Goal: Task Accomplishment & Management: Manage account settings

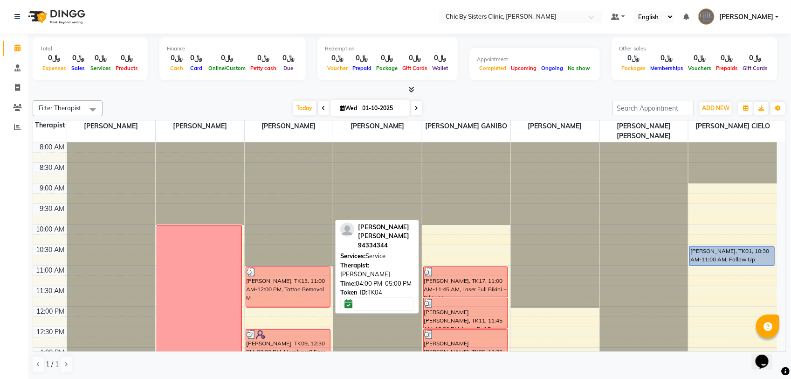
scroll to position [290, 0]
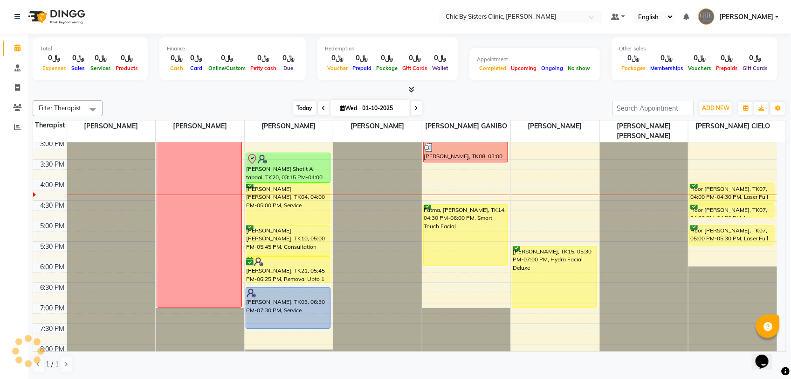
click at [302, 110] on span "Today" at bounding box center [304, 108] width 23 height 14
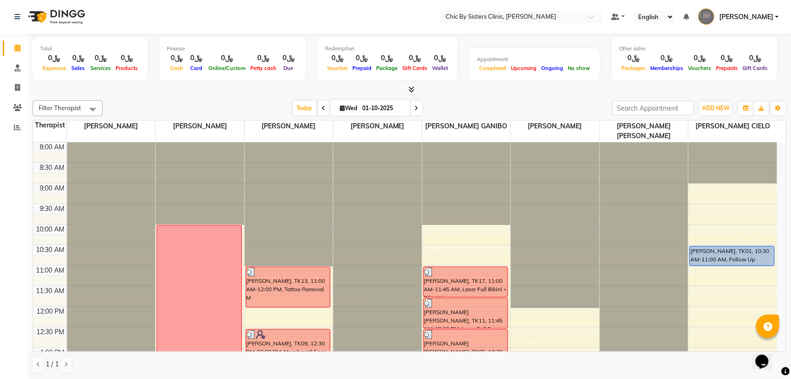
scroll to position [332, 0]
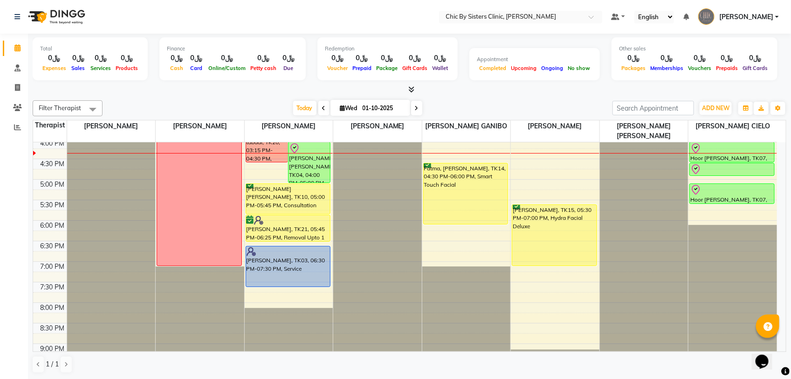
click at [416, 110] on icon at bounding box center [417, 108] width 4 height 6
type input "02-10-2025"
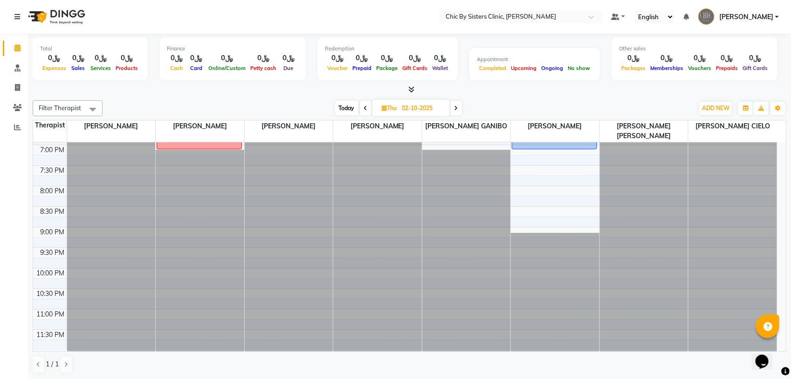
scroll to position [274, 0]
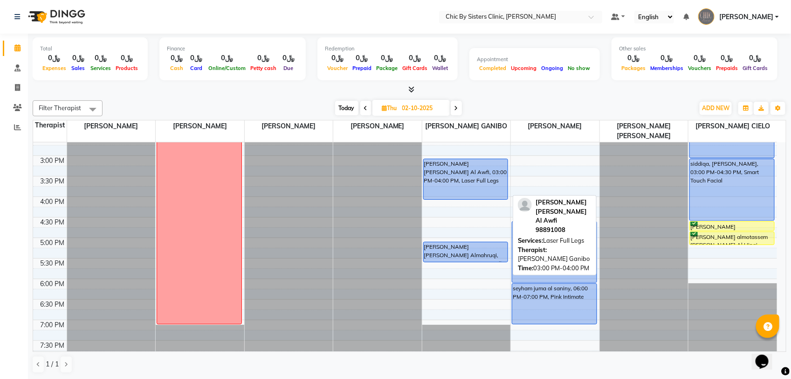
click at [476, 179] on div "[PERSON_NAME] [PERSON_NAME] Al Awfi, 03:00 PM-04:00 PM, Laser Full Legs" at bounding box center [466, 179] width 84 height 40
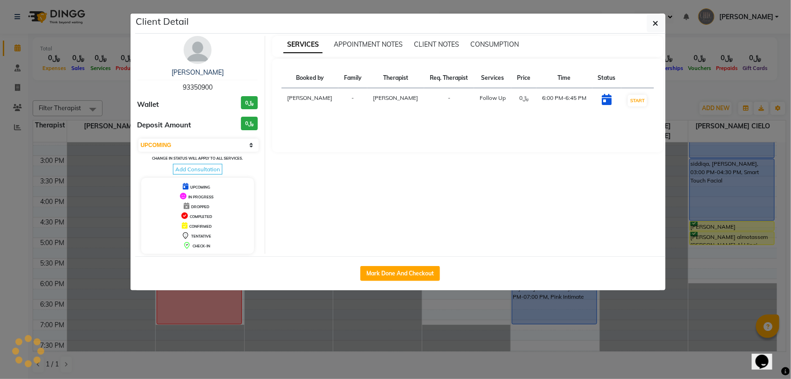
select select "select"
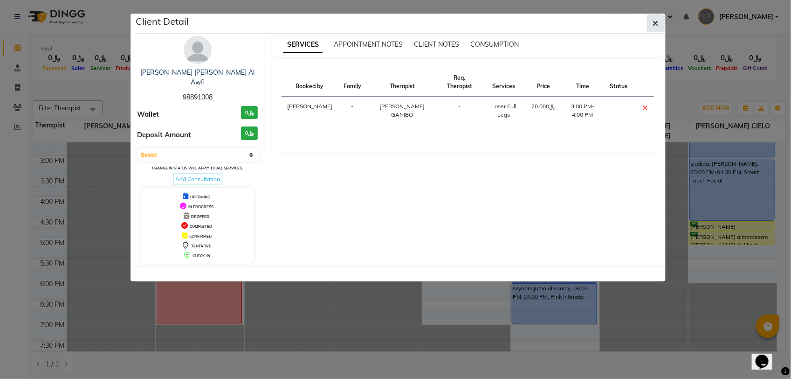
click at [647, 30] on button "button" at bounding box center [656, 23] width 18 height 18
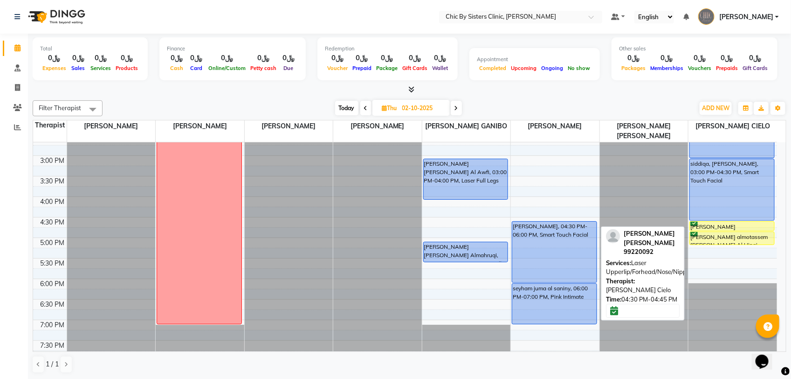
click at [718, 227] on div "[PERSON_NAME] [PERSON_NAME], 04:30 PM-04:45 PM, Laser Upperlip/Forhead/Nose/Nip…" at bounding box center [732, 225] width 84 height 9
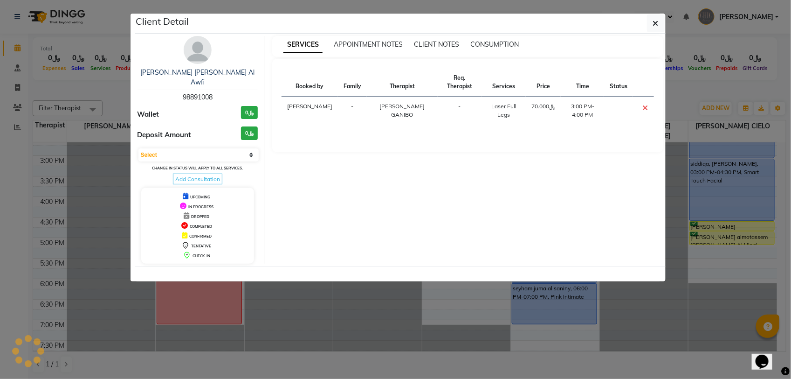
select select "6"
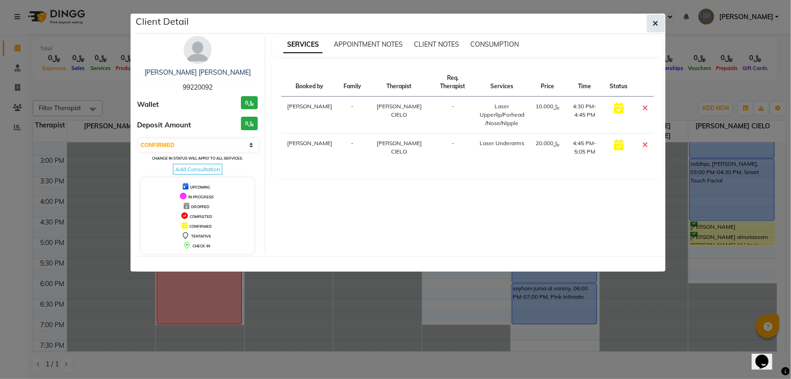
click at [649, 30] on button "button" at bounding box center [656, 23] width 18 height 18
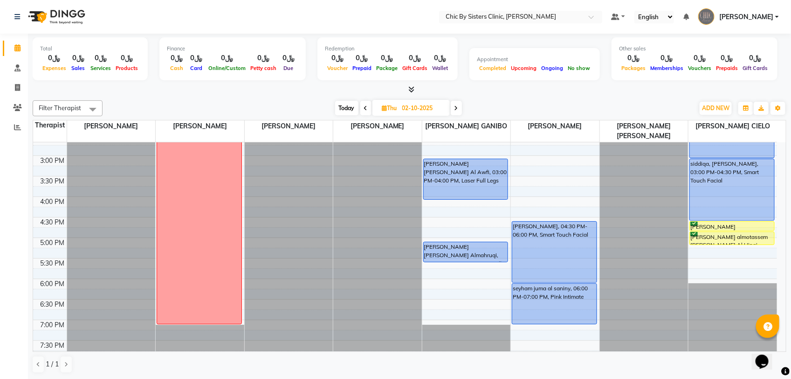
click at [339, 110] on span "Today" at bounding box center [346, 108] width 23 height 14
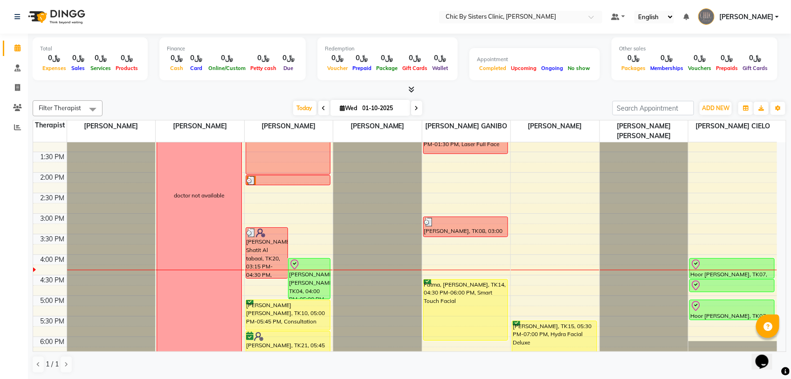
scroll to position [215, 0]
click at [420, 109] on span at bounding box center [416, 108] width 11 height 14
type input "02-10-2025"
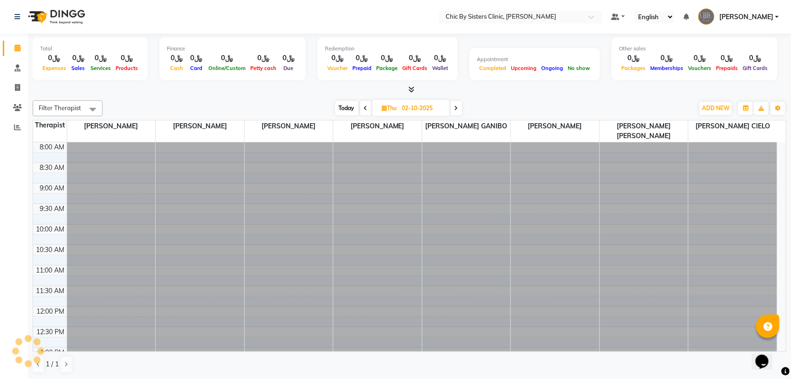
scroll to position [332, 0]
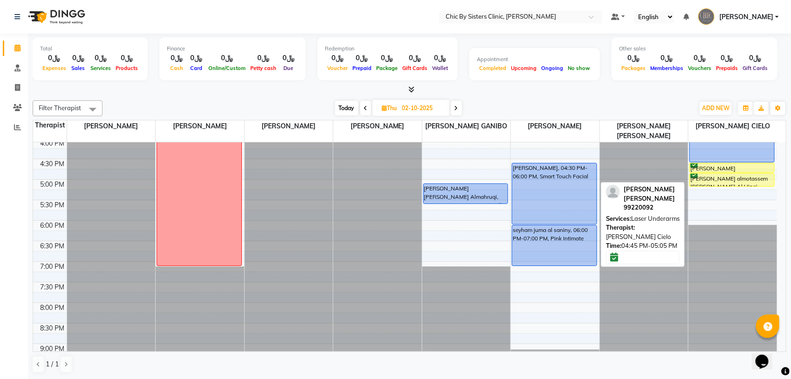
click at [731, 175] on div "[PERSON_NAME] almotassem [PERSON_NAME] Al Hinai, 04:45 PM-05:05 PM, Laser Under…" at bounding box center [732, 179] width 84 height 13
select select "6"
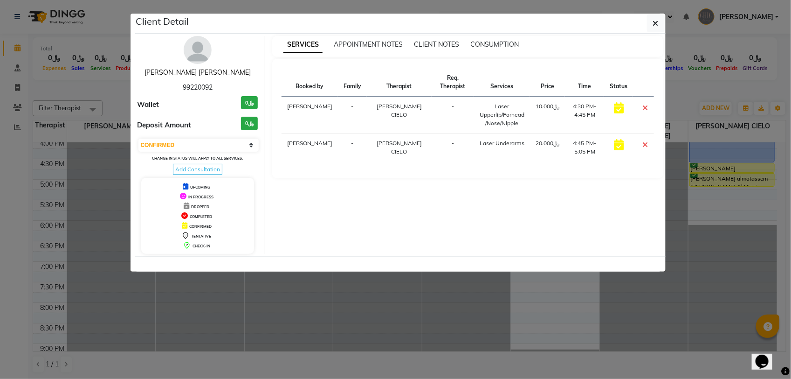
click at [224, 76] on link "[PERSON_NAME] [PERSON_NAME]" at bounding box center [198, 72] width 106 height 8
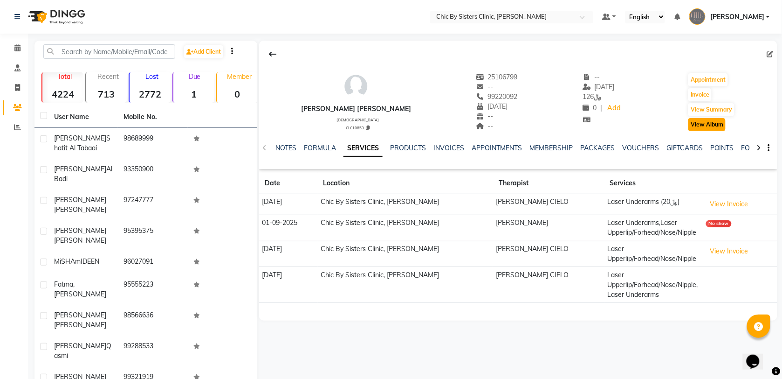
click at [703, 122] on button "View Album" at bounding box center [707, 124] width 37 height 13
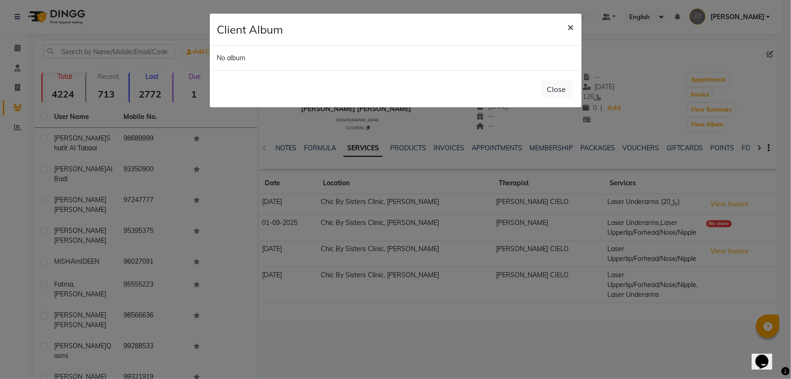
click at [573, 30] on span "×" at bounding box center [571, 27] width 7 height 14
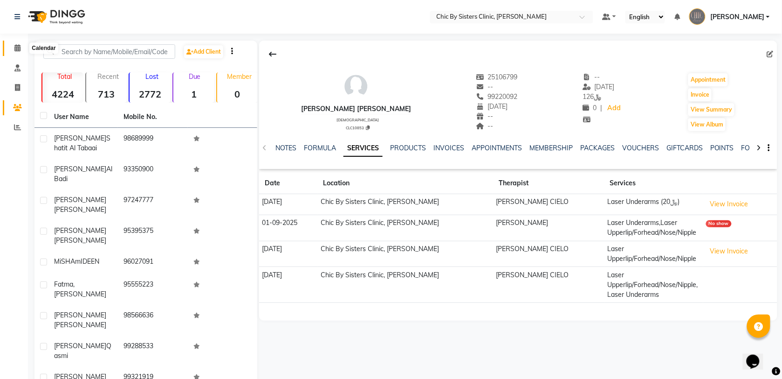
click at [14, 47] on icon at bounding box center [17, 47] width 6 height 7
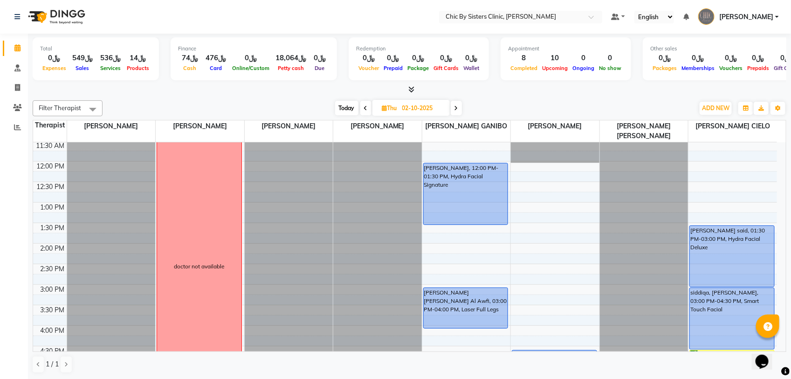
scroll to position [117, 0]
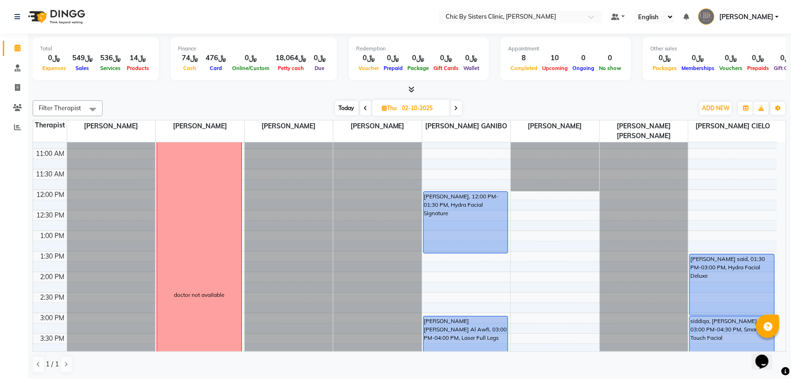
click at [348, 112] on span "Today" at bounding box center [346, 108] width 23 height 14
type input "01-10-2025"
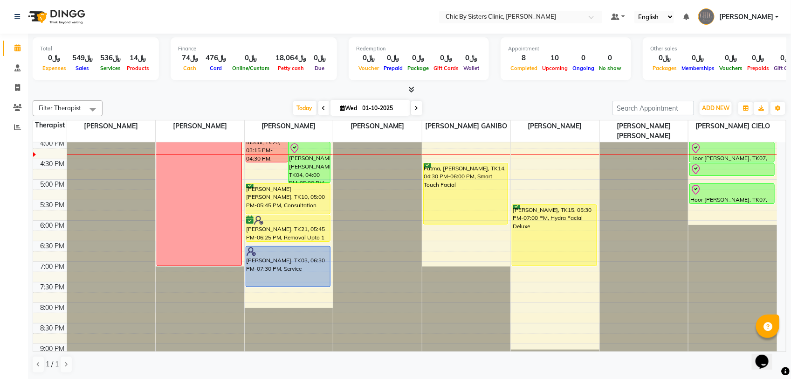
scroll to position [274, 0]
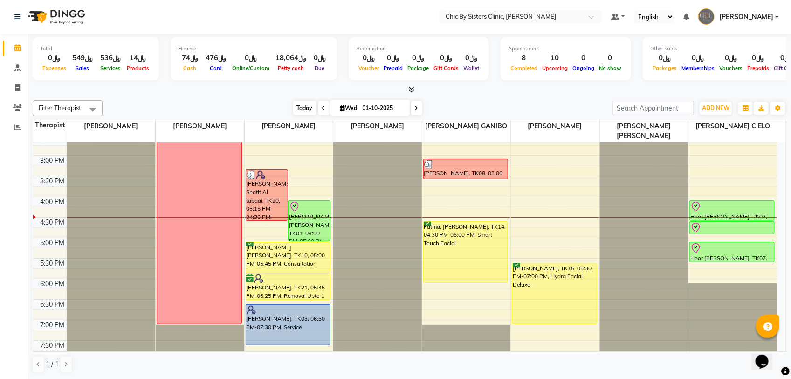
click at [299, 114] on span "Today" at bounding box center [304, 108] width 23 height 14
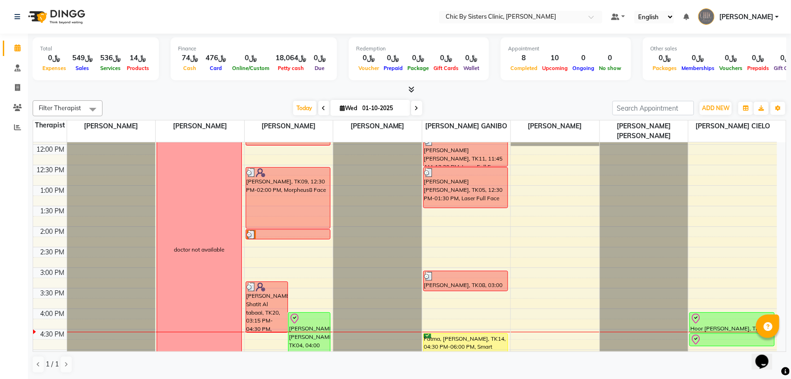
scroll to position [157, 0]
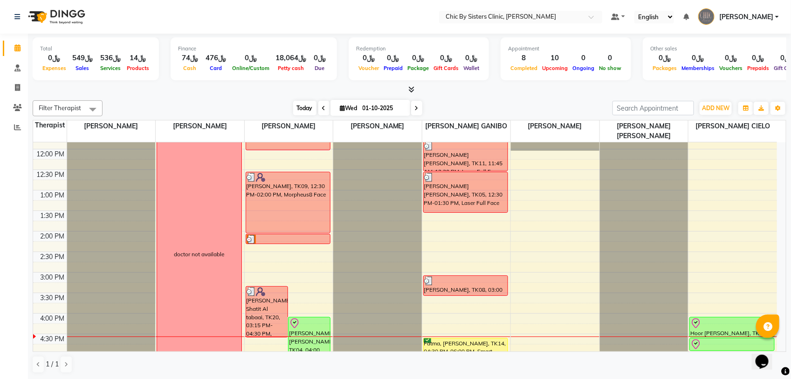
click at [299, 106] on span "Today" at bounding box center [304, 108] width 23 height 14
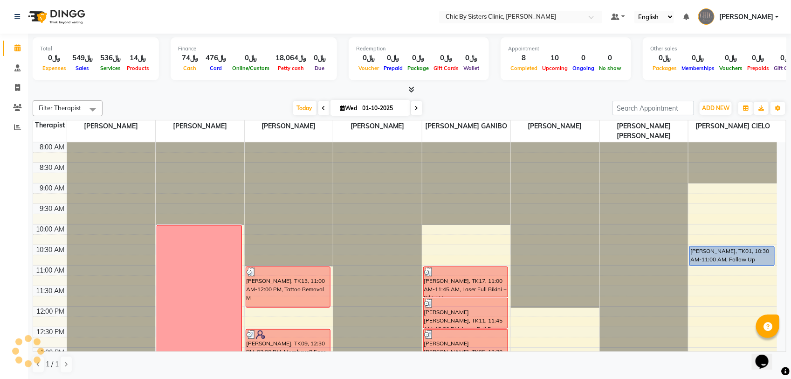
scroll to position [332, 0]
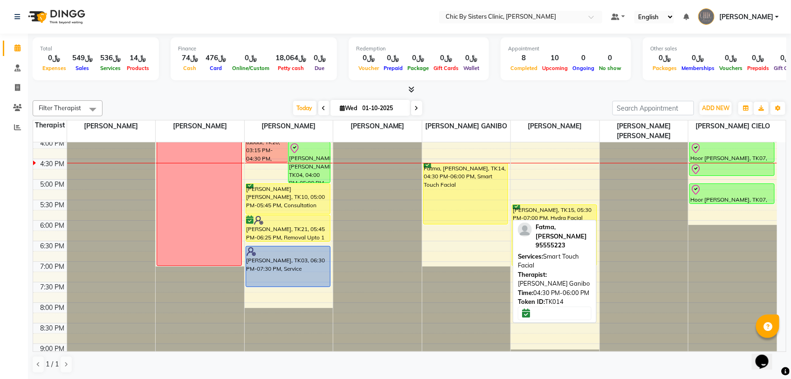
click at [465, 187] on div "Fatma, [PERSON_NAME], TK14, 04:30 PM-06:00 PM, Smart Touch Facial" at bounding box center [466, 193] width 84 height 61
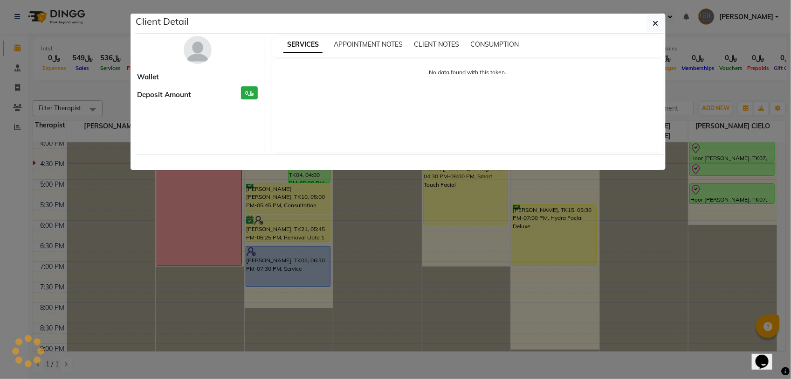
select select "6"
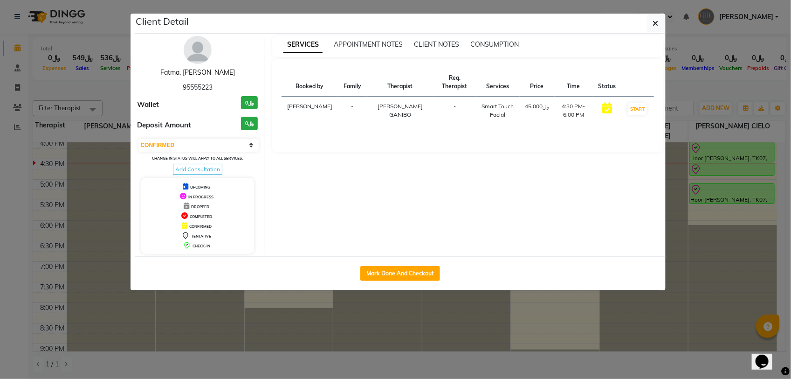
click at [206, 74] on link "Fatma, [PERSON_NAME]" at bounding box center [197, 72] width 75 height 8
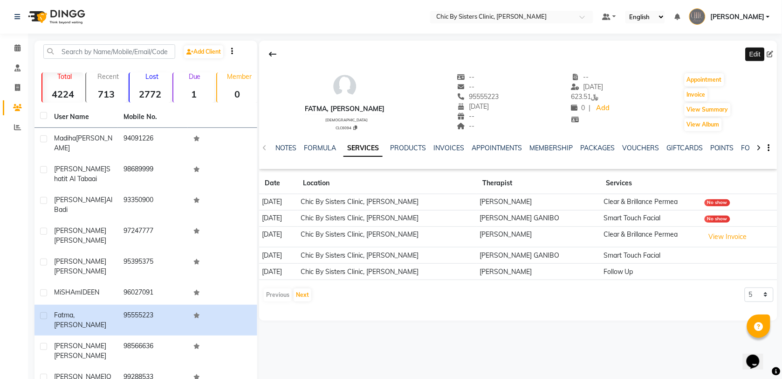
click at [768, 54] on icon at bounding box center [770, 54] width 7 height 7
select select "25"
select select "06"
select select "1996"
select select "[DEMOGRAPHIC_DATA]"
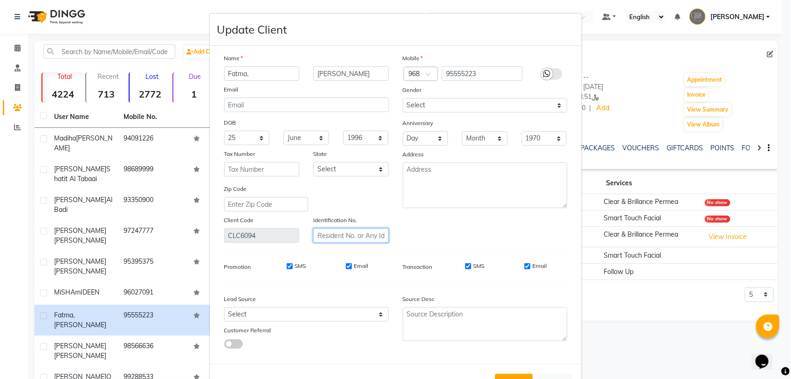
click at [346, 234] on input "text" at bounding box center [351, 235] width 76 height 14
type input "10970838"
click at [267, 71] on input "Fatma," at bounding box center [262, 73] width 76 height 14
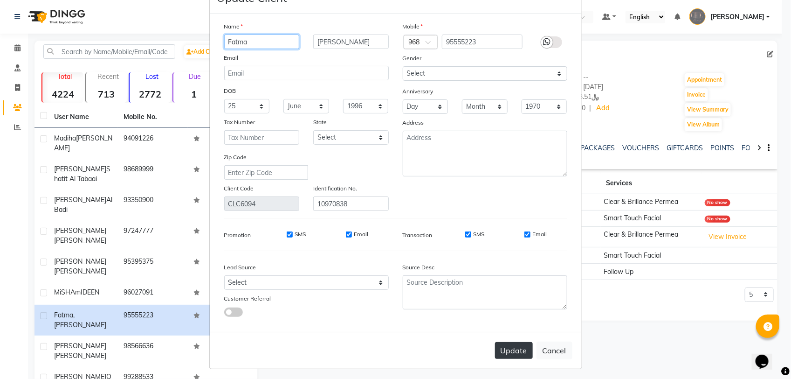
type input "Fatma"
click at [502, 346] on button "Update" at bounding box center [514, 350] width 38 height 17
select select
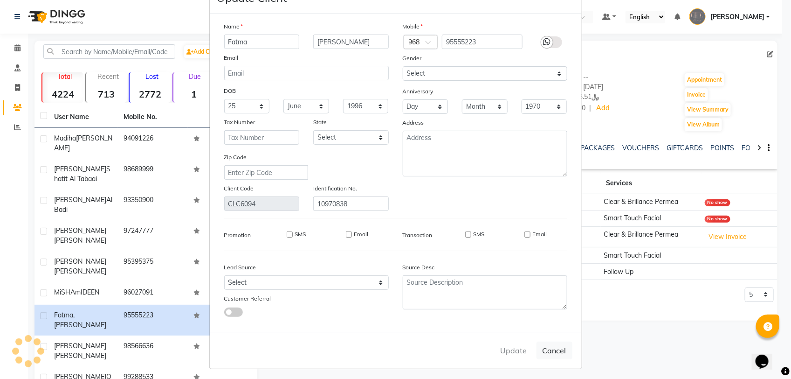
select select
checkbox input "false"
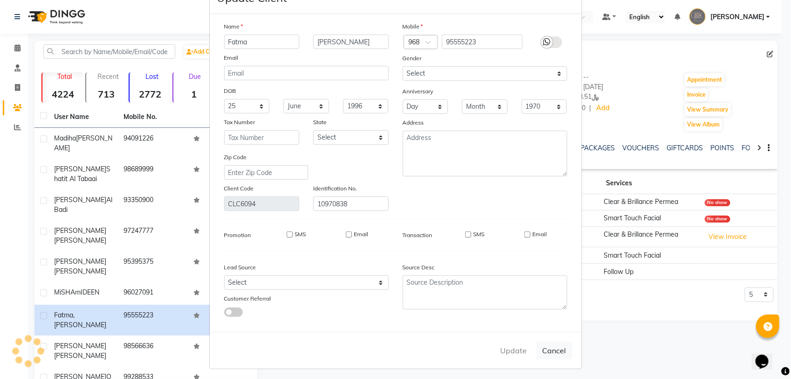
checkbox input "false"
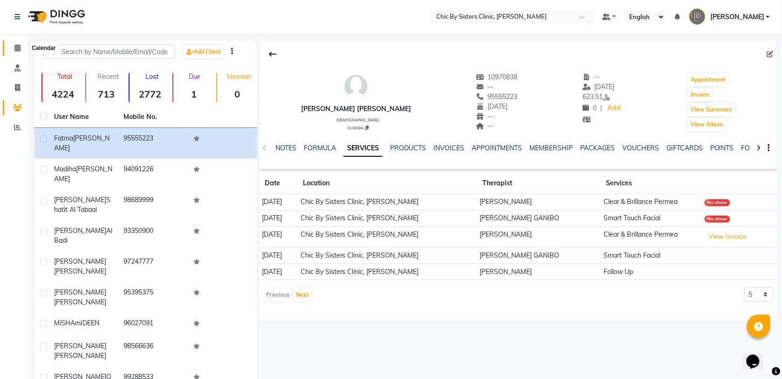
click at [22, 50] on span at bounding box center [17, 48] width 16 height 11
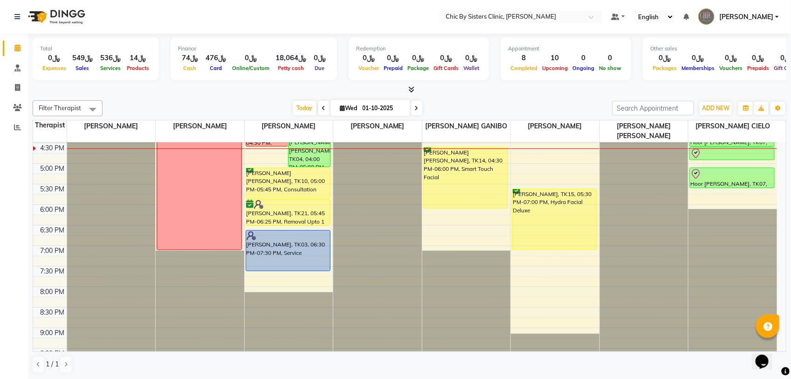
scroll to position [350, 0]
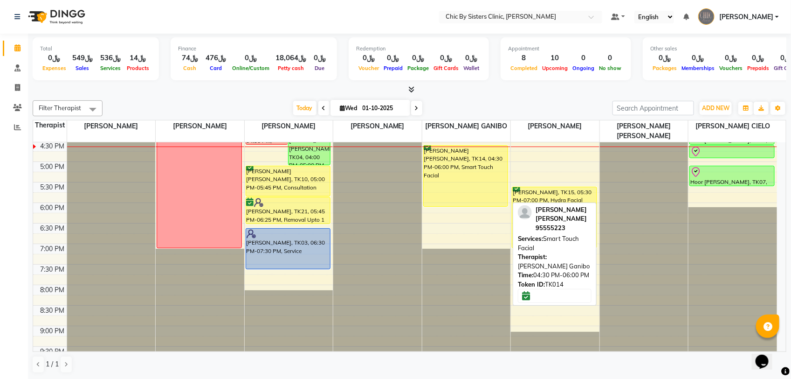
click at [471, 180] on div "[PERSON_NAME] [PERSON_NAME], TK14, 04:30 PM-06:00 PM, Smart Touch Facial" at bounding box center [466, 175] width 84 height 61
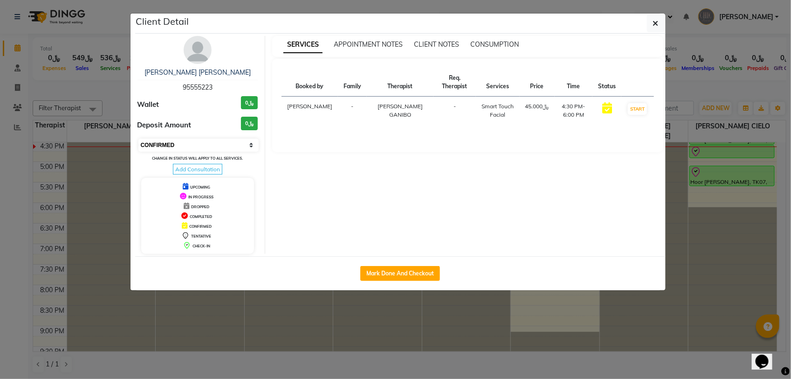
click at [221, 148] on select "Select IN SERVICE CONFIRMED TENTATIVE CHECK IN MARK DONE DROPPED UPCOMING" at bounding box center [198, 144] width 121 height 13
select select "8"
click at [138, 138] on select "Select IN SERVICE CONFIRMED TENTATIVE CHECK IN MARK DONE DROPPED UPCOMING" at bounding box center [198, 144] width 121 height 13
click at [224, 75] on link "[PERSON_NAME] [PERSON_NAME]" at bounding box center [198, 72] width 106 height 8
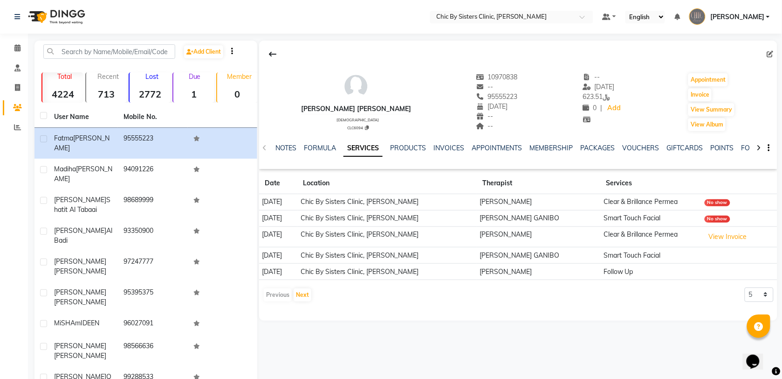
click at [768, 55] on icon at bounding box center [770, 54] width 7 height 7
select select "25"
select select "06"
select select "1996"
select select "[DEMOGRAPHIC_DATA]"
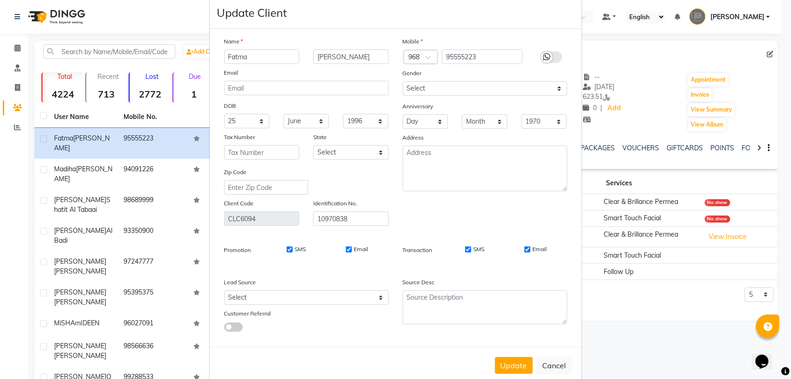
scroll to position [32, 0]
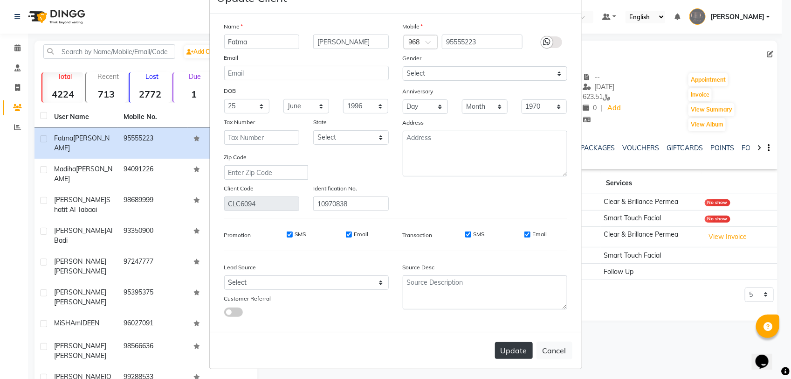
click at [512, 344] on button "Update" at bounding box center [514, 350] width 38 height 17
select select
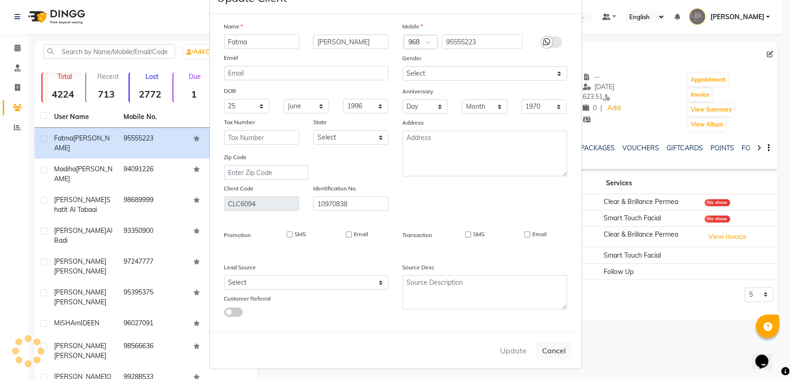
select select
checkbox input "false"
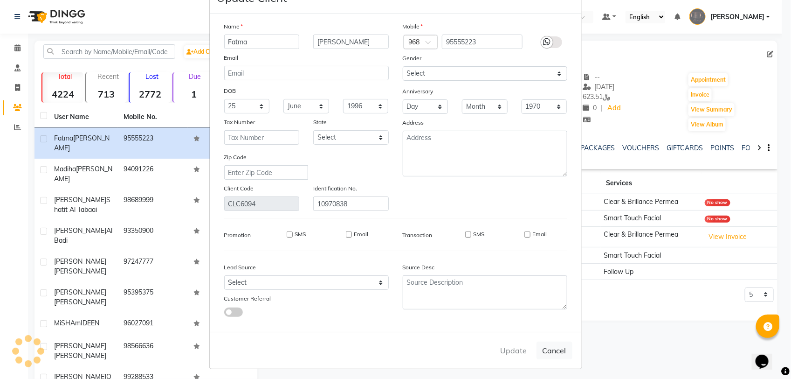
checkbox input "false"
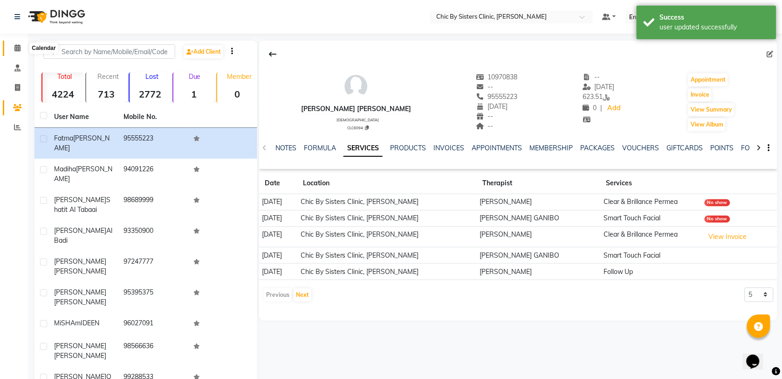
click at [16, 48] on icon at bounding box center [17, 47] width 6 height 7
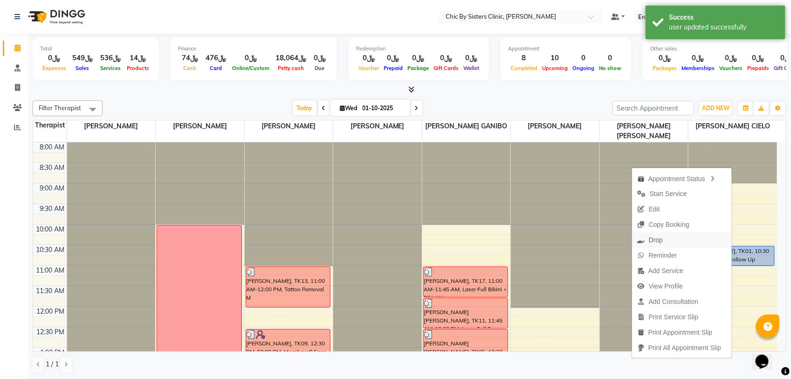
click at [680, 245] on button "Drop" at bounding box center [682, 239] width 100 height 15
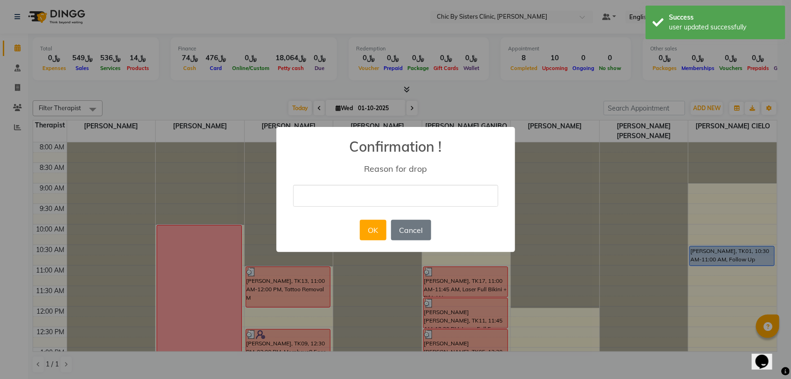
drag, startPoint x: 375, startPoint y: 200, endPoint x: 390, endPoint y: 190, distance: 17.7
click at [374, 200] on input "text" at bounding box center [395, 196] width 205 height 22
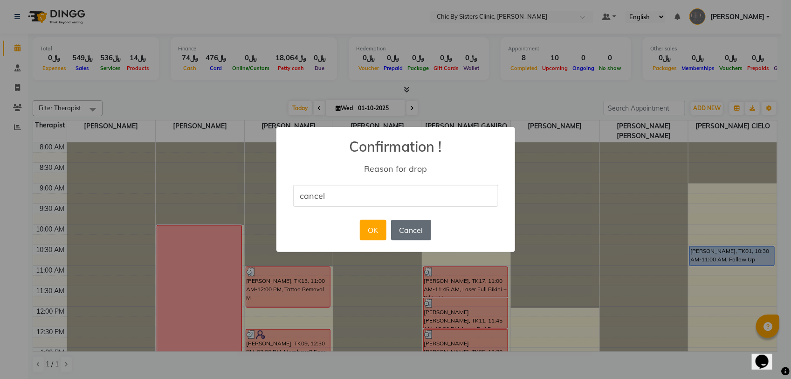
type input "cancel"
click at [427, 232] on button "Cancel" at bounding box center [411, 230] width 40 height 21
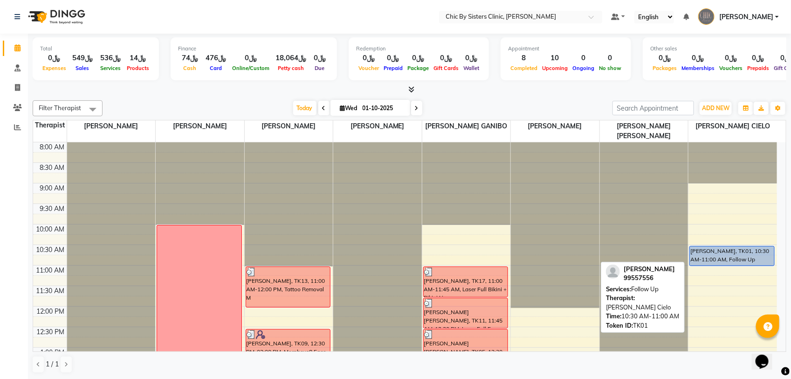
click at [732, 252] on div "[PERSON_NAME], TK01, 10:30 AM-11:00 AM, Follow Up" at bounding box center [732, 255] width 84 height 19
select select "5"
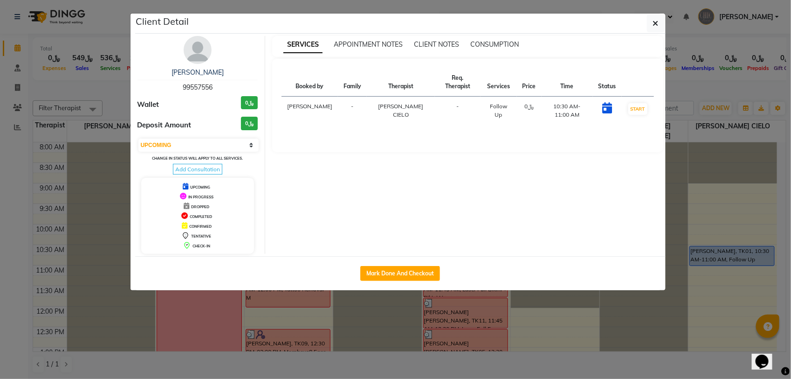
click at [665, 27] on div "Client Detail" at bounding box center [400, 24] width 531 height 20
click at [655, 26] on icon "button" at bounding box center [656, 23] width 6 height 7
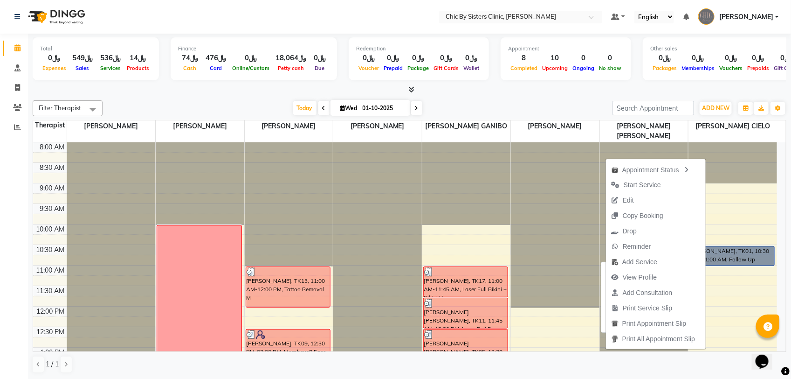
click at [729, 248] on link "[PERSON_NAME], TK01, 10:30 AM-11:00 AM, Follow Up" at bounding box center [731, 256] width 85 height 20
select select "5"
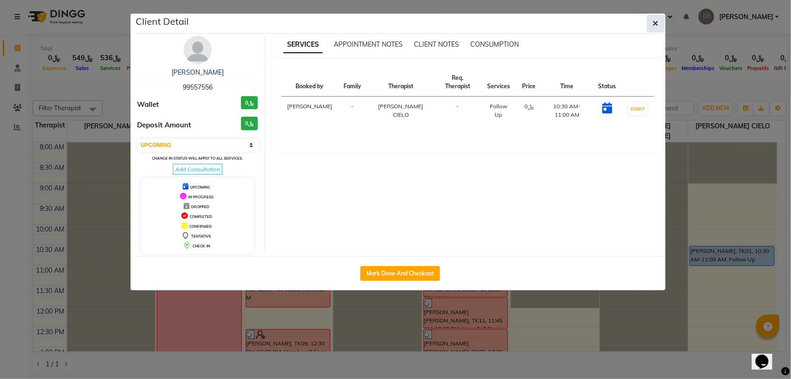
click at [659, 26] on button "button" at bounding box center [656, 23] width 18 height 18
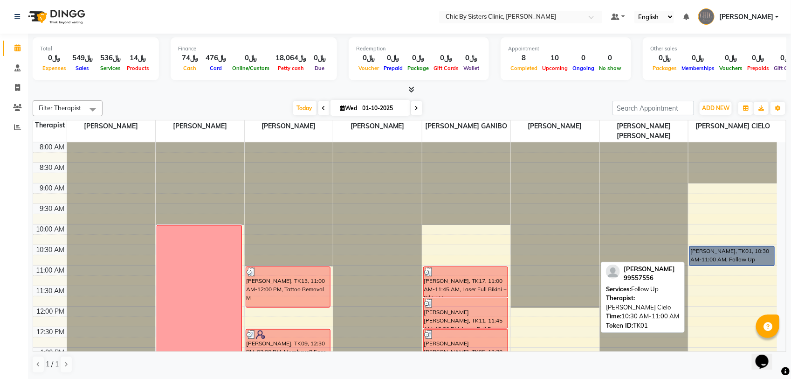
click at [726, 260] on link "[PERSON_NAME], TK01, 10:30 AM-11:00 AM, Follow Up" at bounding box center [731, 256] width 85 height 20
select select "5"
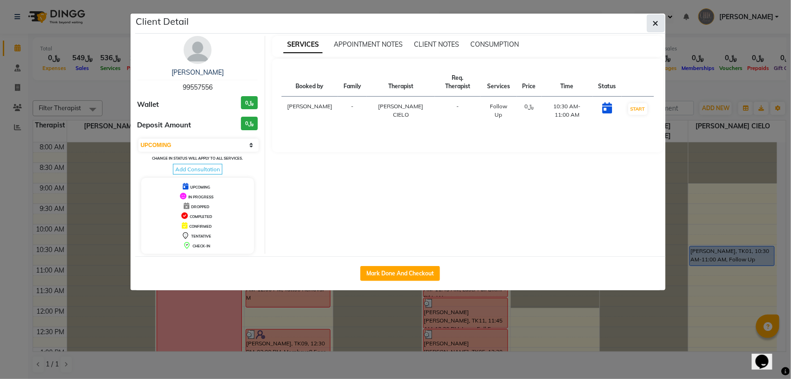
click at [662, 27] on button "button" at bounding box center [656, 23] width 18 height 18
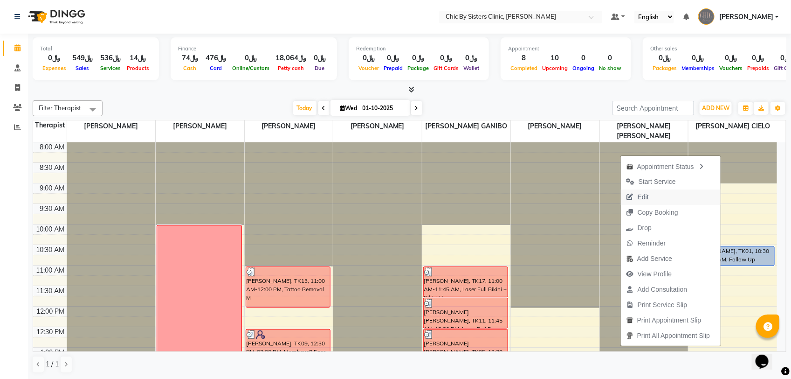
click at [642, 200] on span "Edit" at bounding box center [643, 197] width 11 height 10
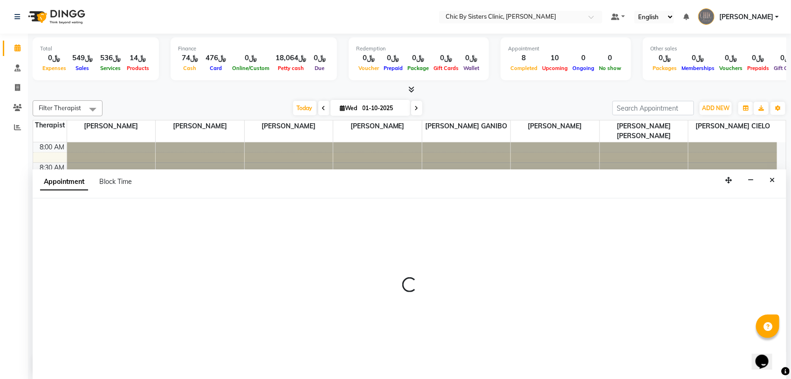
select select "tentative"
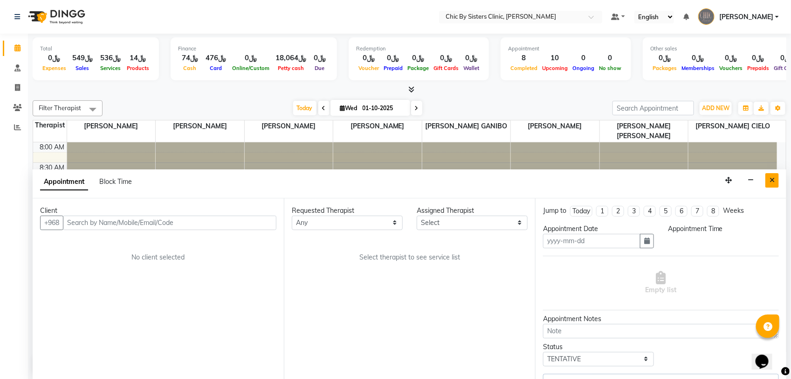
click at [771, 181] on icon "Close" at bounding box center [772, 180] width 5 height 7
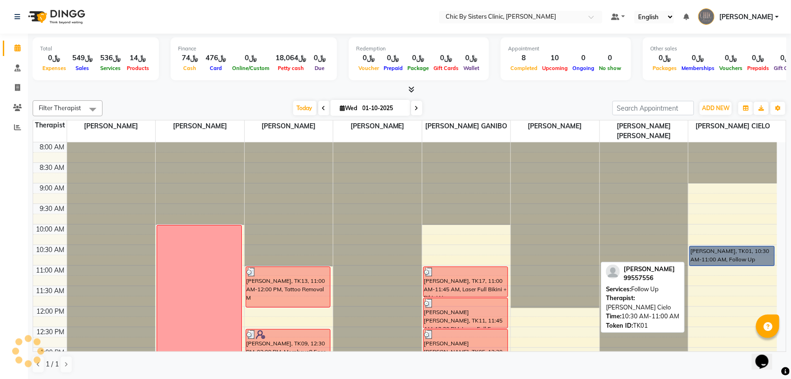
scroll to position [332, 0]
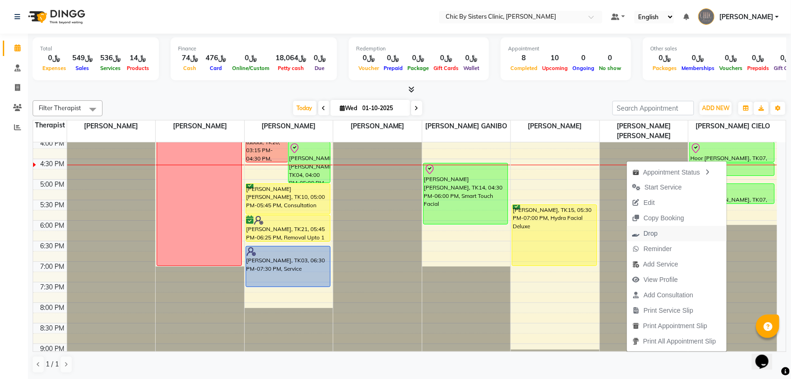
click at [662, 234] on button "Drop" at bounding box center [677, 233] width 100 height 15
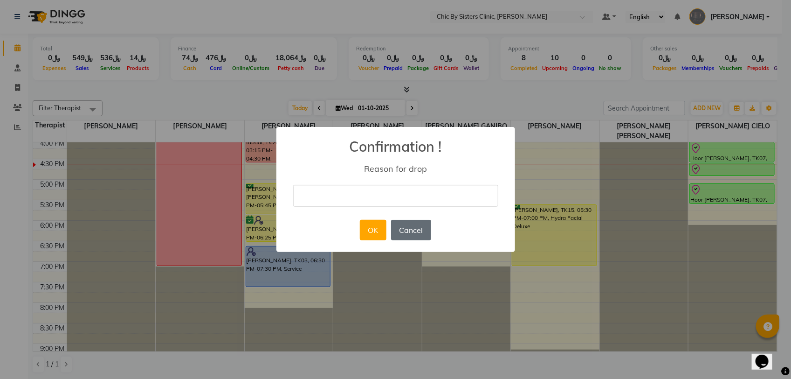
click at [417, 228] on button "Cancel" at bounding box center [411, 230] width 40 height 21
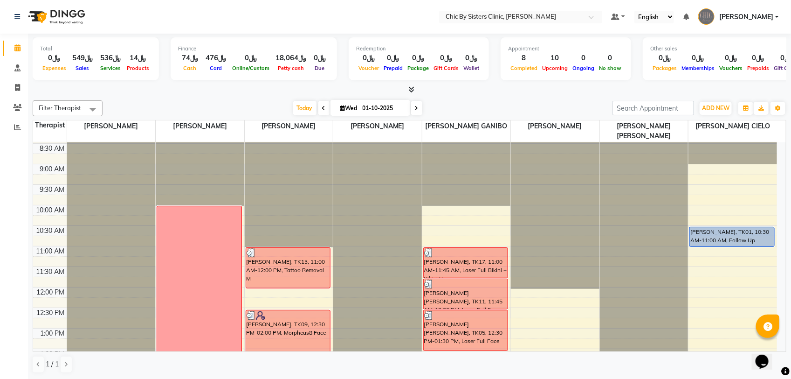
scroll to position [0, 0]
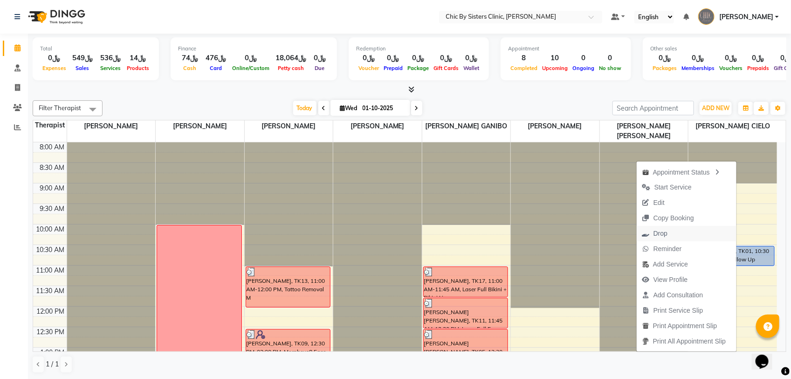
click at [670, 234] on button "Drop" at bounding box center [687, 233] width 100 height 15
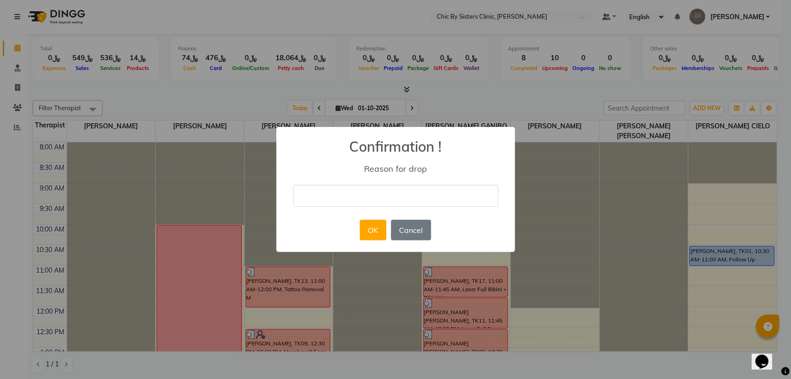
click at [425, 194] on input "text" at bounding box center [395, 196] width 205 height 22
click at [367, 200] on input "cancel tur whatssap she will call another day" at bounding box center [395, 196] width 205 height 22
type input "cancel tur WhatsApp she will call another day"
click at [373, 234] on button "OK" at bounding box center [373, 230] width 27 height 21
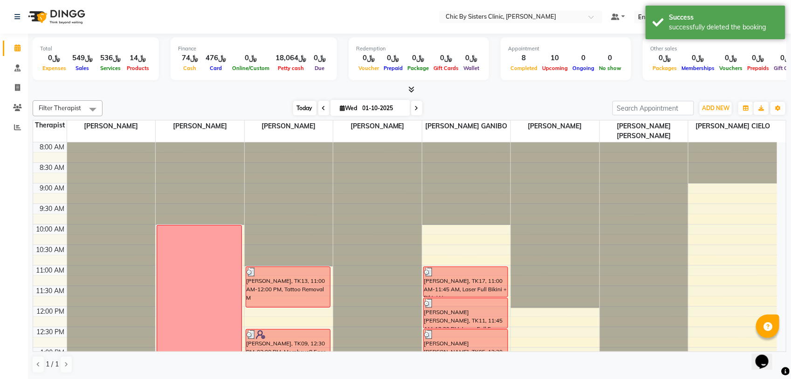
click at [303, 110] on span "Today" at bounding box center [304, 108] width 23 height 14
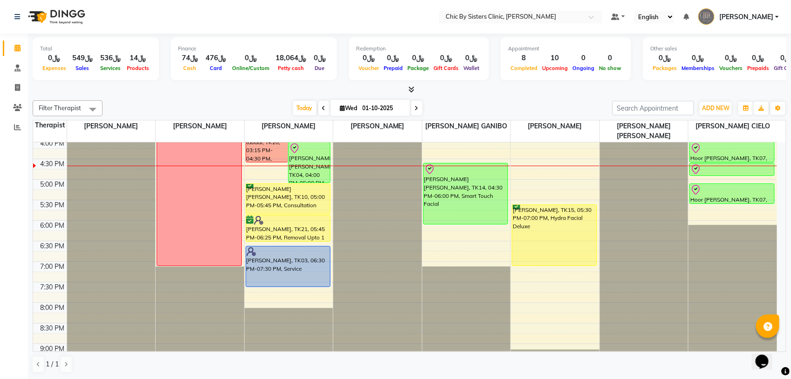
drag, startPoint x: 300, startPoint y: 107, endPoint x: 288, endPoint y: 147, distance: 41.3
click at [299, 107] on span "Today" at bounding box center [304, 108] width 23 height 14
click at [299, 110] on span "Today" at bounding box center [304, 108] width 23 height 14
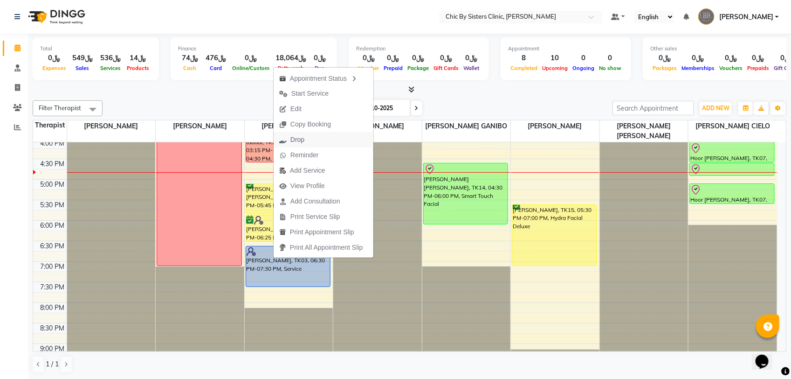
click at [299, 140] on span "Drop" at bounding box center [297, 140] width 14 height 10
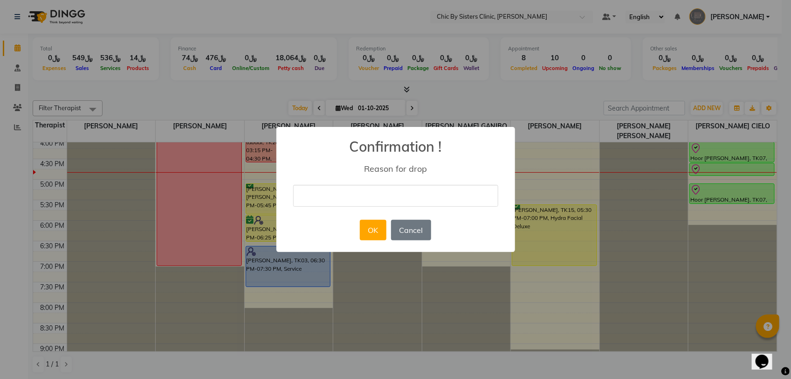
click at [326, 197] on input "text" at bounding box center [395, 196] width 205 height 22
click at [366, 195] on input "cancel tur whatssap shw will call another day to rebook" at bounding box center [395, 196] width 205 height 22
type input "cancel tur WhatsApp she will call another day to rebook"
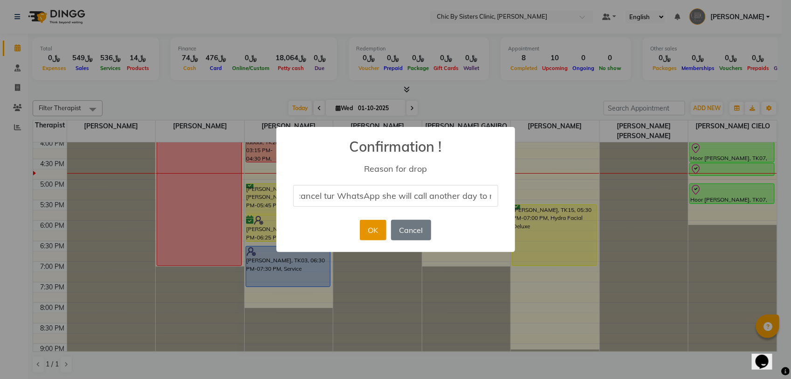
click at [371, 229] on button "OK" at bounding box center [373, 230] width 27 height 21
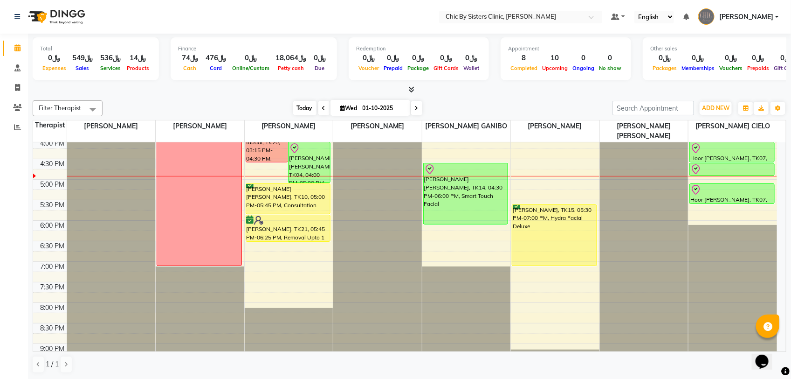
click at [306, 106] on span "Today" at bounding box center [304, 108] width 23 height 14
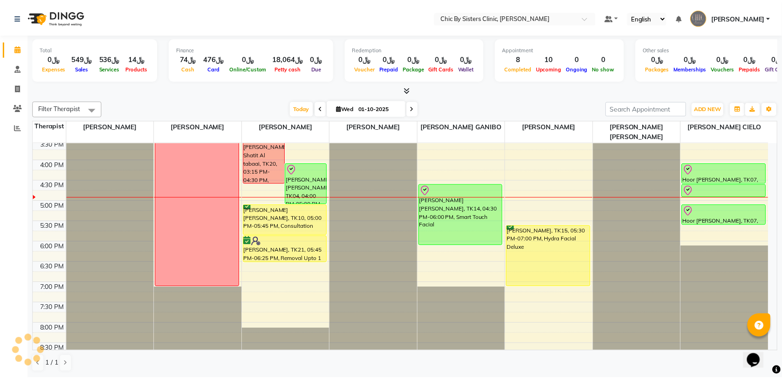
scroll to position [274, 0]
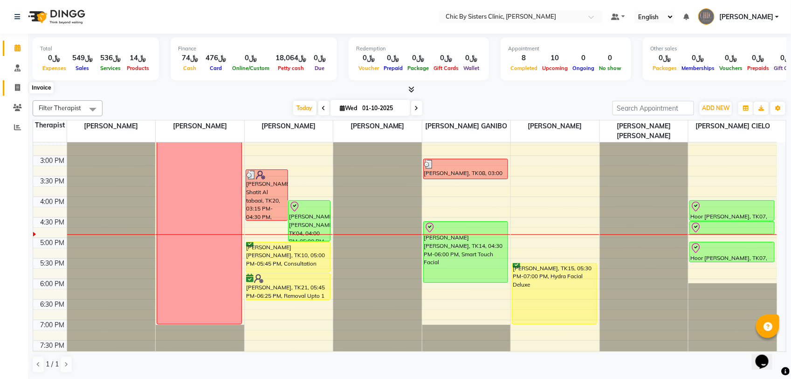
click at [19, 86] on icon at bounding box center [17, 87] width 5 height 7
select select "service"
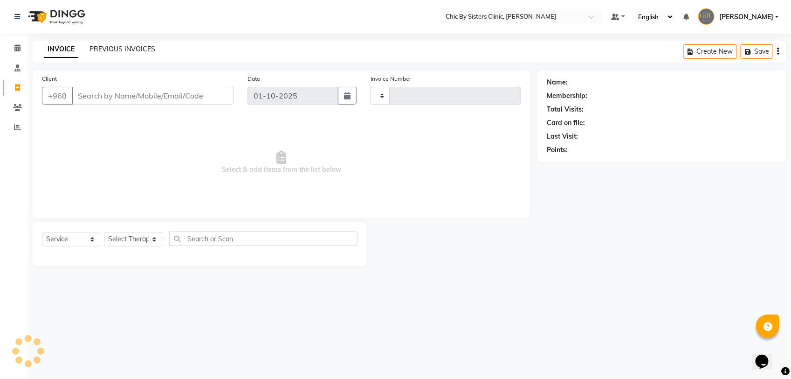
type input "2443"
select select "6348"
click at [106, 50] on link "PREVIOUS INVOICES" at bounding box center [123, 49] width 66 height 8
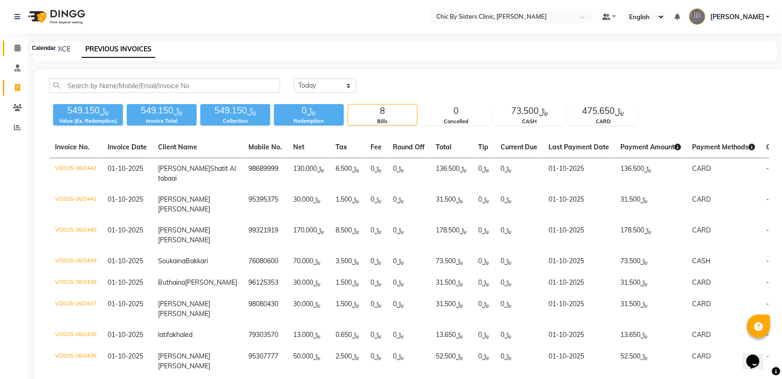
click at [19, 47] on icon at bounding box center [17, 47] width 6 height 7
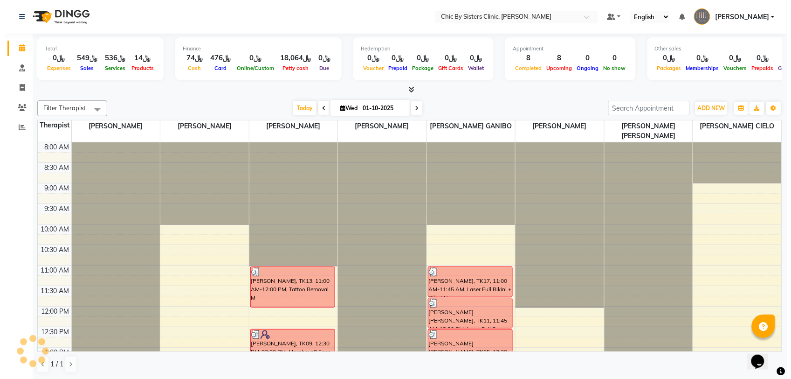
scroll to position [332, 0]
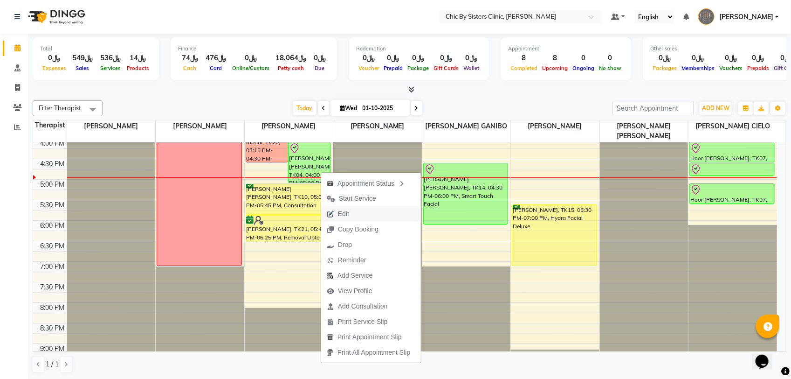
click at [341, 216] on span "Edit" at bounding box center [343, 214] width 11 height 10
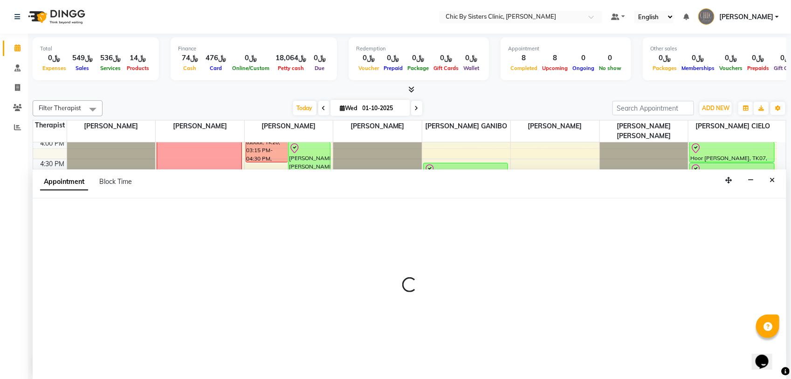
select select "tentative"
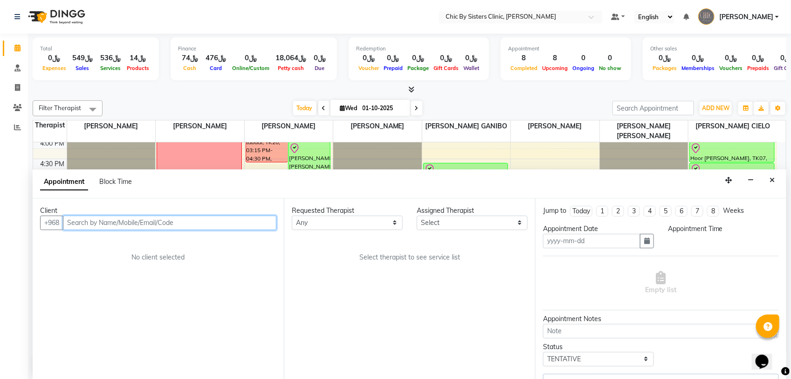
type input "01-10-2025"
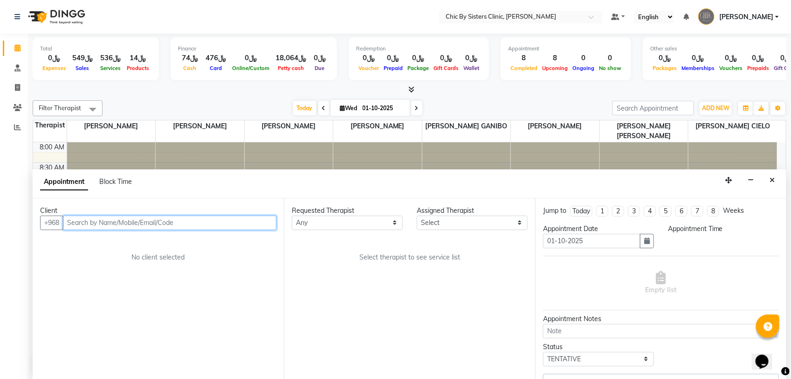
select select "49178"
select select "check-in"
select select "960"
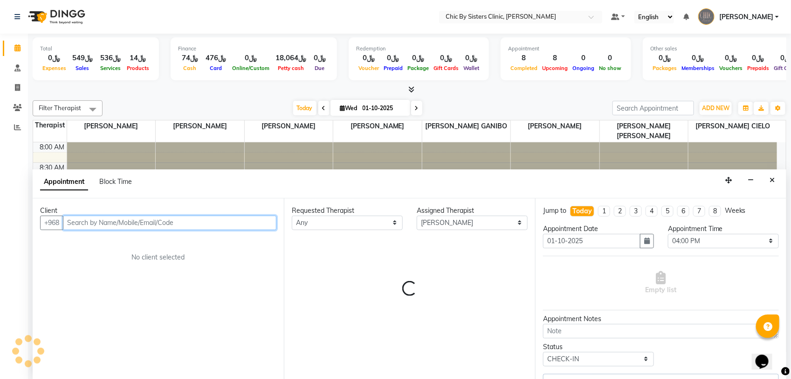
scroll to position [332, 0]
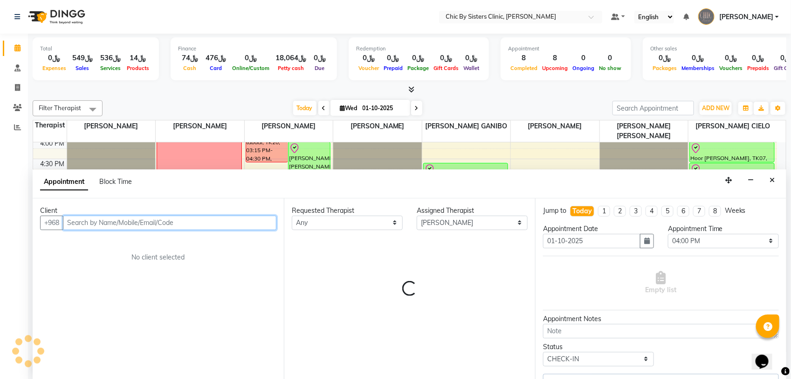
select select "3125"
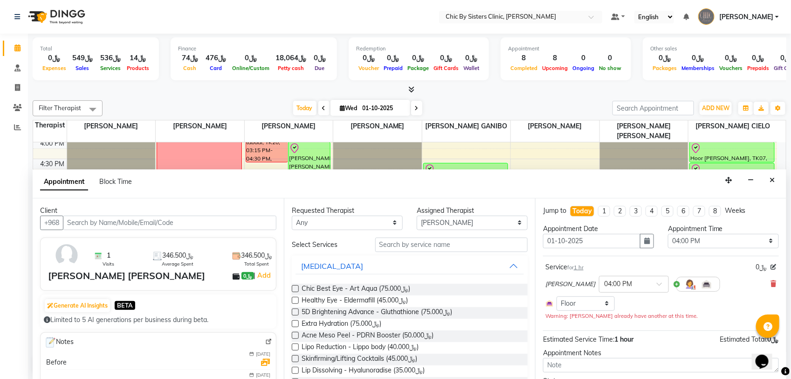
click at [761, 284] on div "[PERSON_NAME] × 04:00 PM" at bounding box center [660, 284] width 231 height 24
click at [769, 283] on div "Service for 1 hr ﷼0 [PERSON_NAME] × 04:00 PM Select Room Floor Warning: [PERSON…" at bounding box center [661, 291] width 236 height 63
click at [771, 283] on icon at bounding box center [774, 283] width 6 height 7
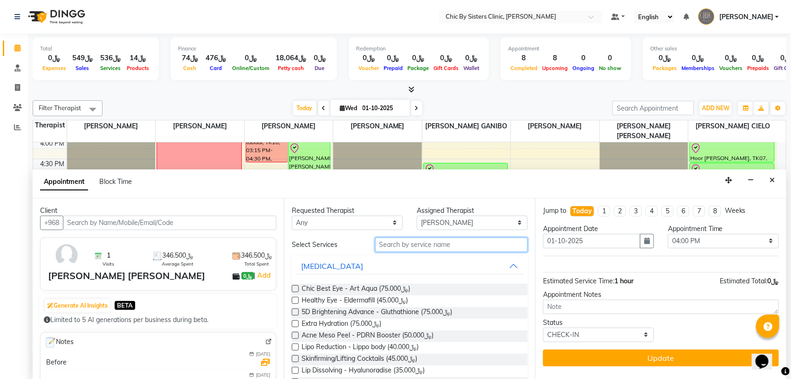
click at [460, 249] on input "text" at bounding box center [451, 244] width 152 height 14
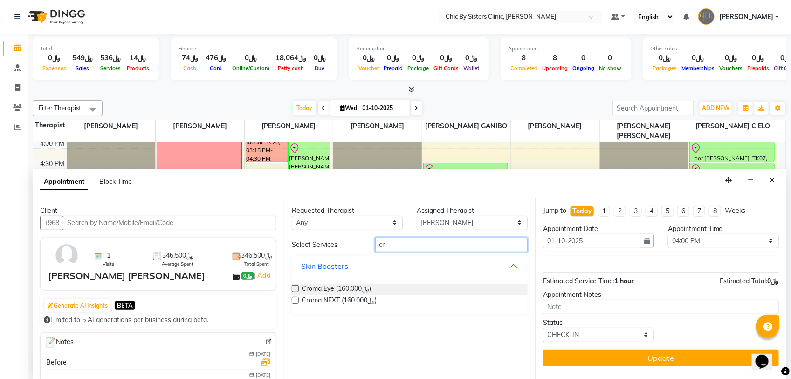
type input "cr"
click at [295, 299] on label at bounding box center [295, 299] width 7 height 7
click at [295, 299] on input "checkbox" at bounding box center [295, 301] width 6 height 6
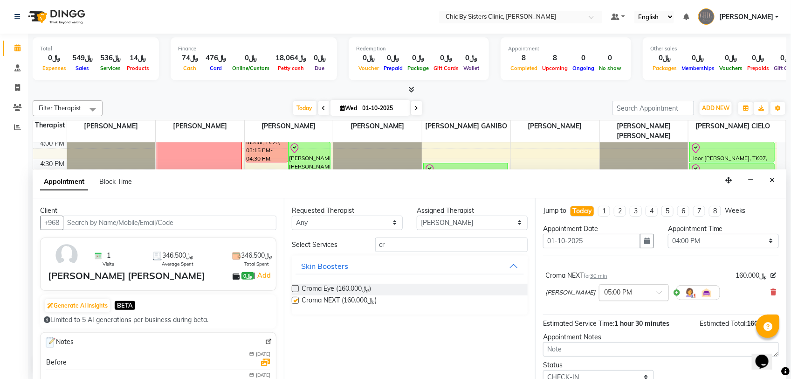
checkbox input "false"
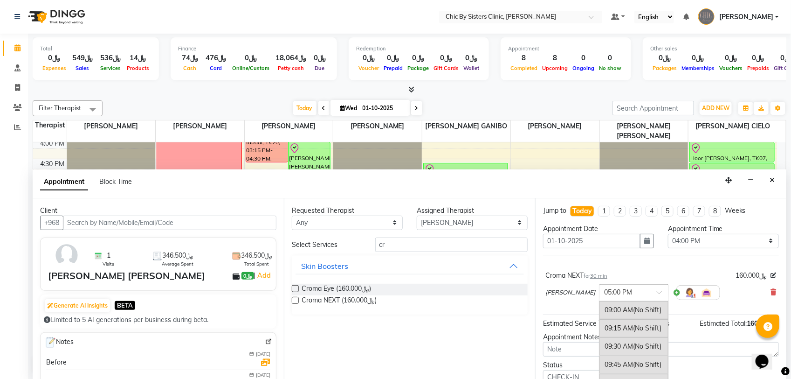
click at [628, 297] on div "× 05:00 PM" at bounding box center [618, 292] width 28 height 10
type input "4"
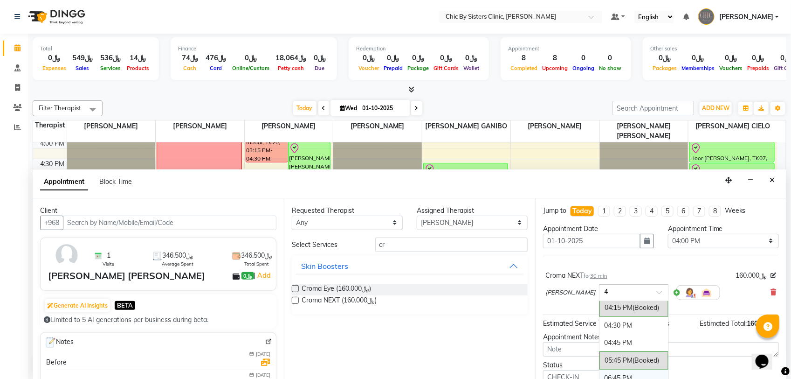
scroll to position [129, 0]
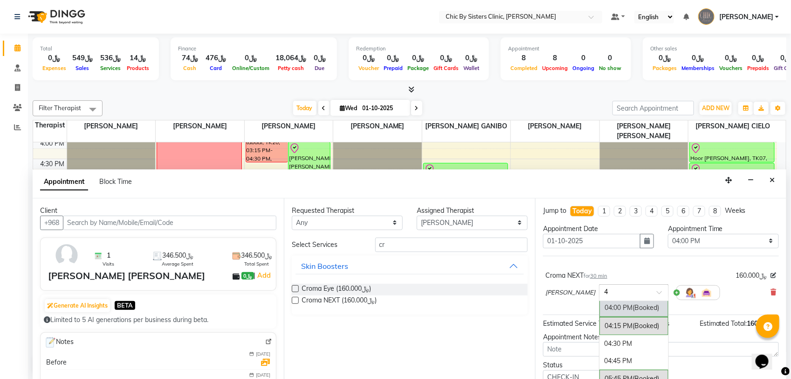
click at [629, 313] on div "04:00 PM (Booked)" at bounding box center [634, 307] width 69 height 18
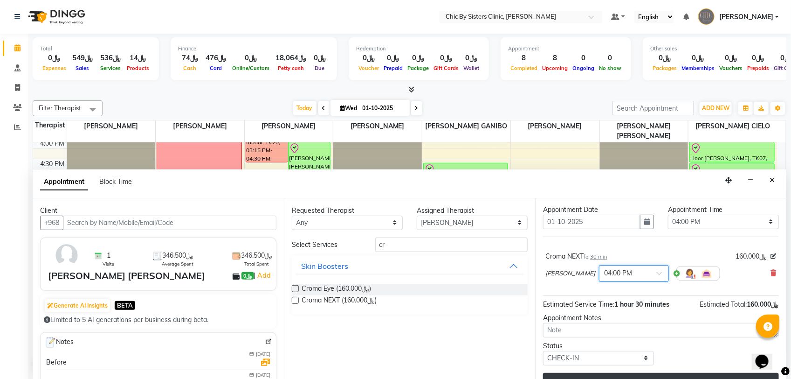
scroll to position [38, 0]
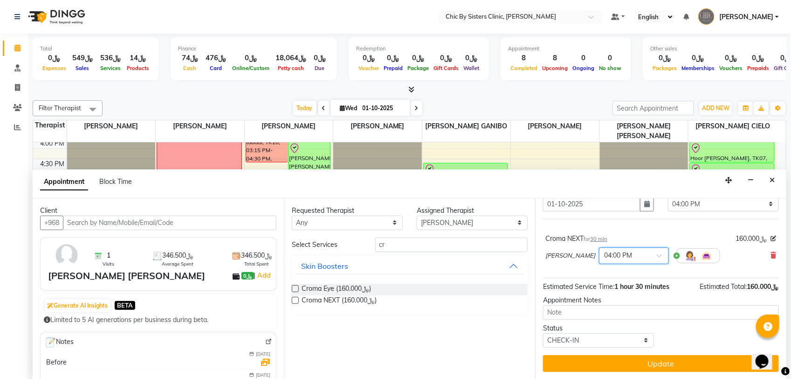
click at [581, 366] on button "Update" at bounding box center [661, 363] width 236 height 17
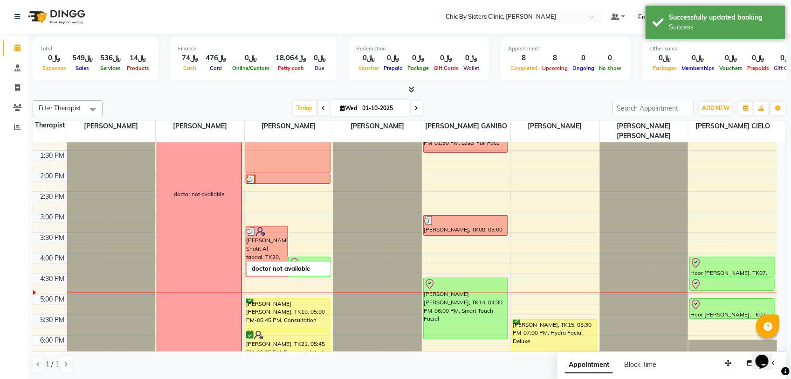
scroll to position [215, 0]
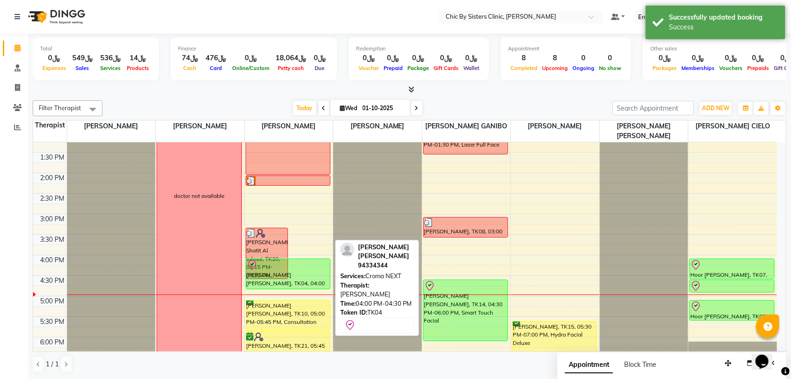
drag, startPoint x: 306, startPoint y: 276, endPoint x: 279, endPoint y: 271, distance: 27.5
click at [308, 282] on div "[PERSON_NAME] Shatit Al tabaai, TK20, 03:15 PM-04:30 PM, [MEDICAL_DATA] Upper F…" at bounding box center [289, 255] width 89 height 656
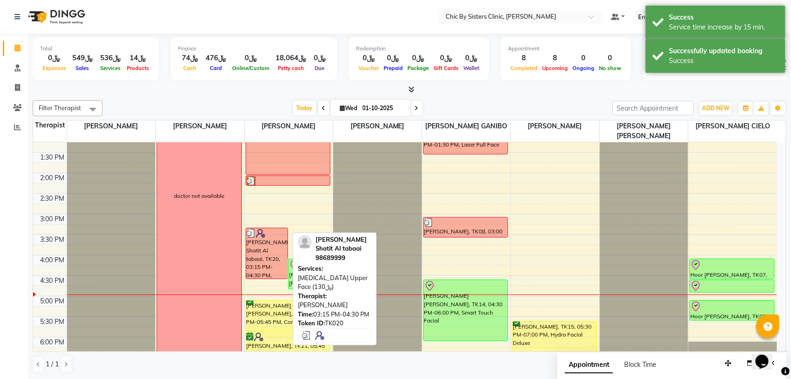
click at [259, 257] on div "[PERSON_NAME] Shatit Al tabaai, TK20, 03:15 PM-04:30 PM, [MEDICAL_DATA] Upper F…" at bounding box center [266, 253] width 41 height 50
select select "3"
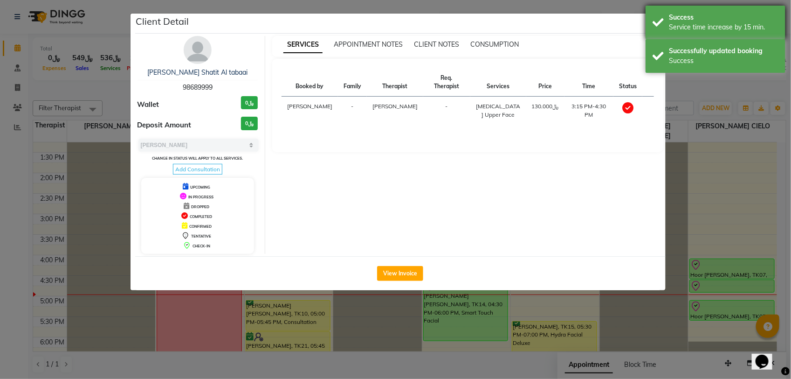
click at [656, 23] on div "Success Service time increase by 15 min." at bounding box center [716, 23] width 140 height 34
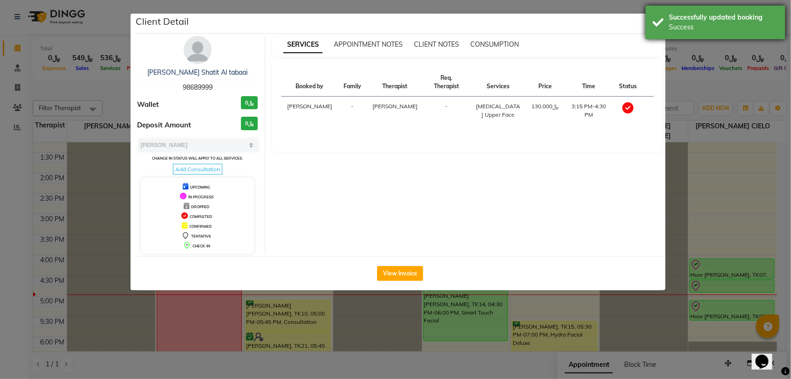
click at [654, 27] on div "Successfully updated booking Success" at bounding box center [716, 23] width 140 height 34
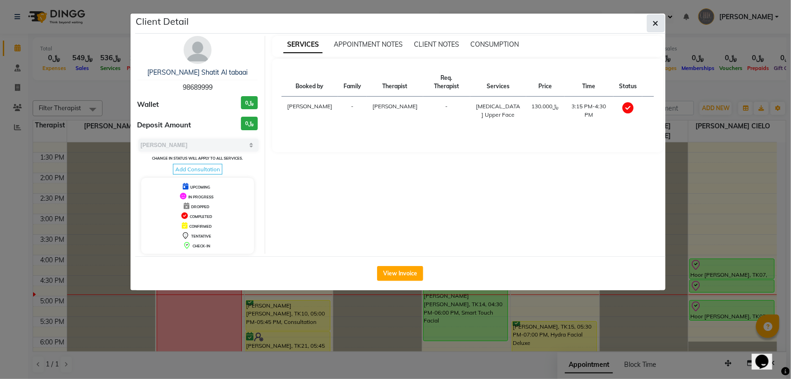
click at [655, 24] on icon "button" at bounding box center [656, 23] width 6 height 7
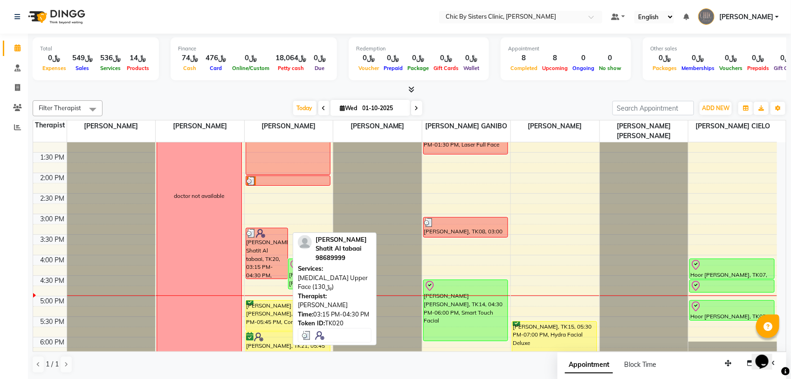
click at [260, 255] on div "[PERSON_NAME] Shatit Al tabaai, TK20, 03:15 PM-04:30 PM, [MEDICAL_DATA] Upper F…" at bounding box center [266, 253] width 41 height 50
select select "3"
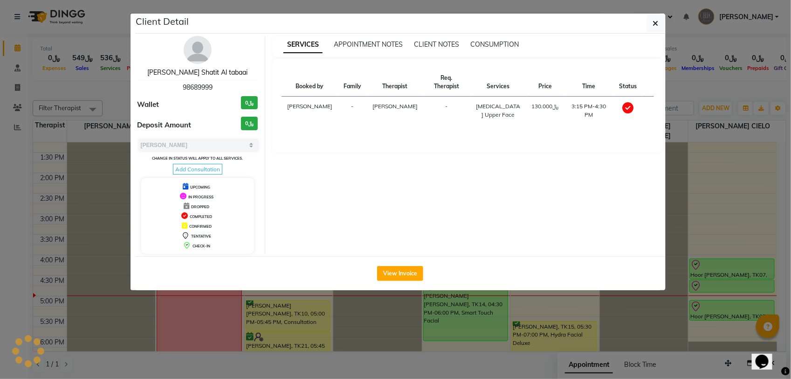
click at [224, 75] on link "[PERSON_NAME] Shatit Al tabaai" at bounding box center [197, 72] width 100 height 8
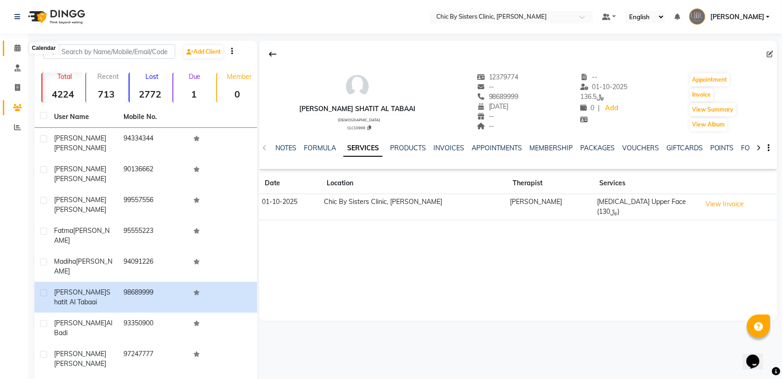
click at [13, 51] on span at bounding box center [17, 48] width 16 height 11
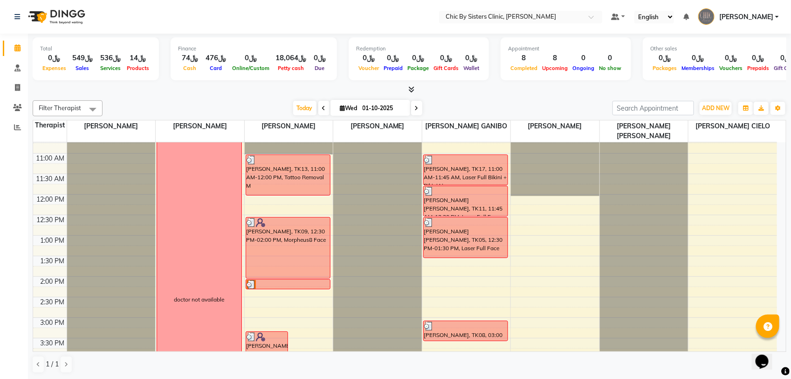
scroll to position [117, 0]
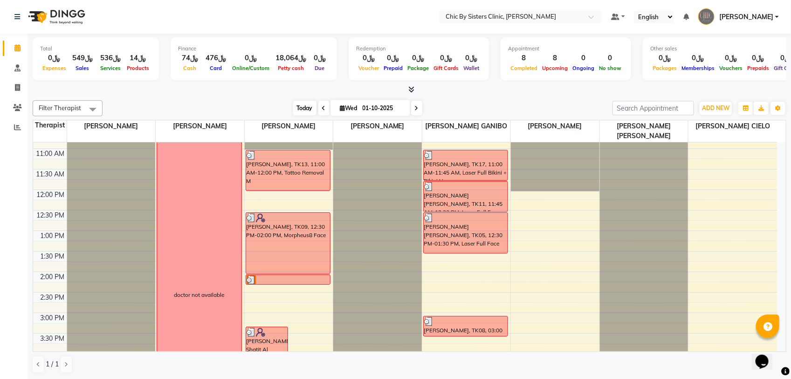
click at [297, 108] on span "Today" at bounding box center [304, 108] width 23 height 14
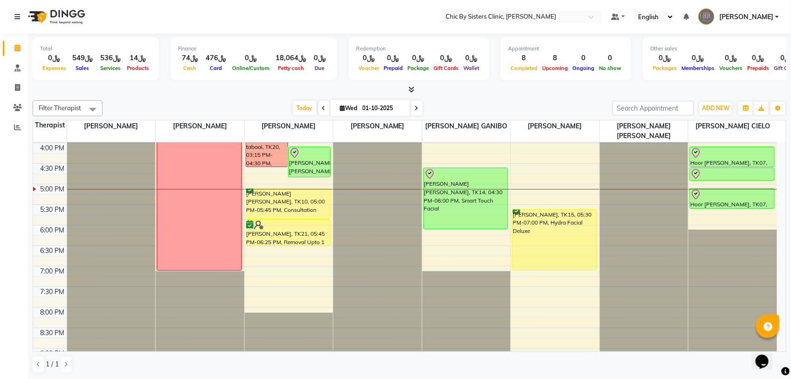
scroll to position [316, 0]
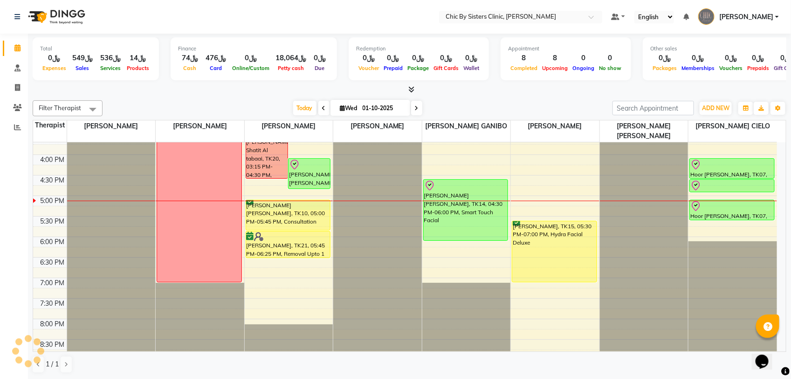
click at [332, 204] on div "8:00 AM 8:30 AM 9:00 AM 9:30 AM 10:00 AM 10:30 AM 11:00 AM 11:30 AM 12:00 PM 12…" at bounding box center [405, 155] width 744 height 656
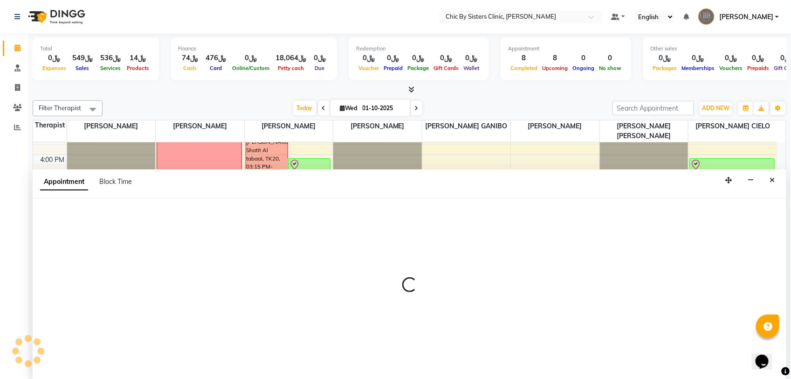
select select "49178"
select select "1020"
select select "tentative"
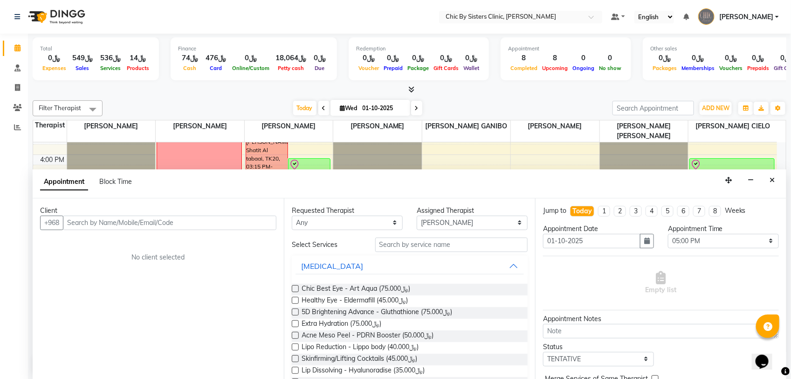
click at [164, 219] on input "text" at bounding box center [170, 222] width 214 height 14
type input "71152401"
click at [269, 220] on span "Add Client" at bounding box center [256, 222] width 31 height 8
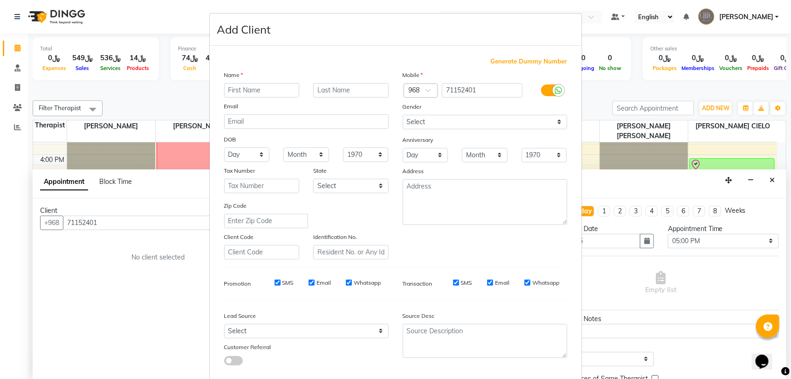
click at [266, 87] on input "text" at bounding box center [262, 90] width 76 height 14
click at [255, 92] on input "[PERSON_NAME]" at bounding box center [262, 90] width 76 height 14
type input "[PERSON_NAME]"
click at [340, 90] on input "text" at bounding box center [351, 90] width 76 height 14
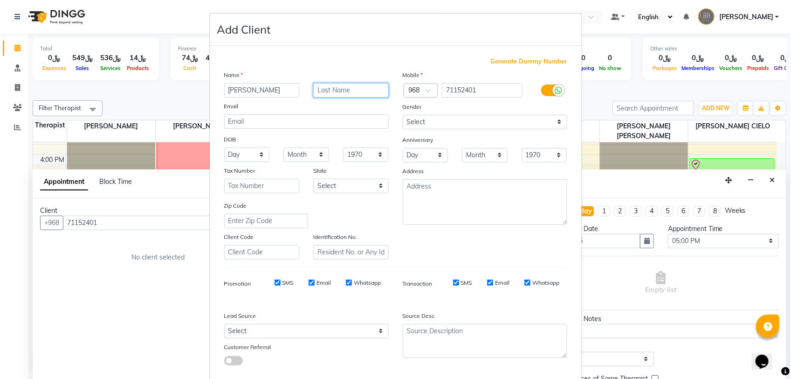
paste input "Missaoui"
type input "Missaoui"
click at [272, 89] on input "[PERSON_NAME]" at bounding box center [262, 90] width 76 height 14
type input "Sana"
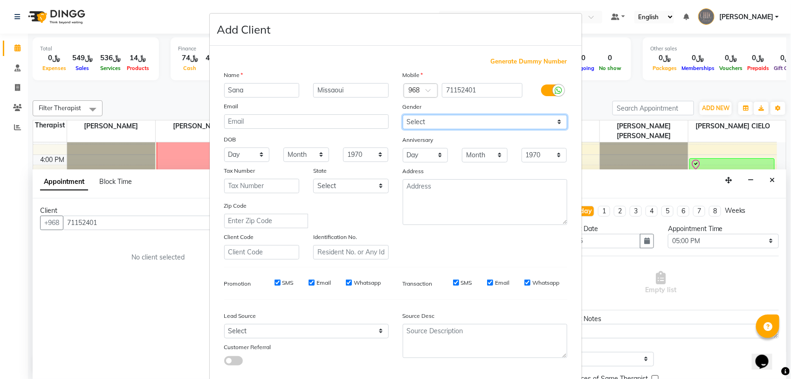
drag, startPoint x: 416, startPoint y: 121, endPoint x: 416, endPoint y: 129, distance: 7.5
click at [416, 121] on select "Select [DEMOGRAPHIC_DATA] [DEMOGRAPHIC_DATA] Other Prefer Not To Say" at bounding box center [485, 122] width 165 height 14
select select "[DEMOGRAPHIC_DATA]"
click at [403, 115] on select "Select [DEMOGRAPHIC_DATA] [DEMOGRAPHIC_DATA] Other Prefer Not To Say" at bounding box center [485, 122] width 165 height 14
click at [363, 155] on select "1940 1941 1942 1943 1944 1945 1946 1947 1948 1949 1950 1951 1952 1953 1954 1955…" at bounding box center [366, 154] width 46 height 14
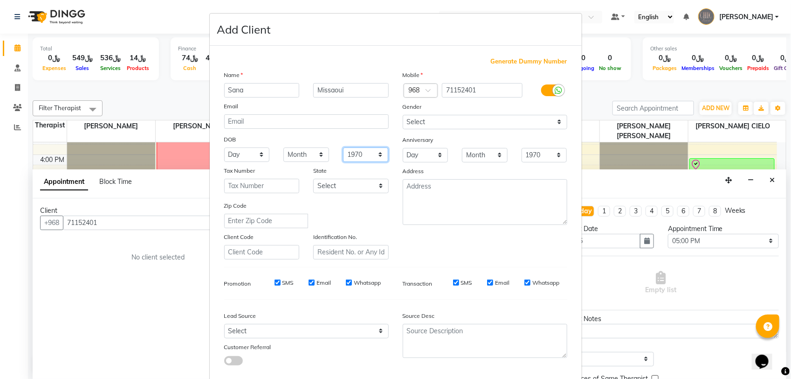
select select "1982"
drag, startPoint x: 306, startPoint y: 149, endPoint x: 305, endPoint y: 159, distance: 9.8
click at [305, 149] on select "Month January February March April May June July August September October Novem…" at bounding box center [306, 154] width 46 height 14
select select "06"
click at [283, 147] on select "Month January February March April May June July August September October Novem…" at bounding box center [306, 154] width 46 height 14
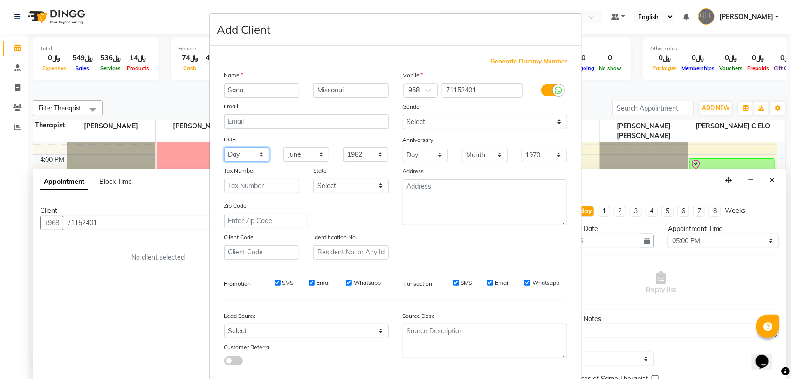
click at [231, 150] on select "Day 01 02 03 04 05 06 07 08 09 10 11 12 13 14 15 16 17 18 19 20 21 22 23 24 25 …" at bounding box center [247, 154] width 46 height 14
select select "23"
click at [328, 250] on input "text" at bounding box center [351, 252] width 76 height 14
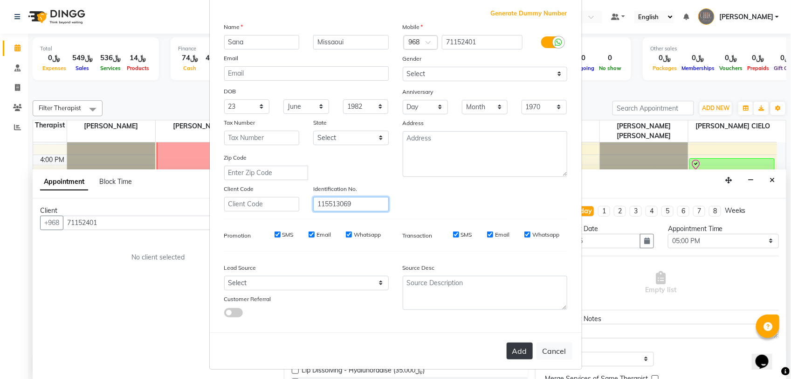
type input "115513069"
click at [521, 349] on button "Add" at bounding box center [520, 350] width 26 height 17
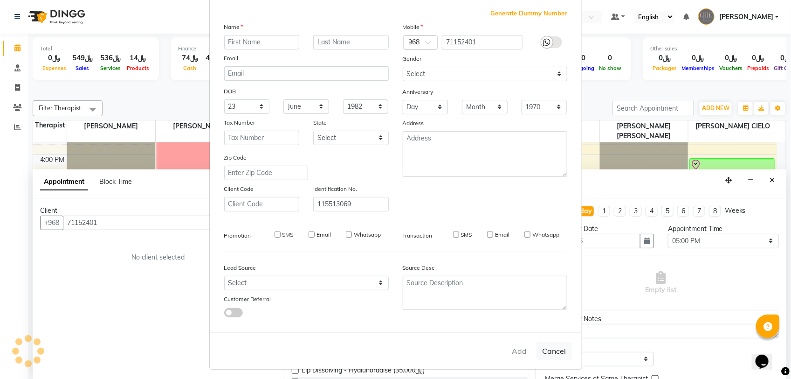
select select
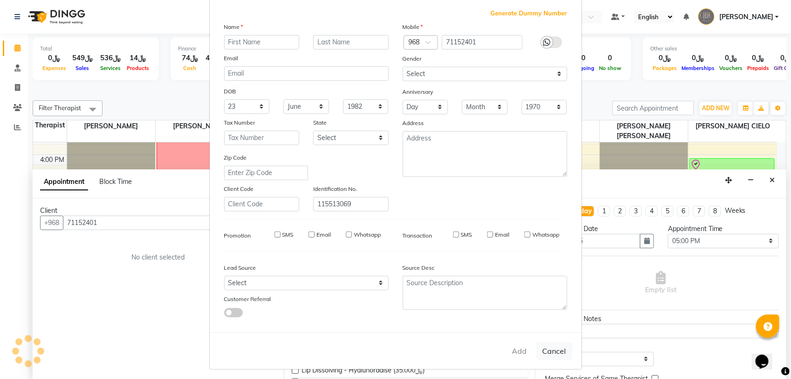
select select
checkbox input "false"
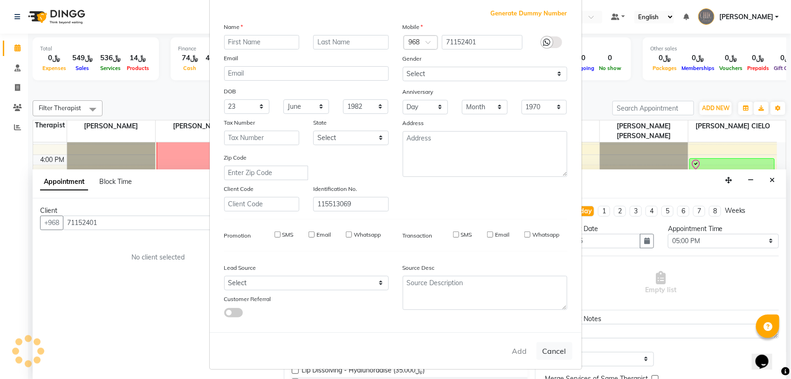
checkbox input "false"
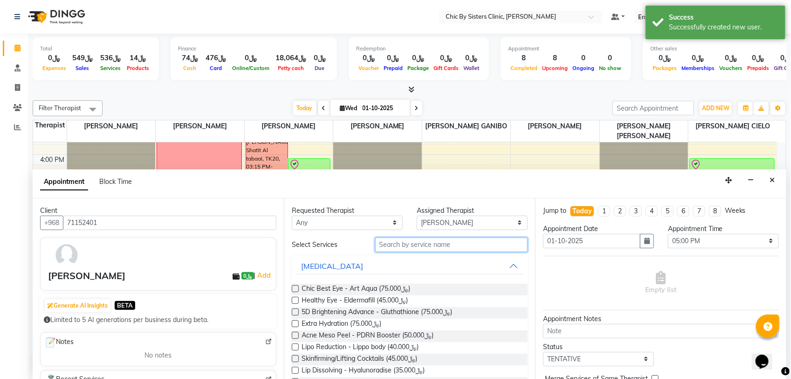
click at [449, 243] on input "text" at bounding box center [451, 244] width 152 height 14
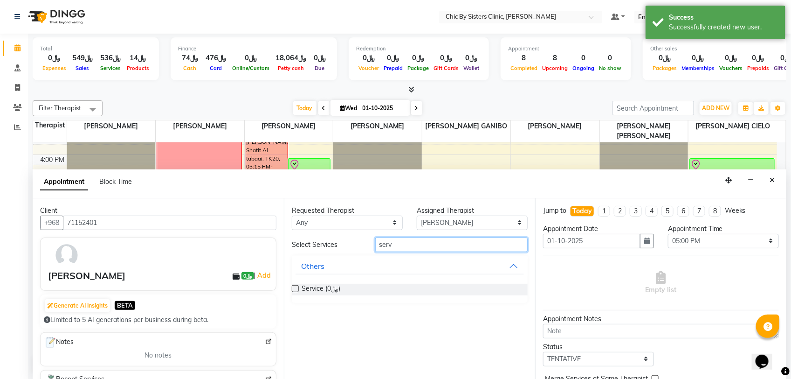
type input "serv"
click at [294, 283] on div "Service (﷼0)" at bounding box center [410, 289] width 236 height 12
click at [295, 288] on label at bounding box center [295, 288] width 7 height 7
click at [295, 288] on input "checkbox" at bounding box center [295, 289] width 6 height 6
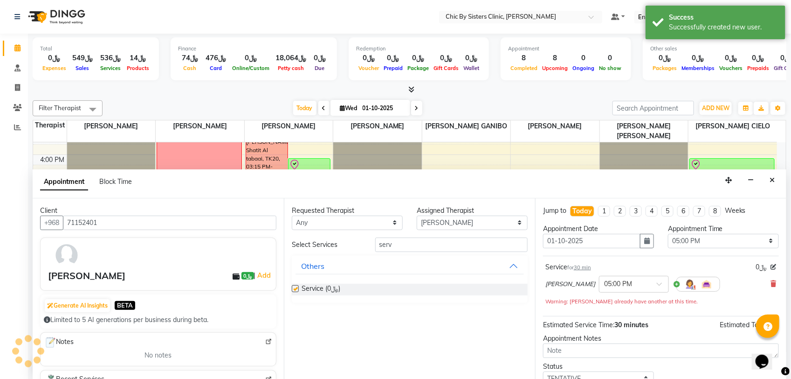
checkbox input "false"
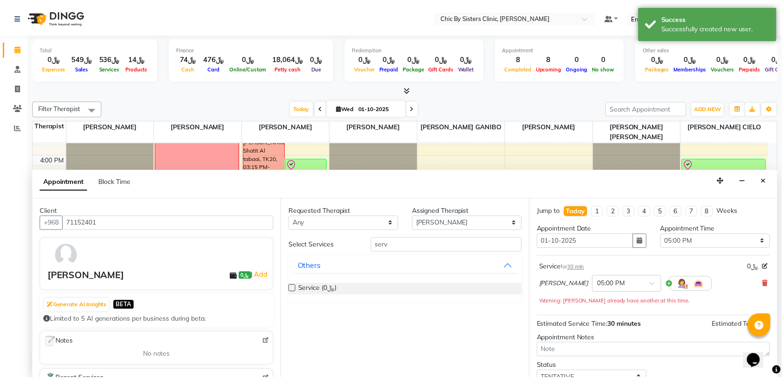
scroll to position [50, 0]
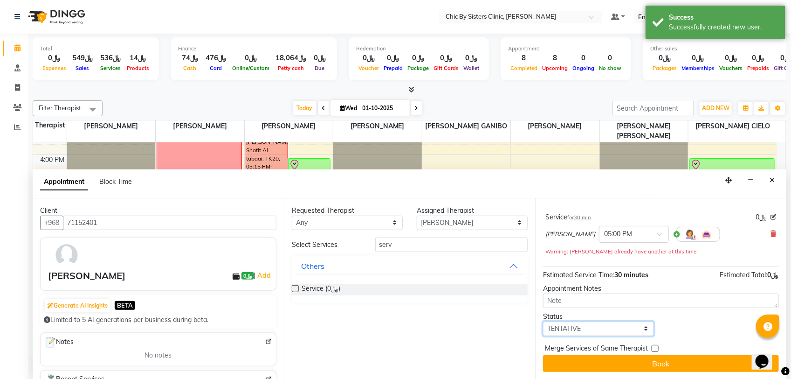
click at [593, 329] on select "Select TENTATIVE CONFIRM CHECK-IN UPCOMING" at bounding box center [598, 328] width 111 height 14
select select "upcoming"
click at [543, 321] on select "Select TENTATIVE CONFIRM CHECK-IN UPCOMING" at bounding box center [598, 328] width 111 height 14
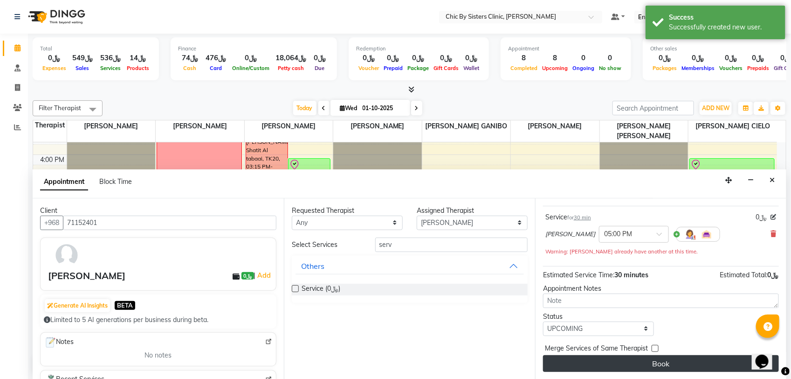
click at [584, 365] on button "Book" at bounding box center [661, 363] width 236 height 17
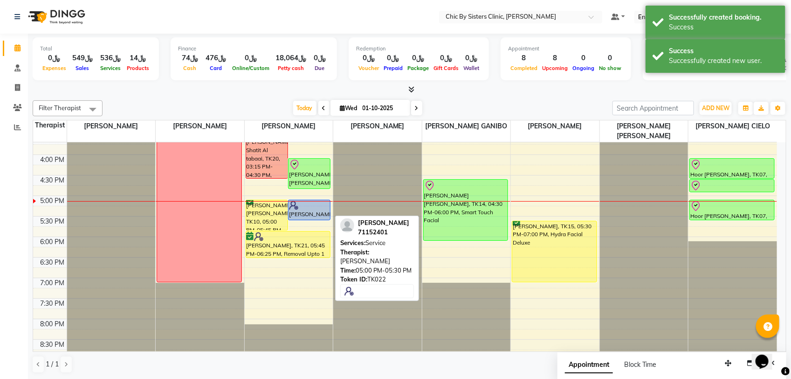
click at [314, 211] on div "[PERSON_NAME], TK22, 05:00 PM-05:30 PM, Service" at bounding box center [309, 210] width 41 height 20
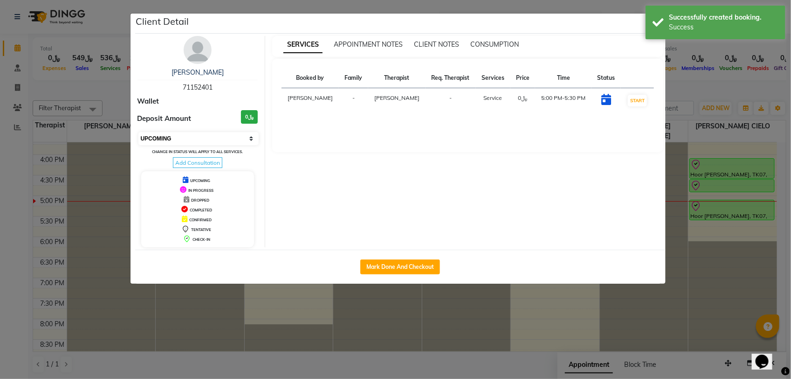
click at [208, 144] on select "Select IN SERVICE CONFIRMED TENTATIVE CHECK IN MARK DONE DROPPED UPCOMING" at bounding box center [198, 138] width 121 height 13
select select "8"
click at [138, 132] on select "Select IN SERVICE CONFIRMED TENTATIVE CHECK IN MARK DONE DROPPED UPCOMING" at bounding box center [198, 138] width 121 height 13
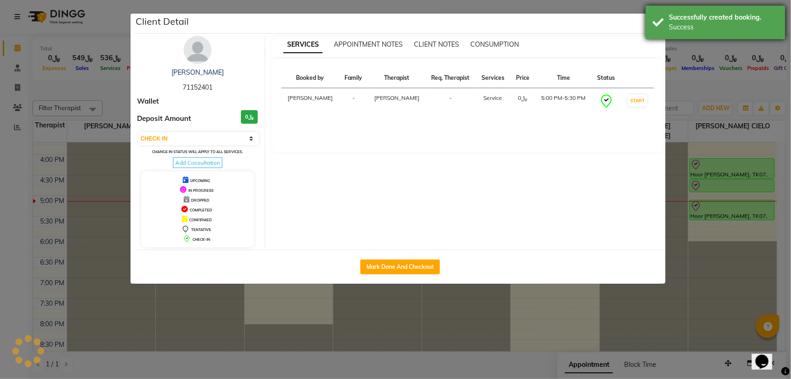
click at [655, 36] on div "Successfully created booking. Success" at bounding box center [716, 23] width 140 height 34
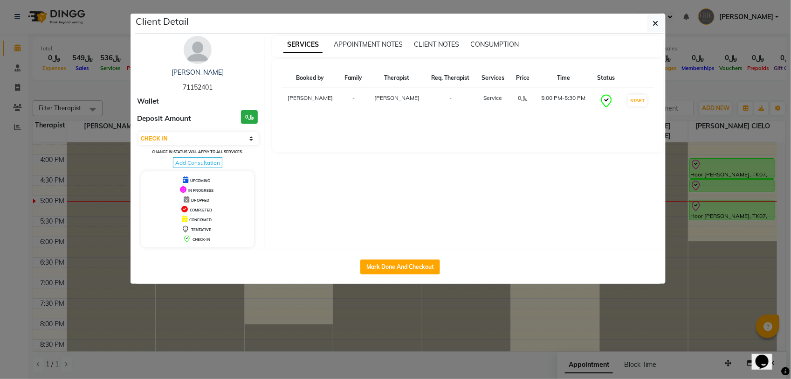
click at [655, 29] on button "button" at bounding box center [656, 23] width 18 height 18
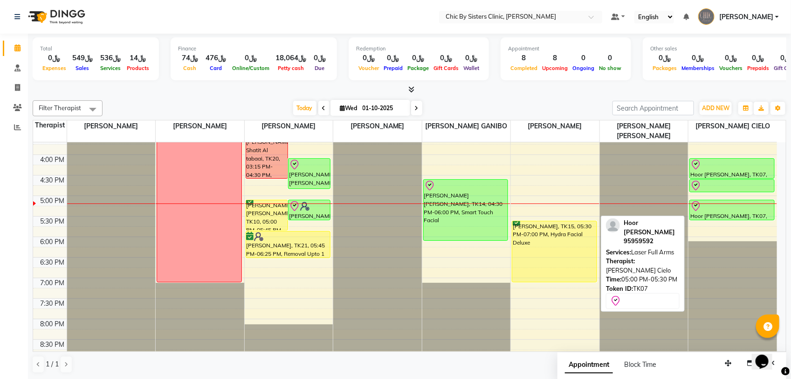
click at [722, 210] on div at bounding box center [731, 205] width 83 height 11
select select "8"
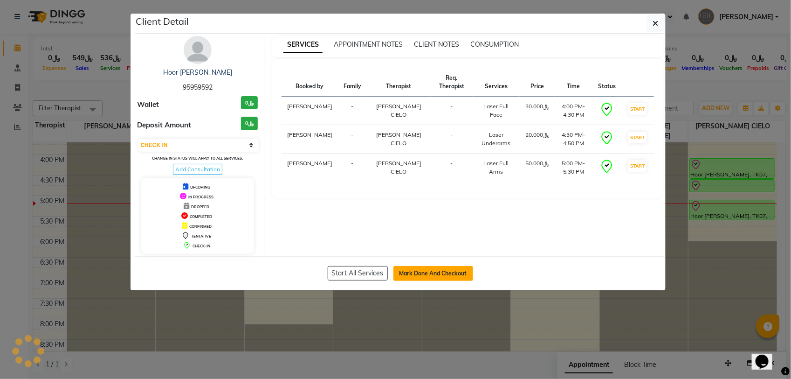
click at [411, 273] on button "Mark Done And Checkout" at bounding box center [433, 273] width 80 height 15
select select "service"
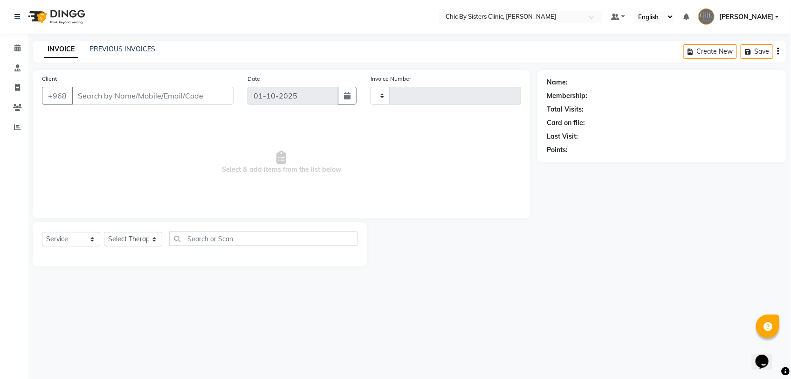
type input "2443"
select select "6348"
type input "95959592"
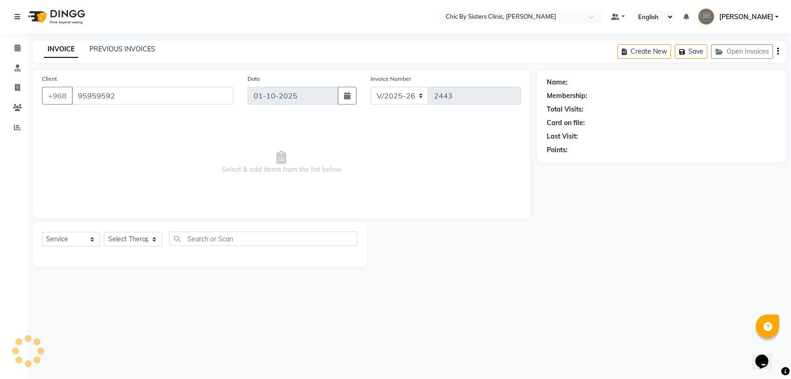
select select "89287"
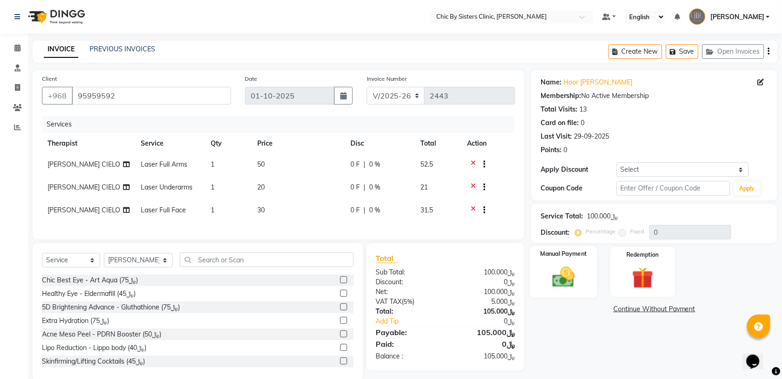
click at [577, 273] on img at bounding box center [564, 277] width 36 height 26
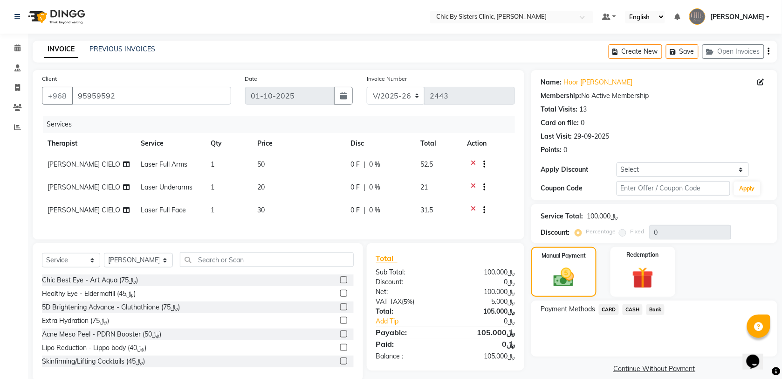
drag, startPoint x: 611, startPoint y: 309, endPoint x: 610, endPoint y: 316, distance: 6.6
click at [610, 309] on span "CARD" at bounding box center [609, 309] width 20 height 11
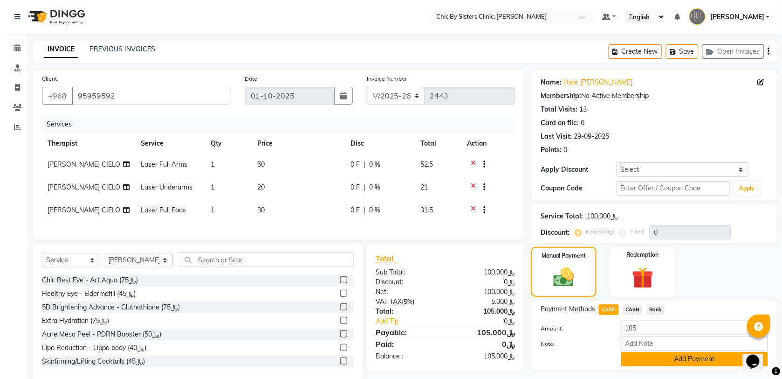
click at [641, 361] on button "Add Payment" at bounding box center [694, 358] width 147 height 14
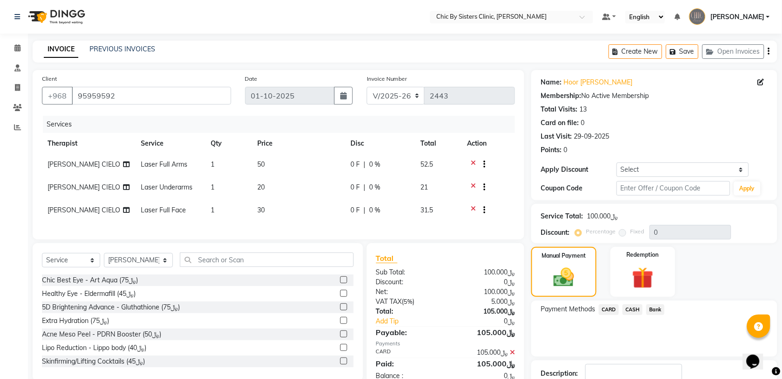
scroll to position [50, 0]
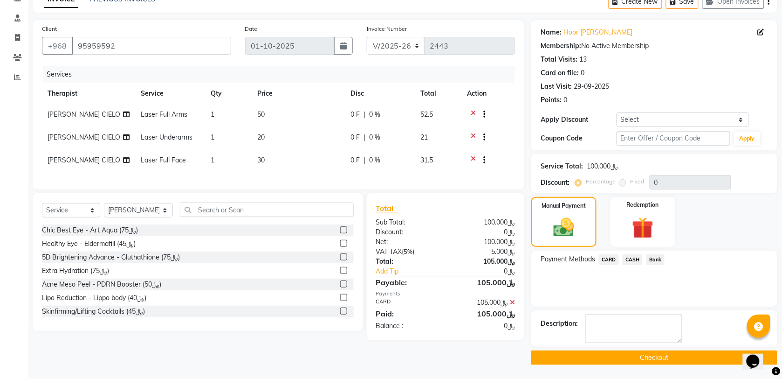
click at [552, 352] on button "Checkout" at bounding box center [654, 357] width 246 height 14
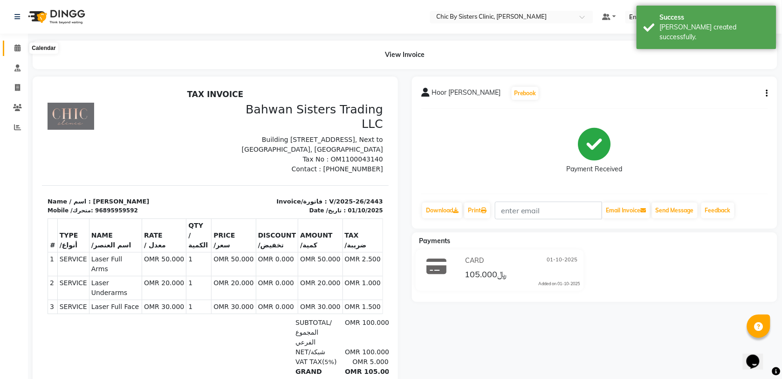
click at [21, 48] on span at bounding box center [17, 48] width 16 height 11
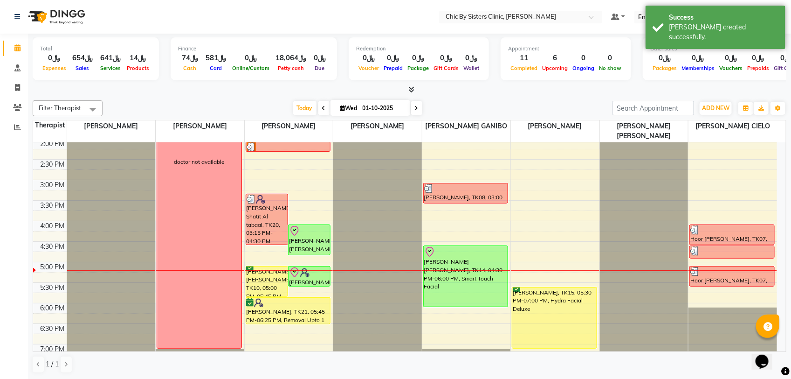
scroll to position [291, 0]
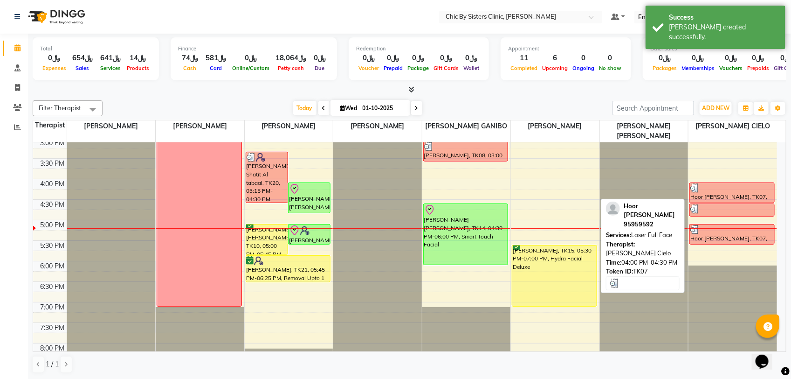
click at [733, 194] on div "Hoor [PERSON_NAME], TK07, 04:00 PM-04:30 PM, Laser Full Face" at bounding box center [732, 193] width 84 height 20
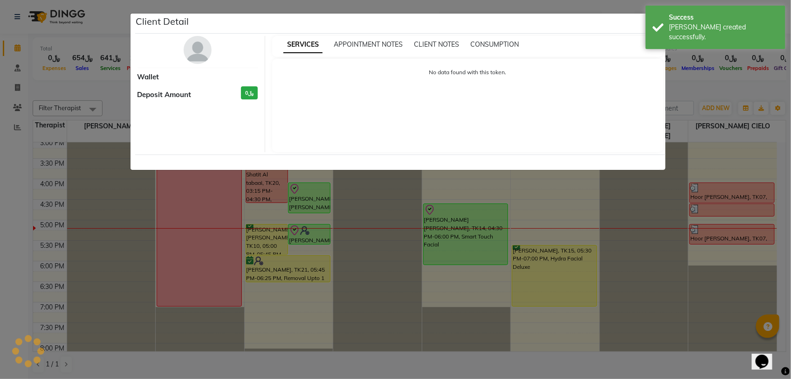
select select "3"
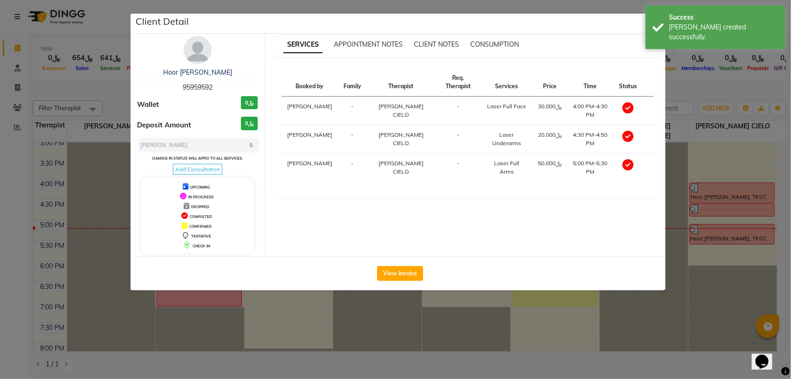
click at [193, 83] on span "95959592" at bounding box center [198, 87] width 30 height 8
copy span "95959592"
click at [653, 28] on div "Success [PERSON_NAME] created successfully." at bounding box center [716, 27] width 140 height 43
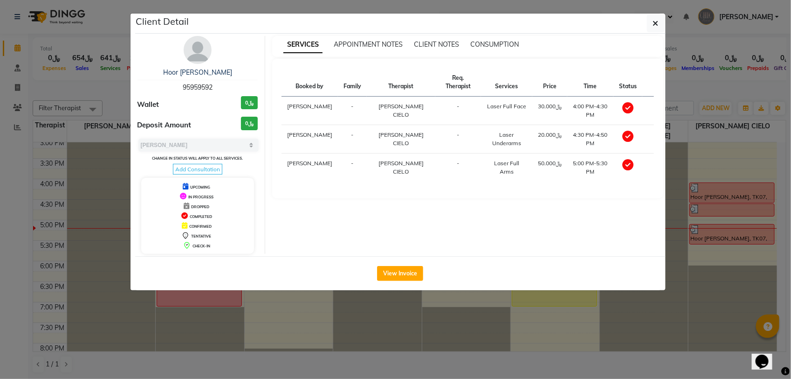
click at [654, 25] on icon "button" at bounding box center [656, 23] width 6 height 7
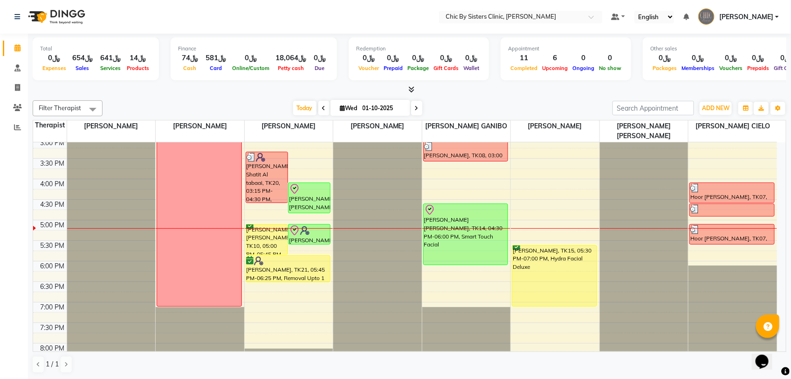
click at [379, 105] on input "01-10-2025" at bounding box center [383, 108] width 47 height 14
select select "10"
select select "2025"
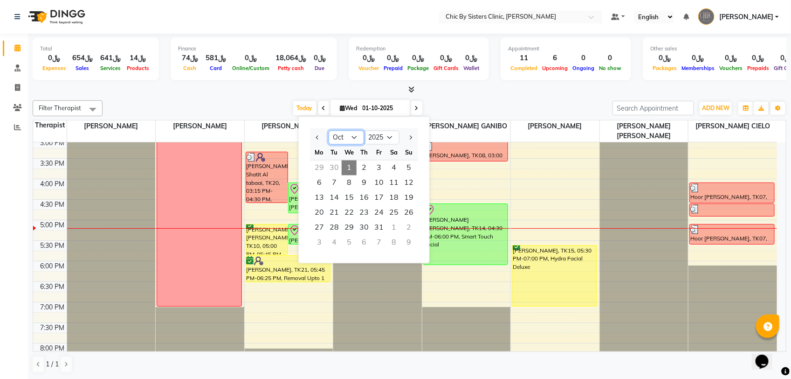
click at [351, 138] on select "Jan Feb Mar Apr May Jun [DATE] Aug Sep Oct Nov Dec" at bounding box center [346, 138] width 35 height 14
select select "11"
click at [329, 131] on select "Jan Feb Mar Apr May Jun [DATE] Aug Sep Oct Nov Dec" at bounding box center [346, 138] width 35 height 14
click at [318, 185] on span "3" at bounding box center [319, 182] width 15 height 15
type input "[DATE]"
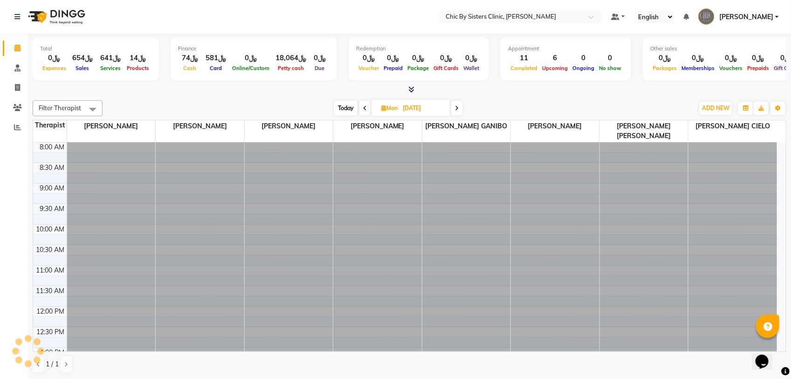
scroll to position [374, 0]
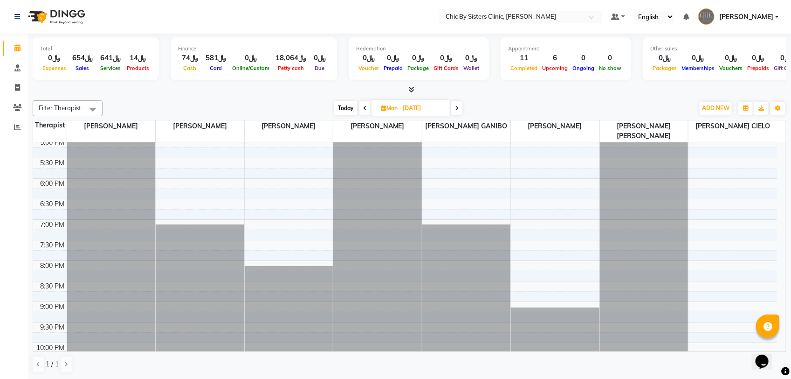
click at [716, 186] on div "8:00 AM 8:30 AM 9:00 AM 9:30 AM 10:00 AM 10:30 AM 11:00 AM 11:30 AM 12:00 PM 12…" at bounding box center [405, 96] width 744 height 656
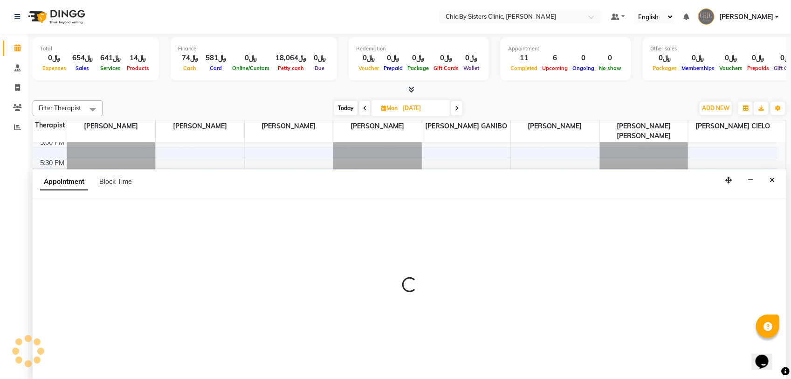
select select "89287"
select select "1080"
select select "tentative"
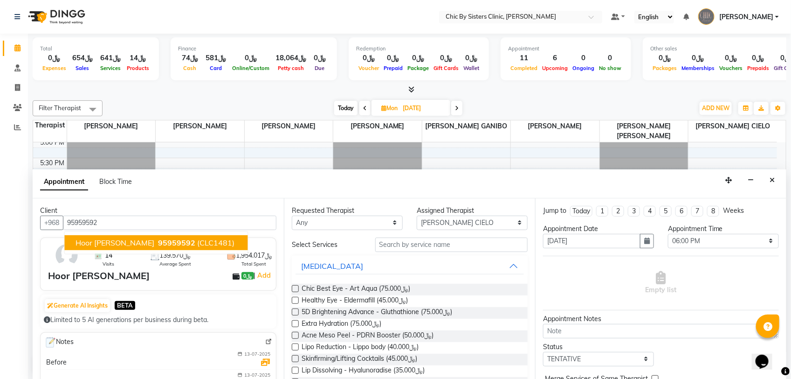
click at [122, 243] on span "Hoor [PERSON_NAME]" at bounding box center [115, 242] width 79 height 9
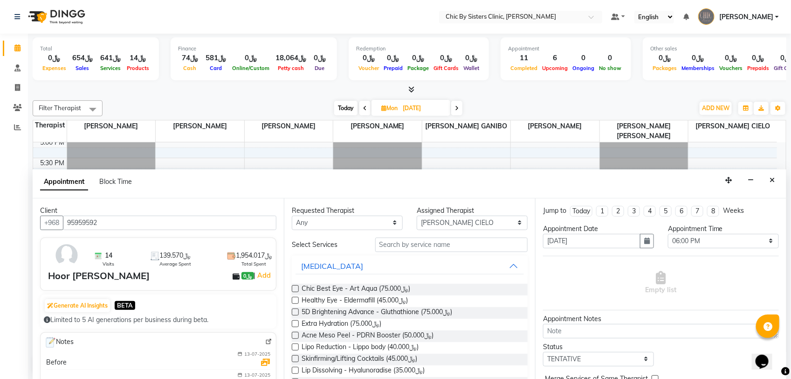
type input "95959592"
click at [425, 245] on input "text" at bounding box center [451, 244] width 152 height 14
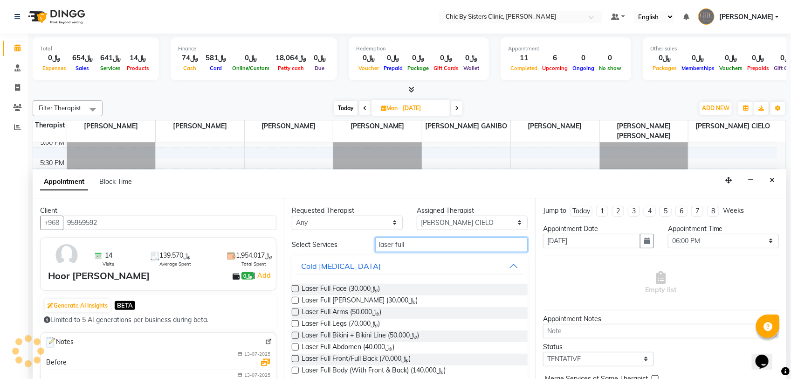
type input "laser full"
drag, startPoint x: 294, startPoint y: 369, endPoint x: 448, endPoint y: 350, distance: 155.9
click at [294, 369] on label at bounding box center [295, 369] width 7 height 7
click at [294, 369] on input "checkbox" at bounding box center [295, 371] width 6 height 6
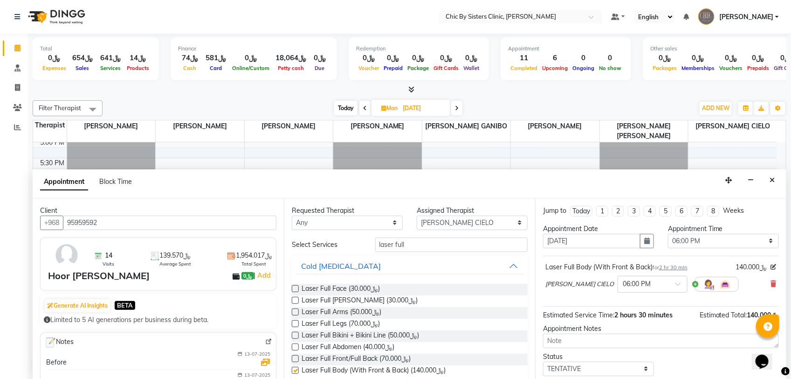
checkbox input "false"
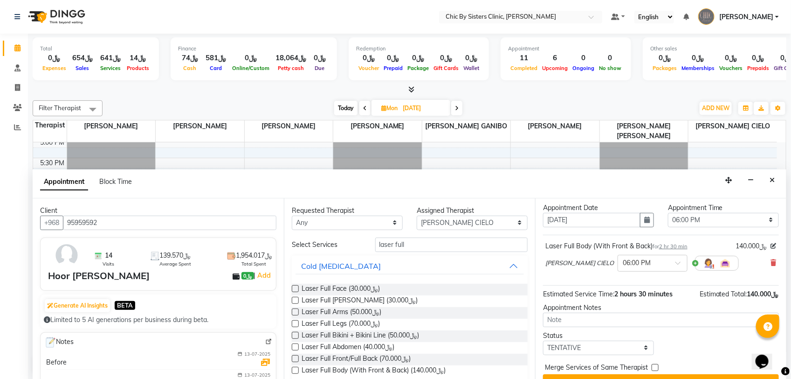
scroll to position [41, 0]
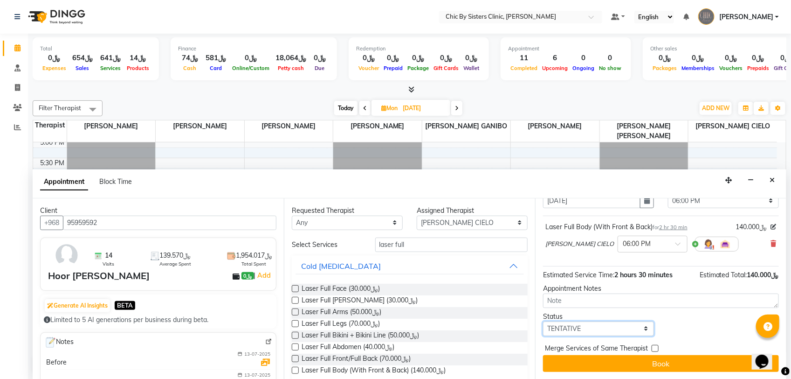
click at [579, 327] on select "Select TENTATIVE CONFIRM UPCOMING" at bounding box center [598, 328] width 111 height 14
select select "upcoming"
click at [543, 321] on select "Select TENTATIVE CONFIRM UPCOMING" at bounding box center [598, 328] width 111 height 14
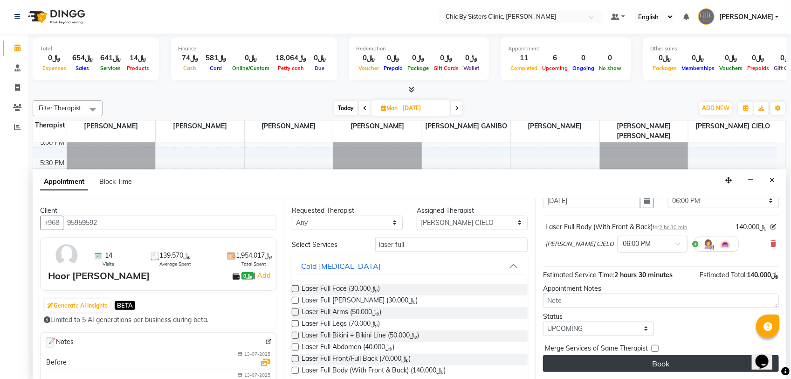
click at [583, 362] on button "Book" at bounding box center [661, 363] width 236 height 17
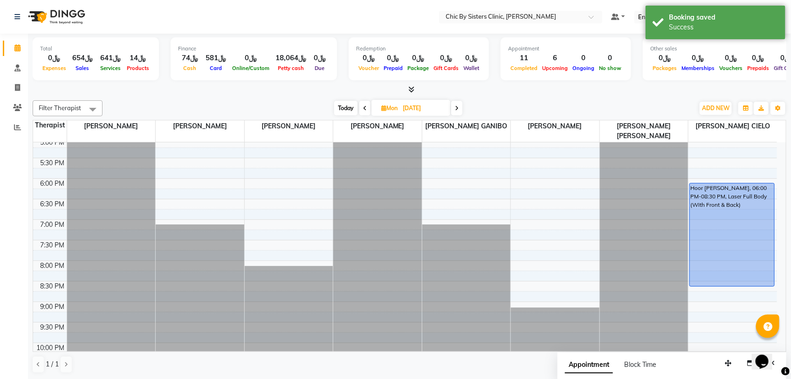
click at [460, 112] on span at bounding box center [456, 108] width 11 height 14
type input "[DATE]"
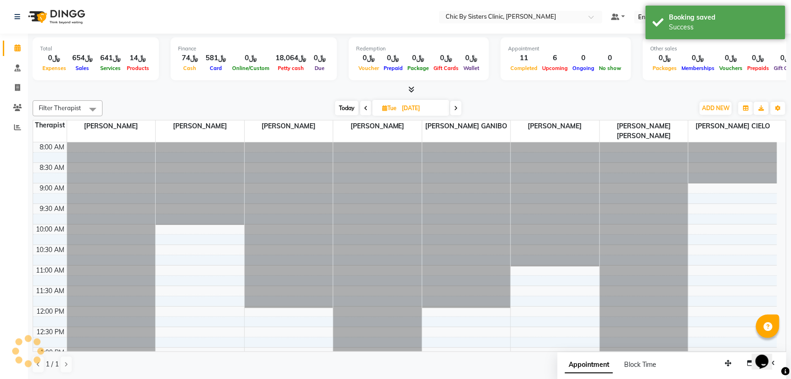
scroll to position [374, 0]
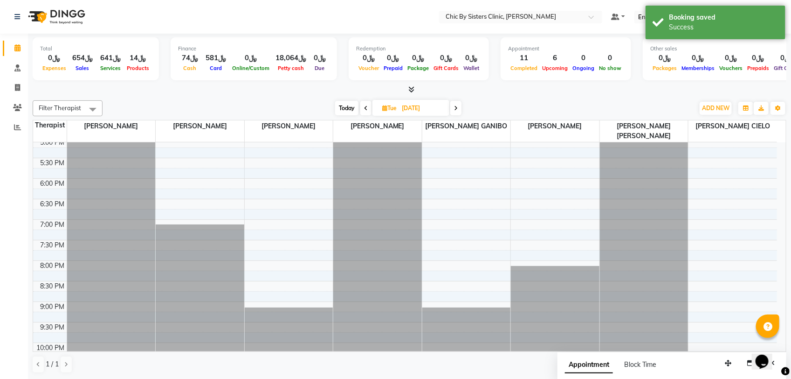
click at [737, 201] on div "8:00 AM 8:30 AM 9:00 AM 9:30 AM 10:00 AM 10:30 AM 11:00 AM 11:30 AM 12:00 PM 12…" at bounding box center [405, 96] width 744 height 656
select select "89287"
select select "tentative"
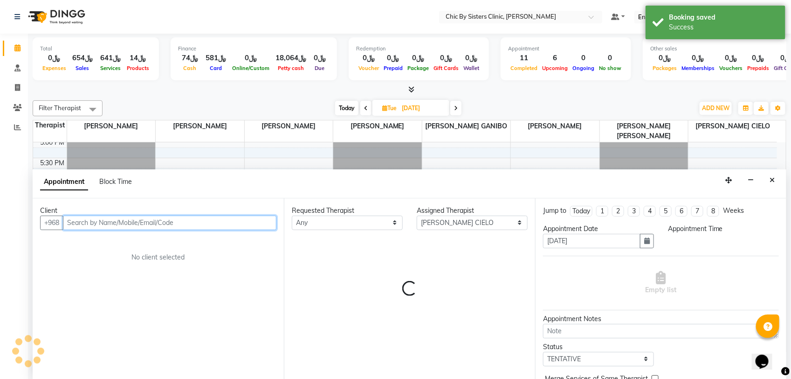
select select "1095"
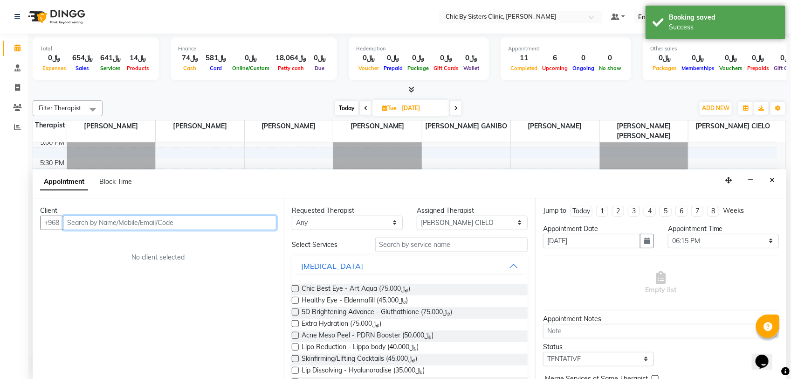
paste input "95959592"
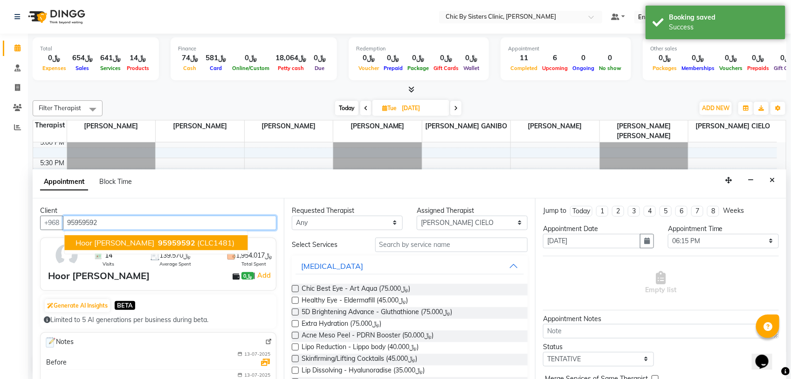
click at [159, 241] on span "95959592" at bounding box center [177, 242] width 37 height 9
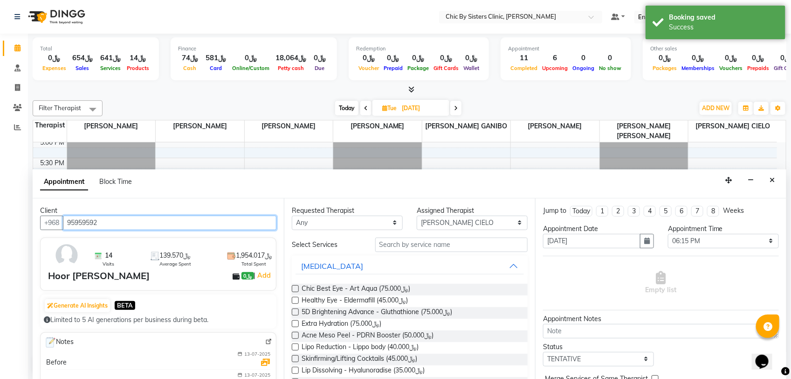
type input "95959592"
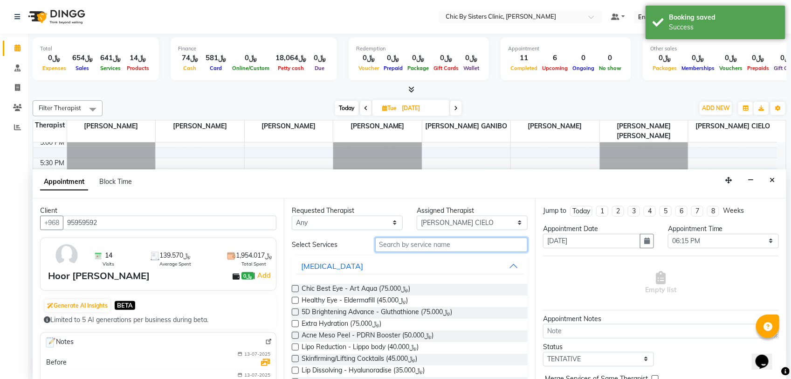
click at [414, 246] on input "text" at bounding box center [451, 244] width 152 height 14
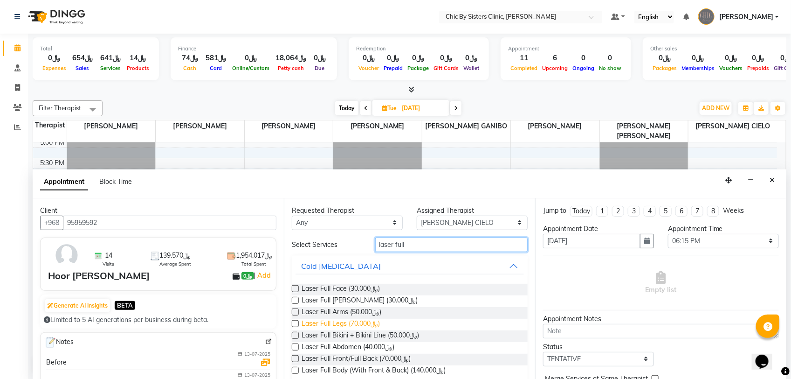
scroll to position [13, 0]
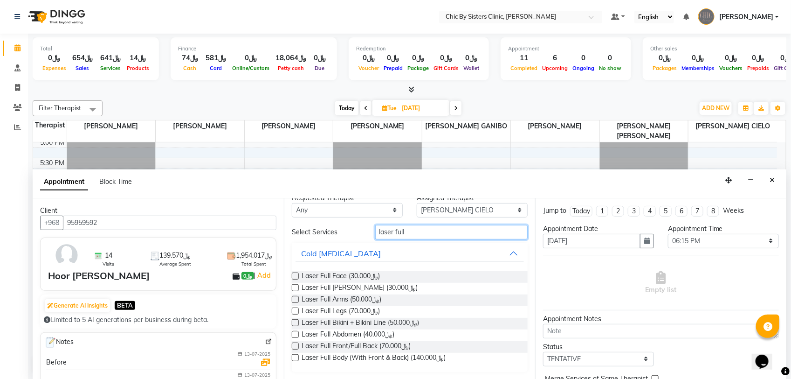
type input "laser full"
click at [297, 357] on label at bounding box center [295, 357] width 7 height 7
click at [297, 357] on input "checkbox" at bounding box center [295, 358] width 6 height 6
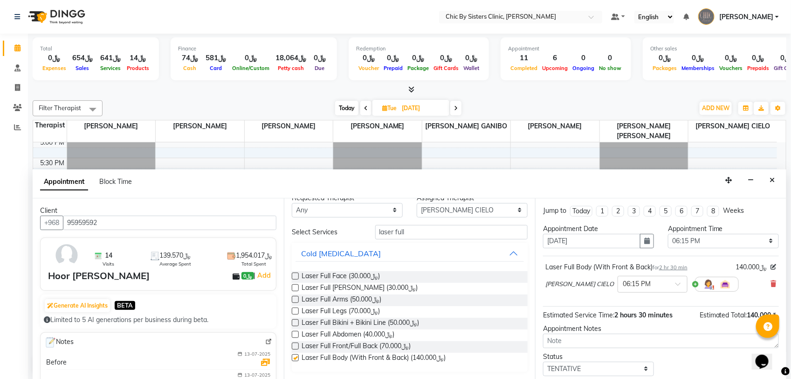
checkbox input "false"
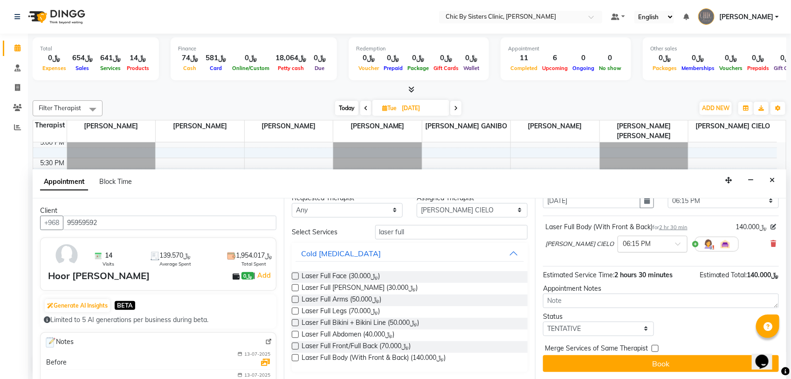
click at [623, 245] on input "text" at bounding box center [643, 243] width 41 height 10
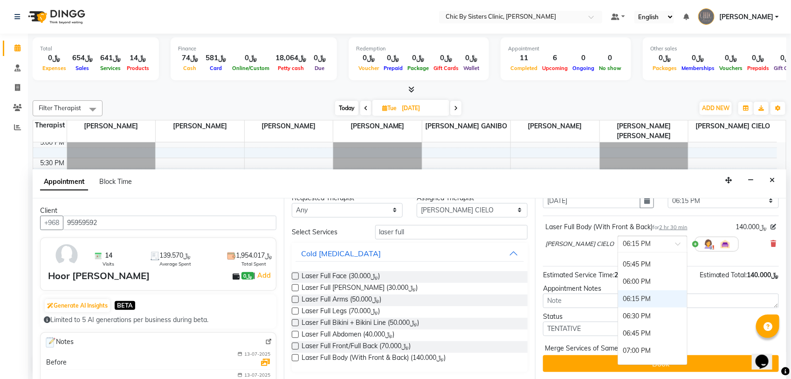
scroll to position [591, 0]
click at [629, 288] on div "06:00 PM" at bounding box center [652, 291] width 69 height 17
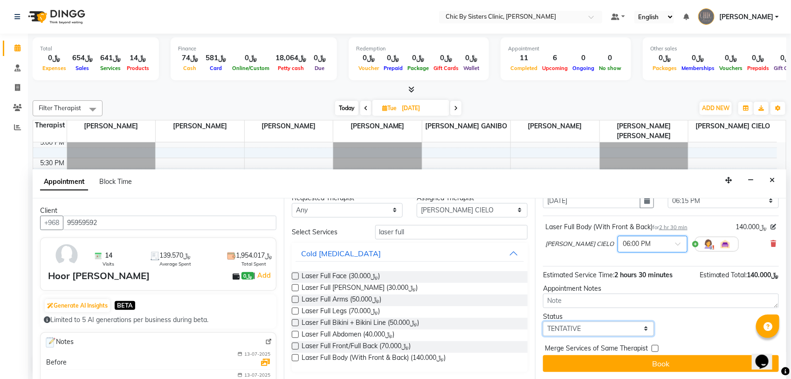
drag, startPoint x: 571, startPoint y: 334, endPoint x: 572, endPoint y: 330, distance: 4.8
click at [571, 334] on select "Select TENTATIVE CONFIRM UPCOMING" at bounding box center [598, 328] width 111 height 14
click at [572, 329] on select "Select TENTATIVE CONFIRM UPCOMING" at bounding box center [598, 328] width 111 height 14
click at [572, 326] on select "Select TENTATIVE CONFIRM UPCOMING" at bounding box center [598, 328] width 111 height 14
select select "upcoming"
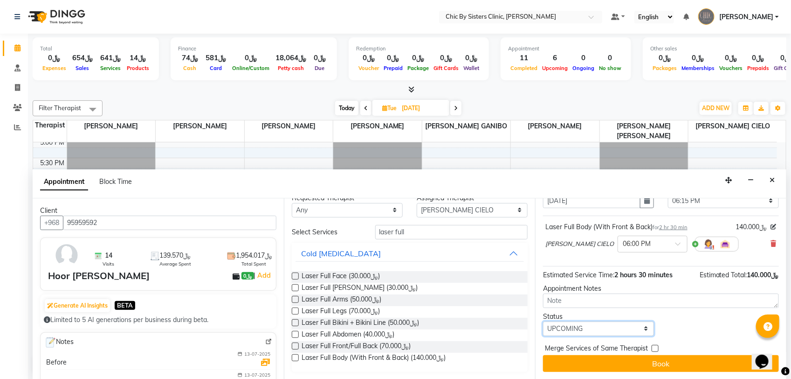
click at [543, 321] on select "Select TENTATIVE CONFIRM UPCOMING" at bounding box center [598, 328] width 111 height 14
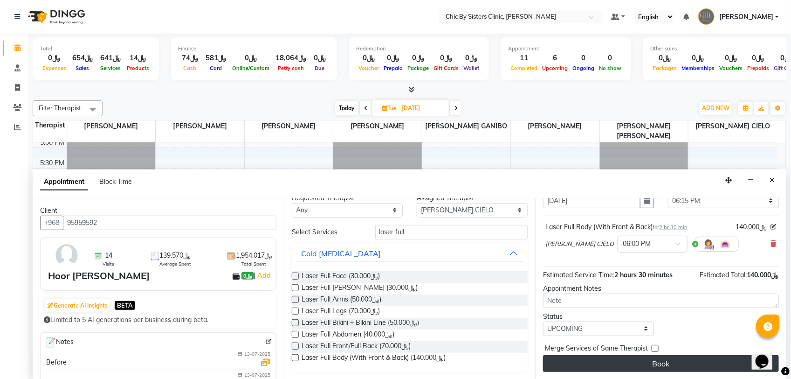
click at [577, 362] on button "Book" at bounding box center [661, 363] width 236 height 17
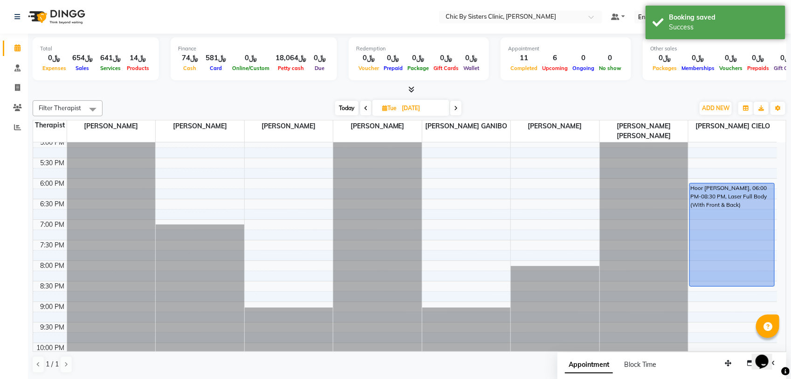
click at [348, 111] on span "Today" at bounding box center [346, 108] width 23 height 14
type input "01-10-2025"
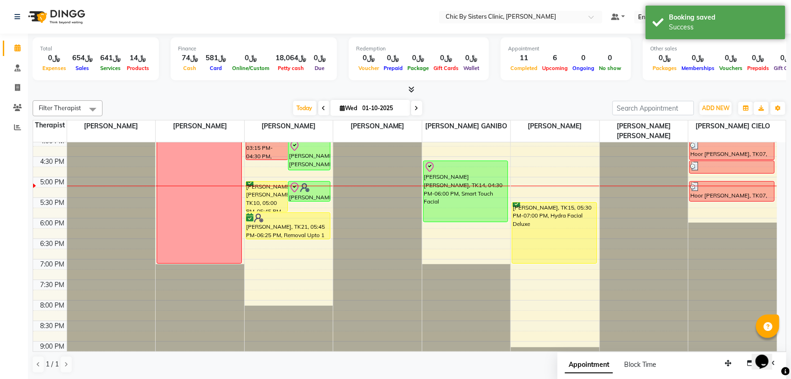
scroll to position [257, 0]
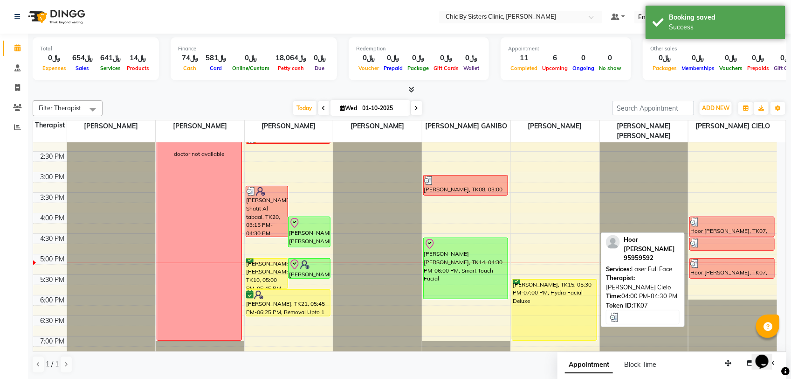
click at [727, 228] on div "Hoor [PERSON_NAME], TK07, 04:00 PM-04:30 PM, Laser Full Face" at bounding box center [732, 227] width 84 height 20
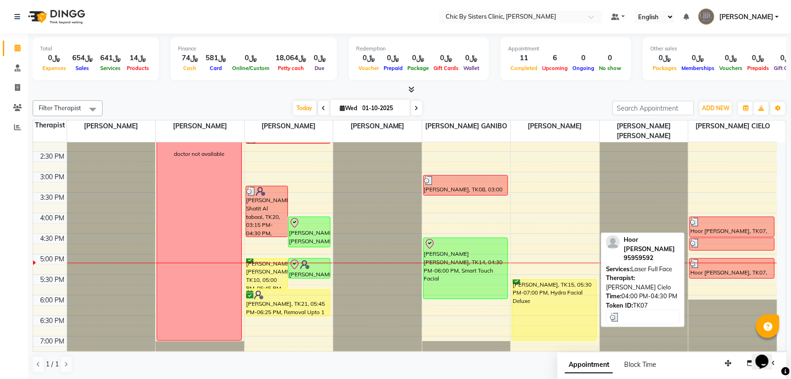
select select "3"
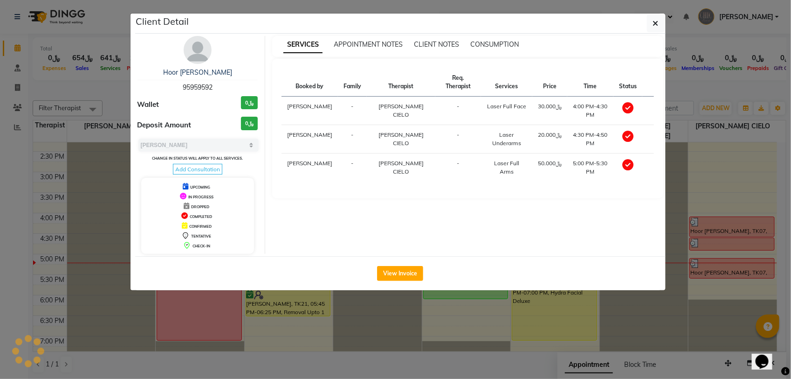
click at [201, 85] on span "95959592" at bounding box center [198, 87] width 30 height 8
copy span "95959592"
click at [656, 14] on button "button" at bounding box center [656, 23] width 18 height 18
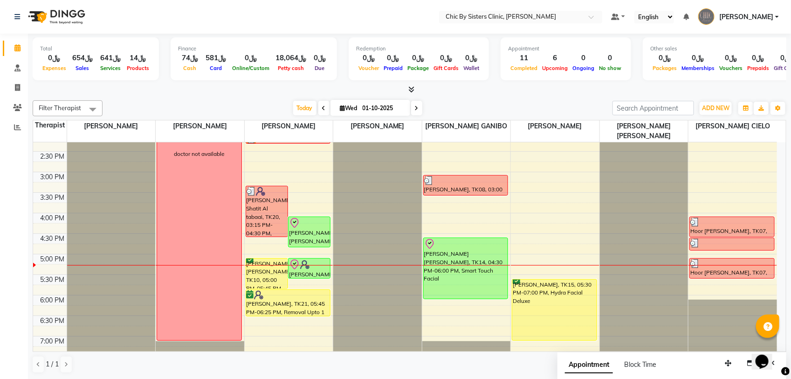
click at [416, 108] on icon at bounding box center [417, 108] width 4 height 6
type input "02-10-2025"
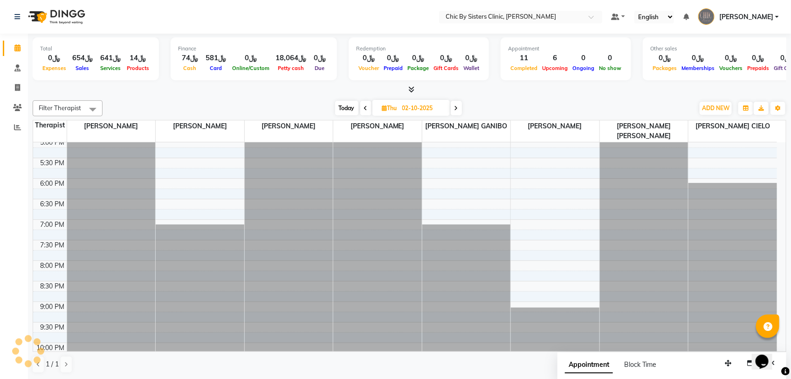
scroll to position [316, 0]
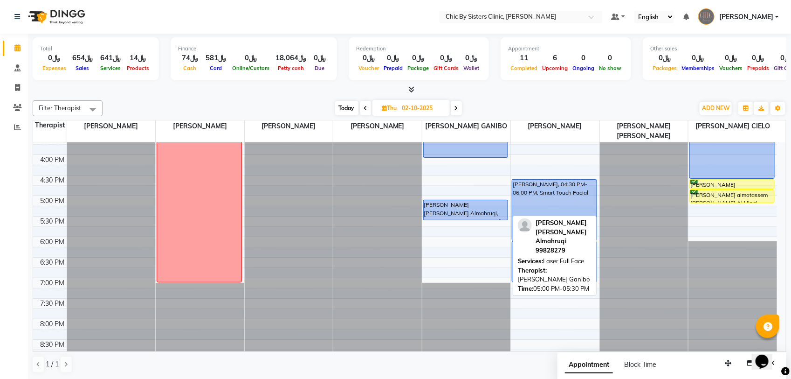
click at [474, 204] on div "[PERSON_NAME] [PERSON_NAME] Almahruqi, 05:00 PM-05:30 PM, Laser Full Face" at bounding box center [466, 210] width 84 height 20
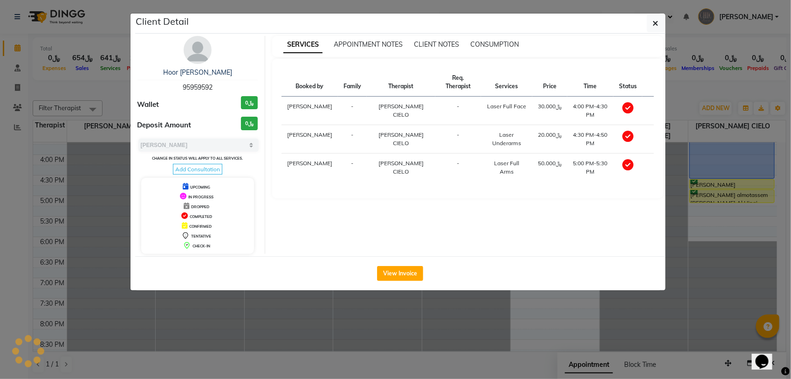
select select "select"
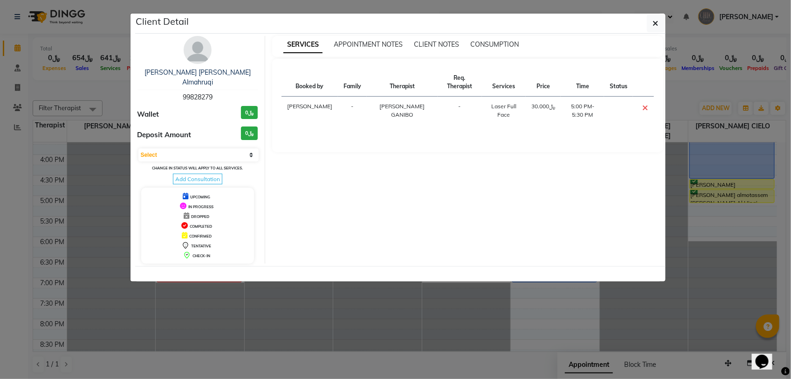
click at [204, 93] on span "99828279" at bounding box center [198, 97] width 30 height 8
copy span "99828279"
click at [662, 20] on button "button" at bounding box center [656, 23] width 18 height 18
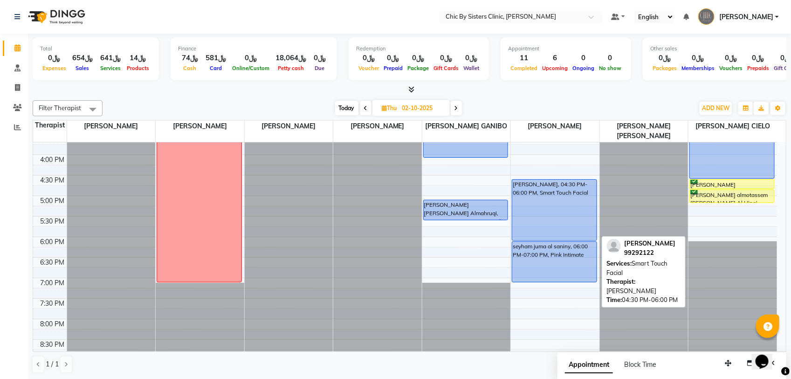
scroll to position [199, 0]
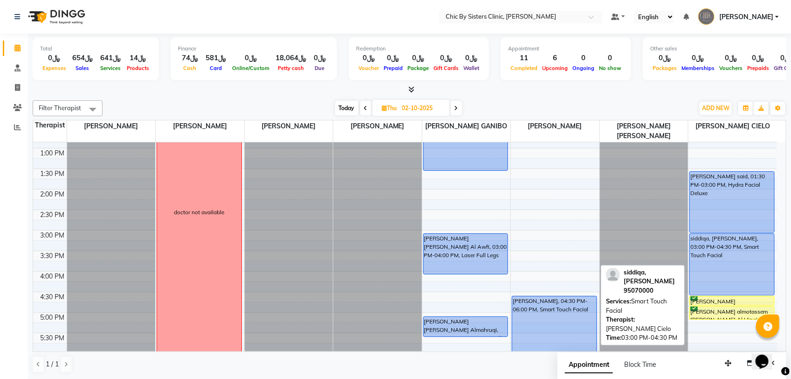
click at [754, 264] on div "siddiqa, [PERSON_NAME], 03:00 PM-04:30 PM, Smart Touch Facial" at bounding box center [732, 264] width 84 height 61
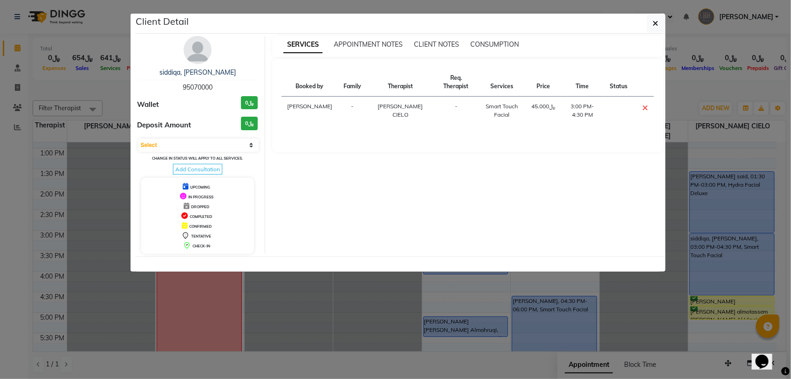
click at [207, 85] on span "95070000" at bounding box center [198, 87] width 30 height 8
click at [206, 85] on span "95070000" at bounding box center [198, 87] width 30 height 8
copy span "95070000"
click at [660, 29] on button "button" at bounding box center [656, 23] width 18 height 18
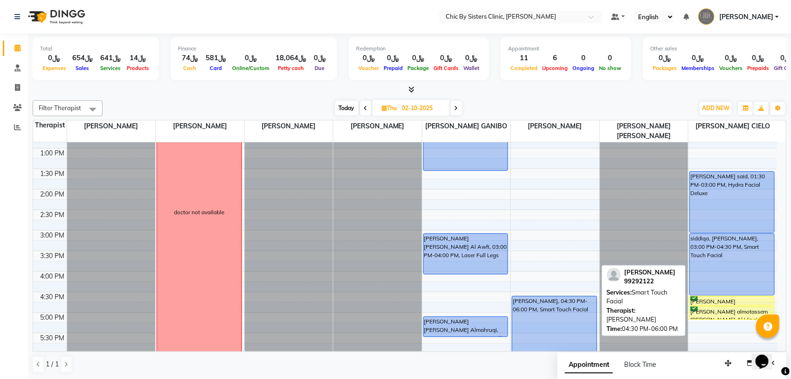
click at [571, 302] on div "[PERSON_NAME], 04:30 PM-06:00 PM, Smart Touch Facial" at bounding box center [554, 326] width 84 height 61
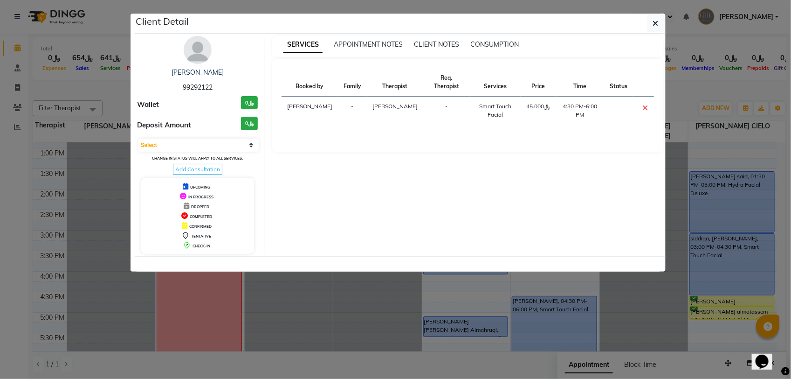
click at [198, 90] on span "99292122" at bounding box center [198, 87] width 30 height 8
copy span "99292122"
click at [660, 26] on button "button" at bounding box center [656, 23] width 18 height 18
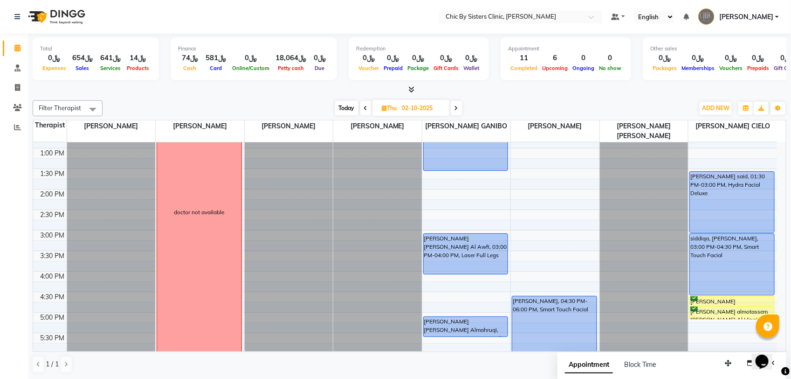
click at [338, 107] on span "Today" at bounding box center [346, 108] width 23 height 14
type input "01-10-2025"
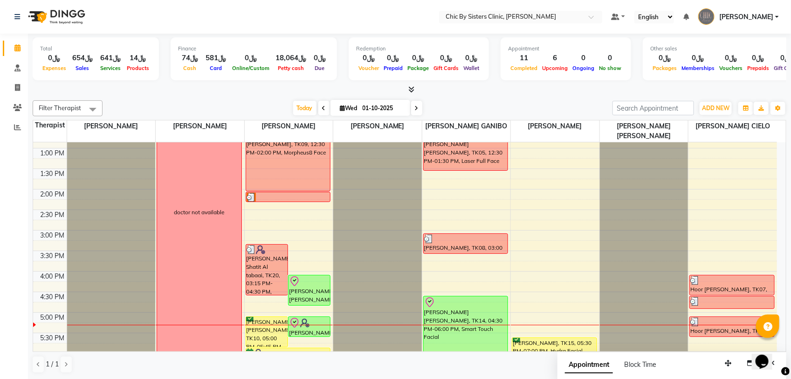
scroll to position [316, 0]
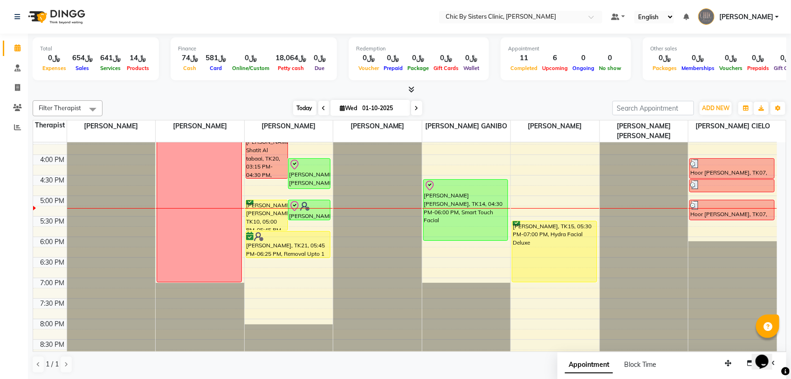
click at [296, 107] on span "Today" at bounding box center [304, 108] width 23 height 14
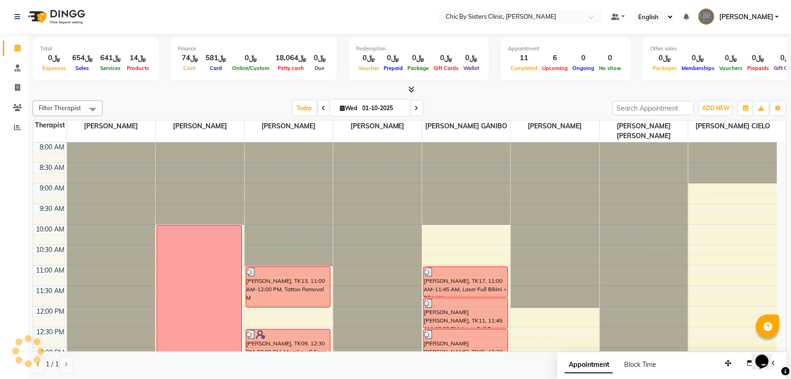
scroll to position [374, 0]
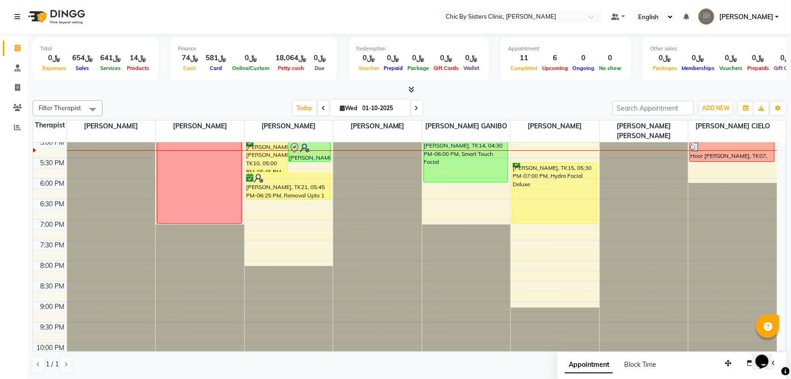
click at [269, 150] on div at bounding box center [289, 150] width 89 height 0
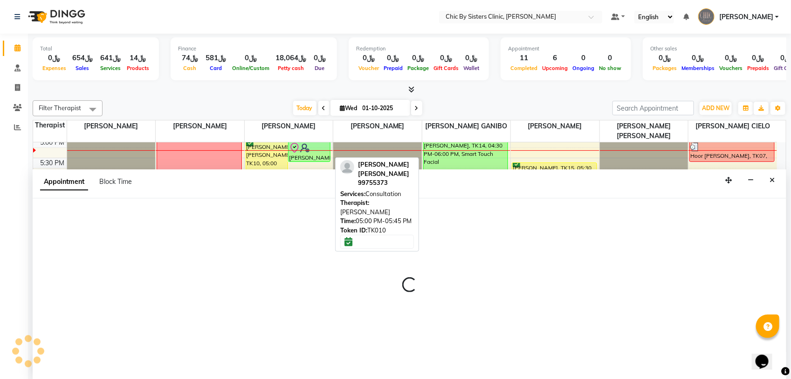
select select "49178"
select select "1020"
select select "tentative"
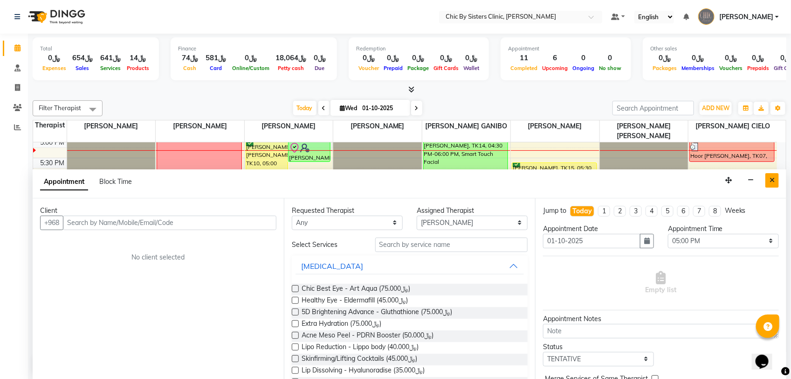
click at [770, 183] on icon "Close" at bounding box center [772, 180] width 5 height 7
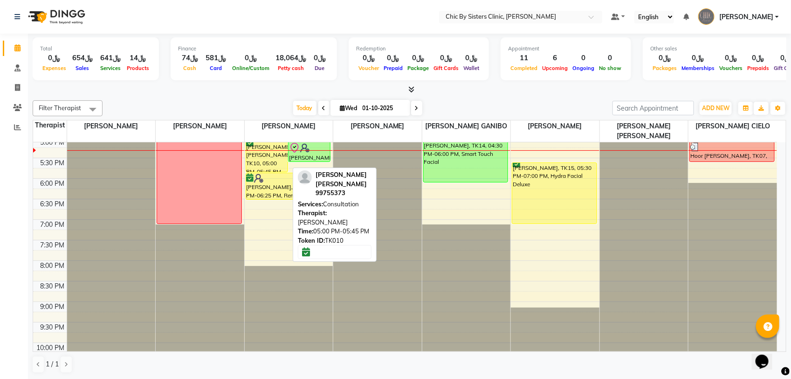
click at [272, 164] on div "[PERSON_NAME] [PERSON_NAME], TK10, 05:00 PM-05:45 PM, Consultation" at bounding box center [266, 157] width 41 height 30
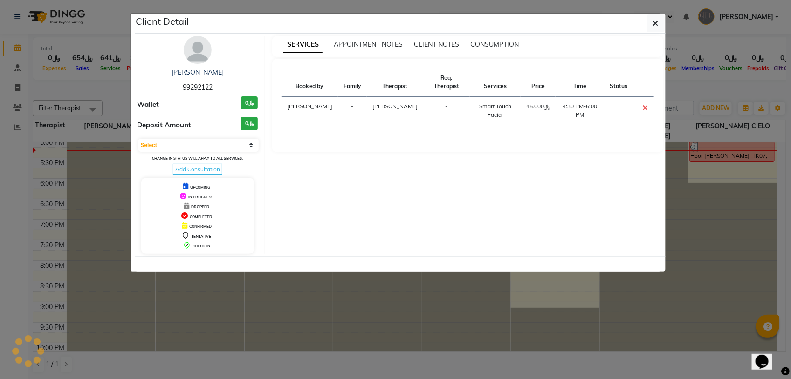
select select "6"
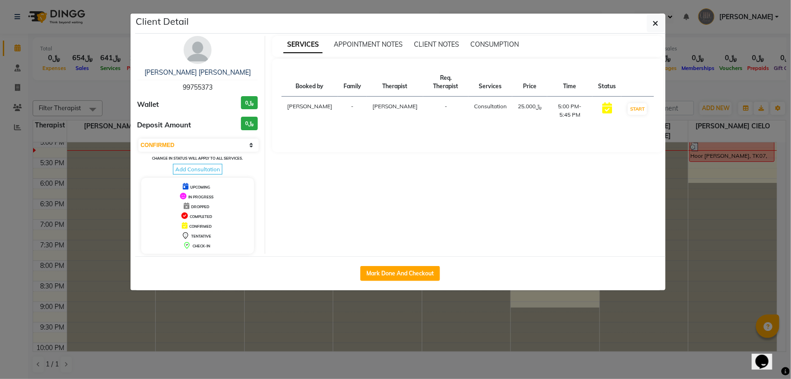
click at [198, 84] on span "99755373" at bounding box center [198, 87] width 30 height 8
copy span "99755373"
drag, startPoint x: 662, startPoint y: 25, endPoint x: 597, endPoint y: 45, distance: 68.3
click at [662, 25] on button "button" at bounding box center [656, 23] width 18 height 18
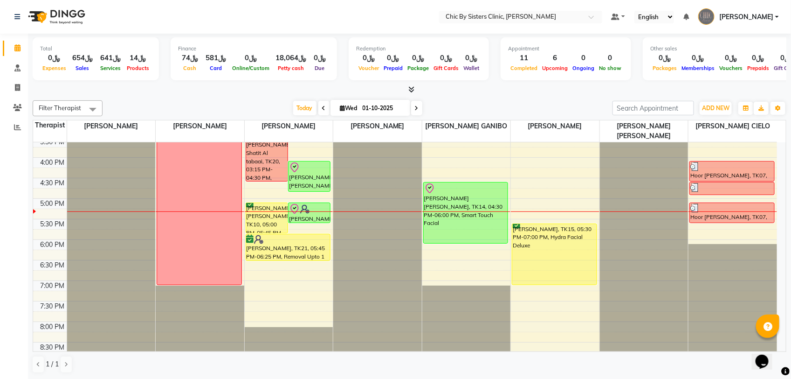
scroll to position [257, 0]
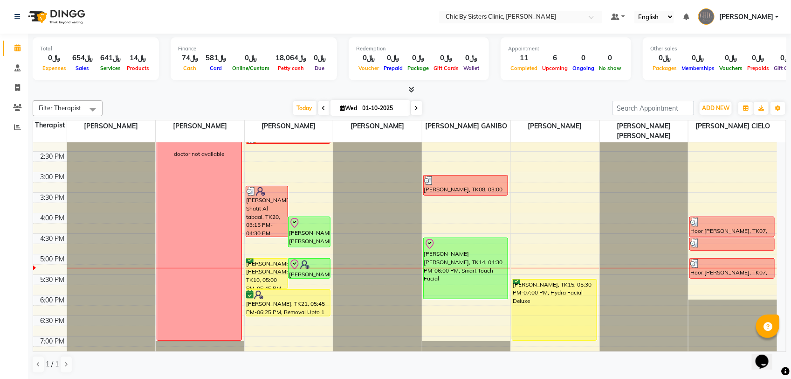
drag, startPoint x: 310, startPoint y: 110, endPoint x: 303, endPoint y: 135, distance: 26.1
click at [309, 110] on span "Today" at bounding box center [304, 108] width 23 height 14
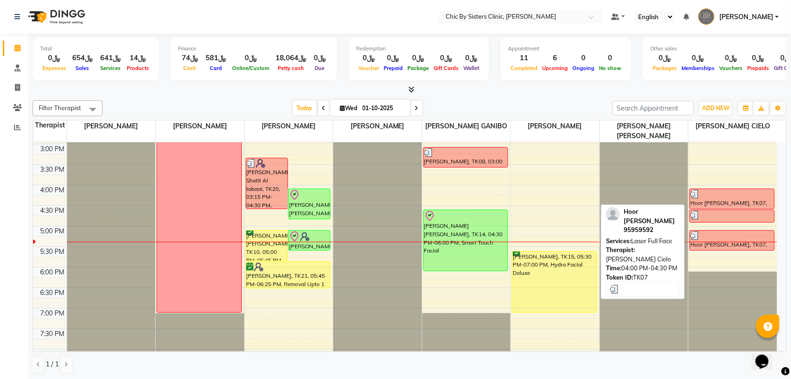
click at [746, 199] on div "Hoor [PERSON_NAME], TK07, 04:00 PM-04:30 PM, Laser Full Face" at bounding box center [732, 199] width 84 height 20
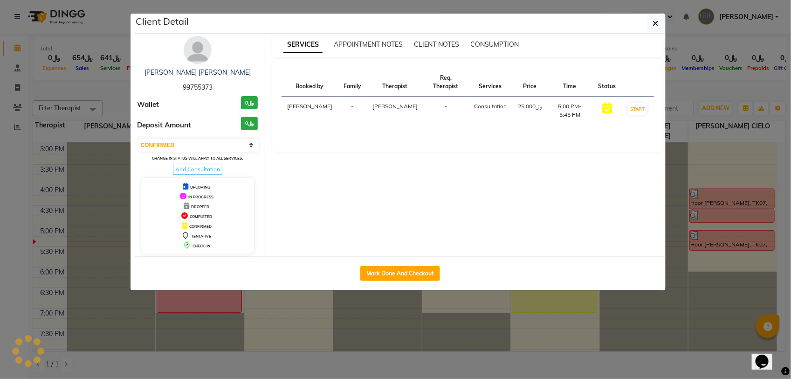
select select "3"
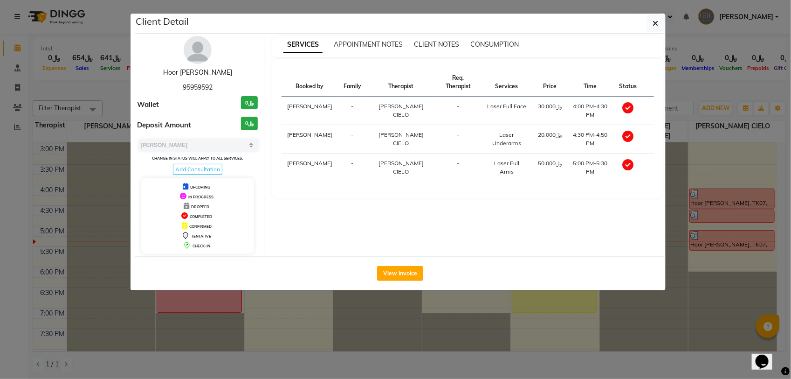
click at [220, 71] on link "Hoor [PERSON_NAME]" at bounding box center [197, 72] width 69 height 8
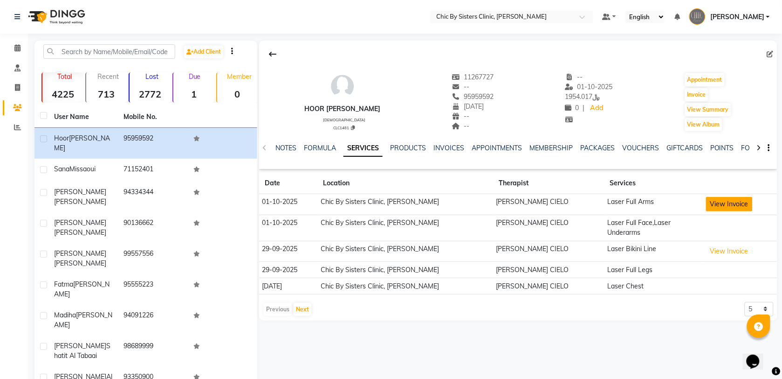
click at [721, 203] on button "View Invoice" at bounding box center [729, 204] width 47 height 14
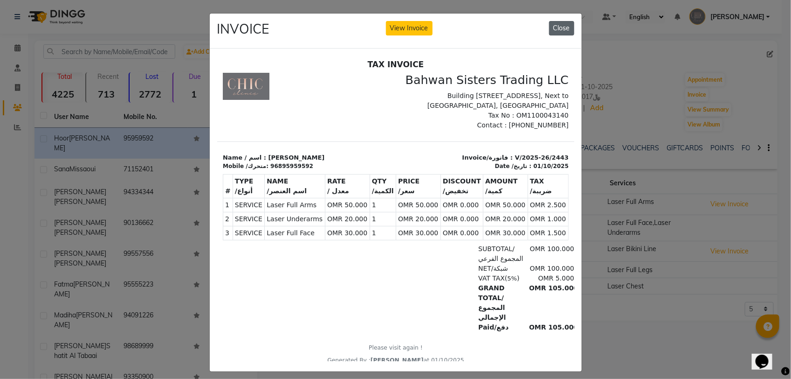
click at [558, 24] on button "Close" at bounding box center [561, 28] width 25 height 14
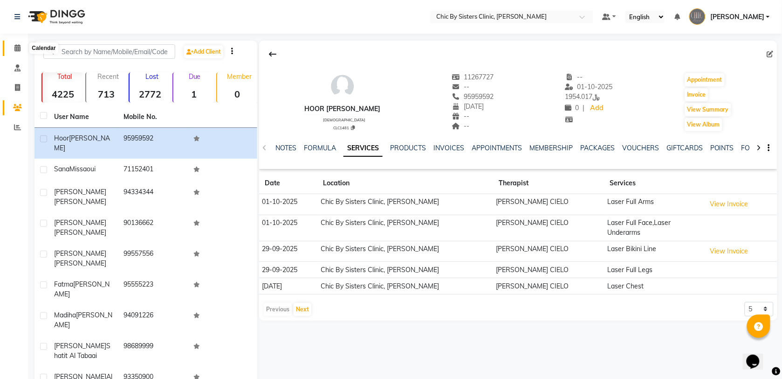
click at [19, 47] on icon at bounding box center [17, 47] width 6 height 7
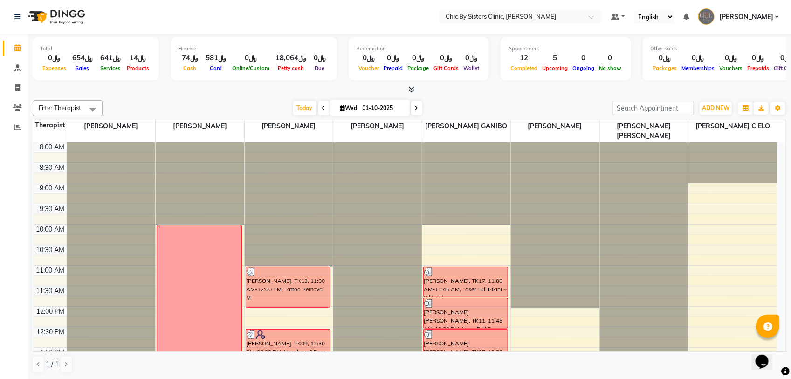
click at [413, 110] on span at bounding box center [416, 108] width 11 height 14
type input "02-10-2025"
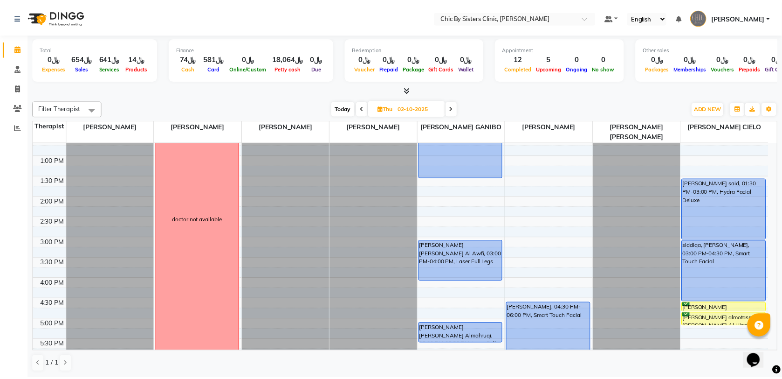
scroll to position [218, 0]
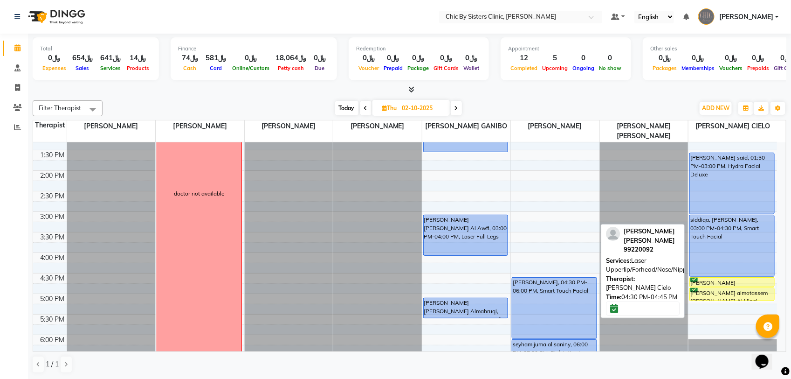
click at [725, 286] on div at bounding box center [732, 286] width 84 height 4
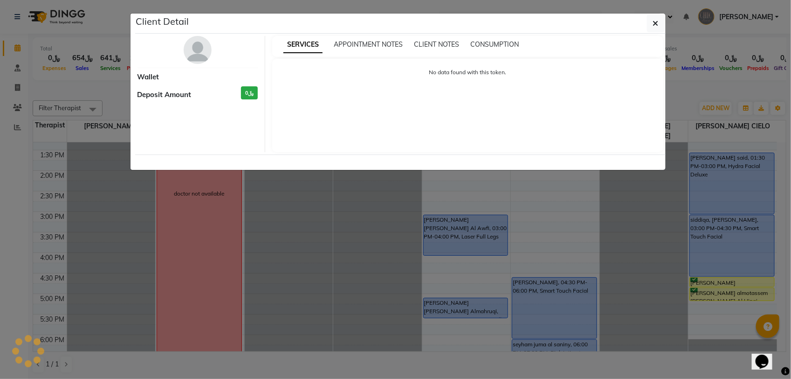
select select "6"
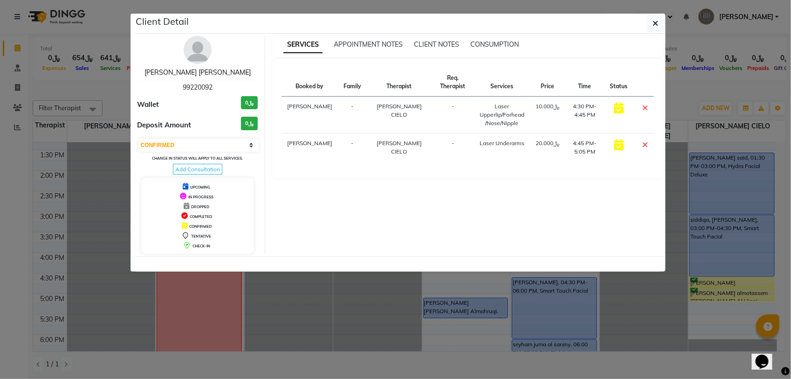
click at [199, 76] on link "[PERSON_NAME] [PERSON_NAME]" at bounding box center [198, 72] width 106 height 8
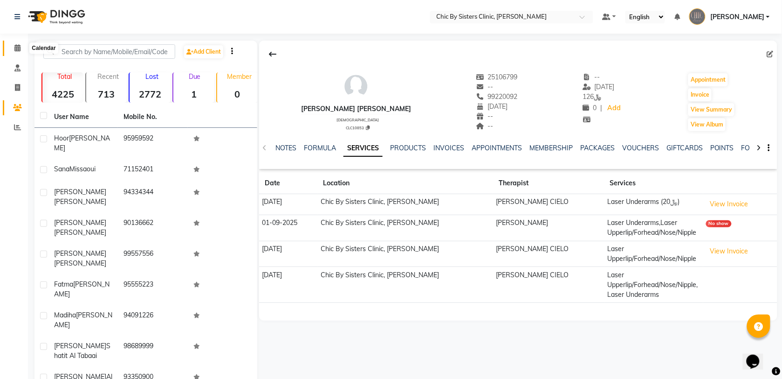
click at [16, 43] on span at bounding box center [17, 48] width 16 height 11
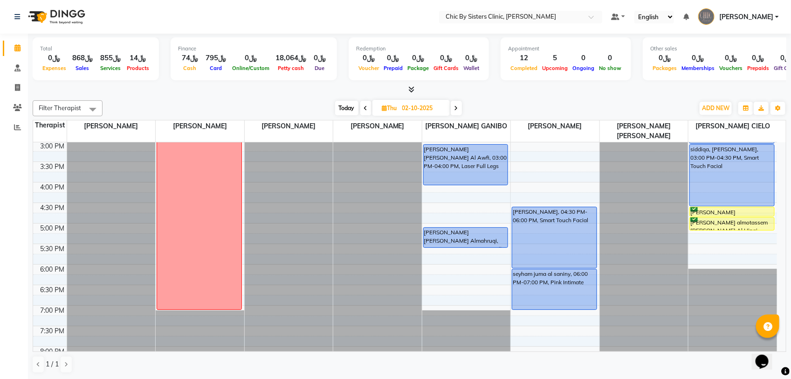
scroll to position [295, 0]
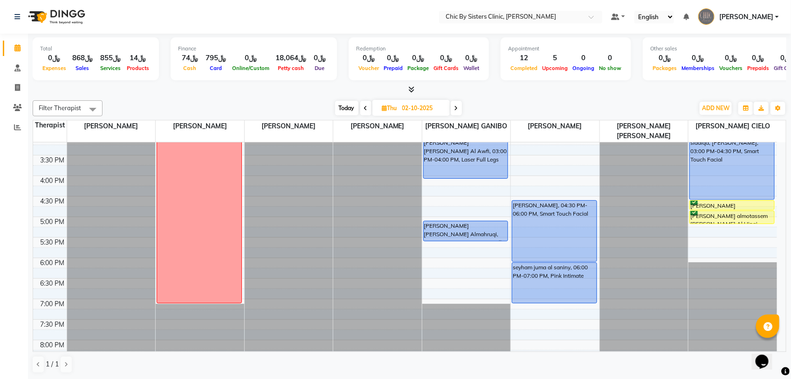
click at [348, 109] on span "Today" at bounding box center [346, 108] width 23 height 14
type input "01-10-2025"
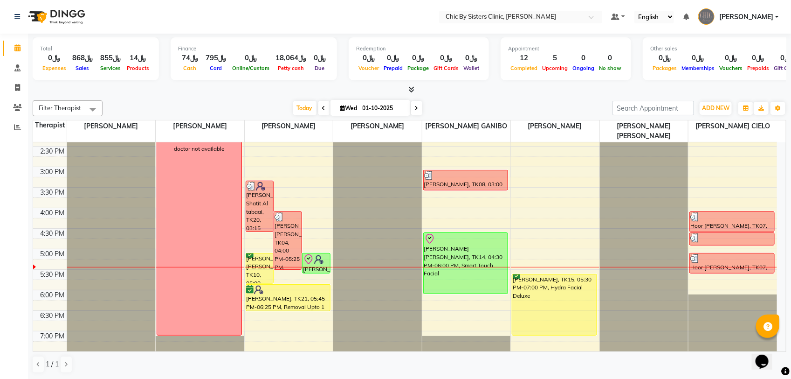
scroll to position [293, 0]
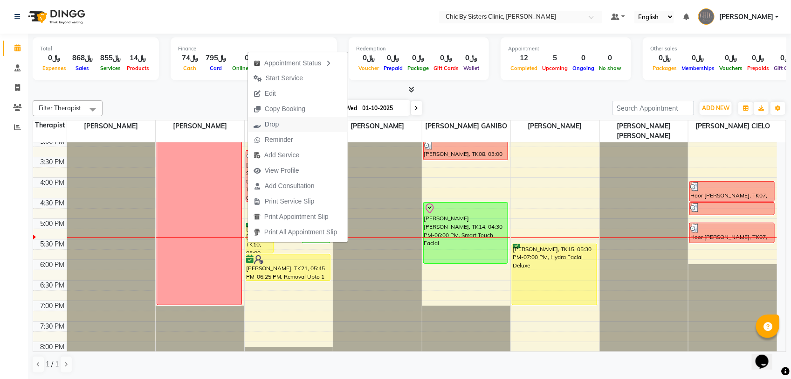
click at [269, 117] on span "Drop" at bounding box center [266, 124] width 36 height 15
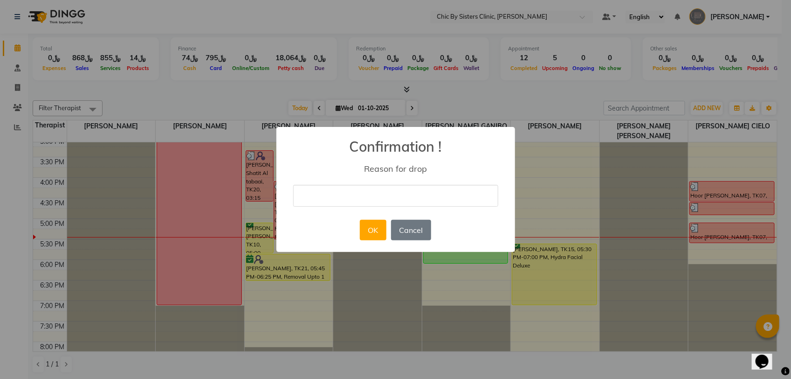
click at [421, 204] on input "text" at bounding box center [395, 196] width 205 height 22
click at [390, 199] on input "No show we sent whatssap to rebook" at bounding box center [395, 196] width 205 height 22
type input "No show we sent WhatsApp to rebook"
click at [378, 238] on button "OK" at bounding box center [373, 230] width 27 height 21
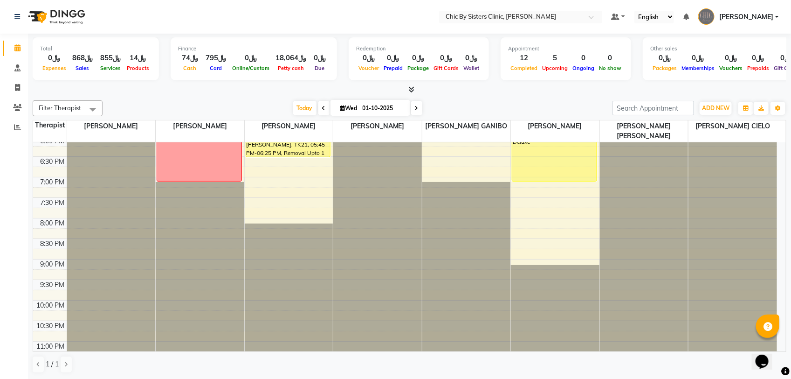
scroll to position [396, 0]
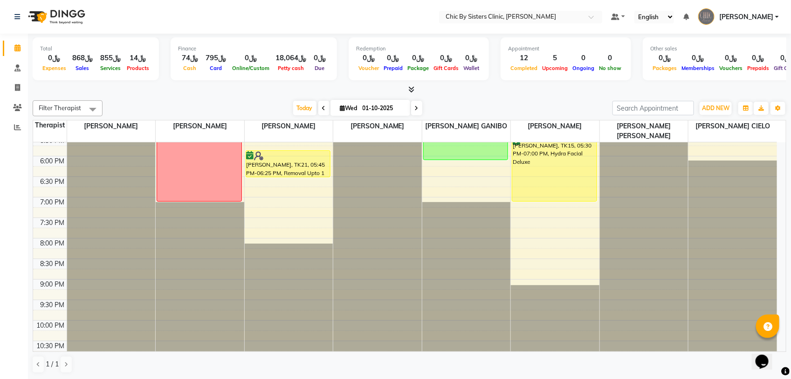
click at [413, 112] on span at bounding box center [416, 108] width 11 height 14
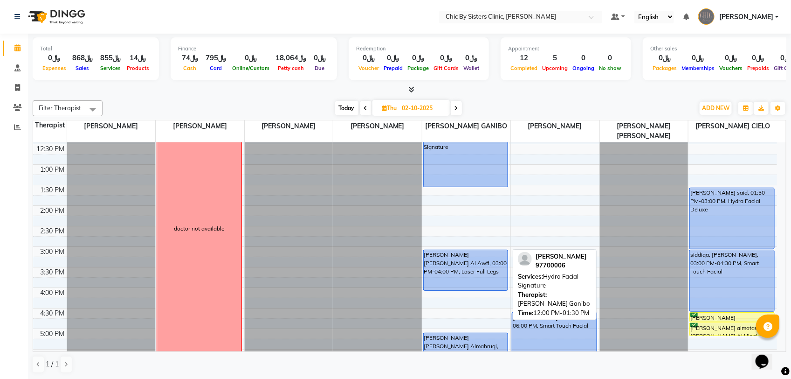
scroll to position [233, 0]
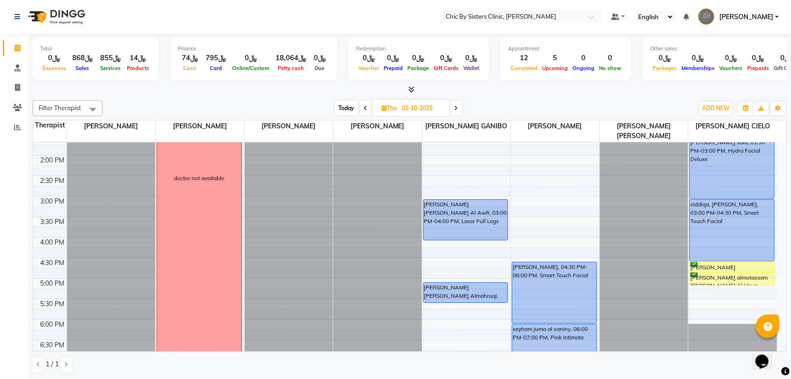
click at [348, 108] on span "Today" at bounding box center [346, 108] width 23 height 14
type input "01-10-2025"
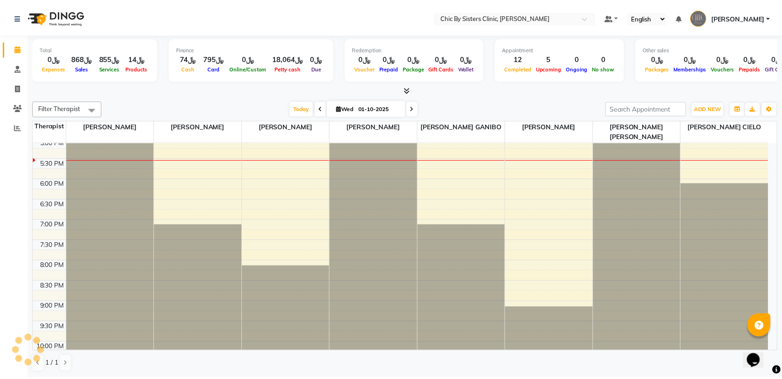
scroll to position [374, 0]
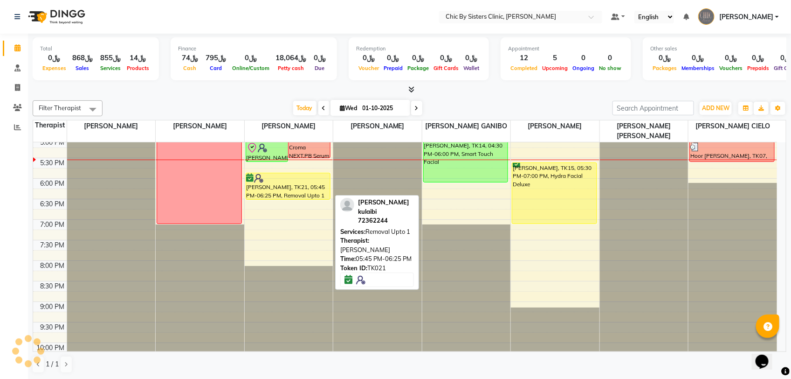
click at [298, 196] on div "[PERSON_NAME], TK21, 05:45 PM-06:25 PM, Removal Upto 1" at bounding box center [288, 186] width 84 height 26
select select "6"
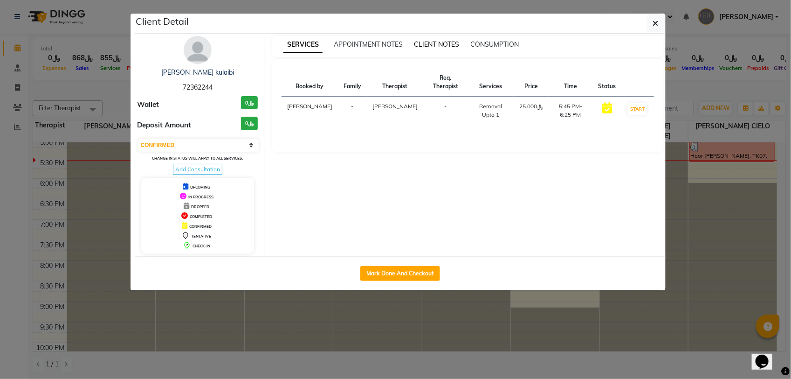
click at [429, 42] on span "CLIENT NOTES" at bounding box center [436, 44] width 45 height 8
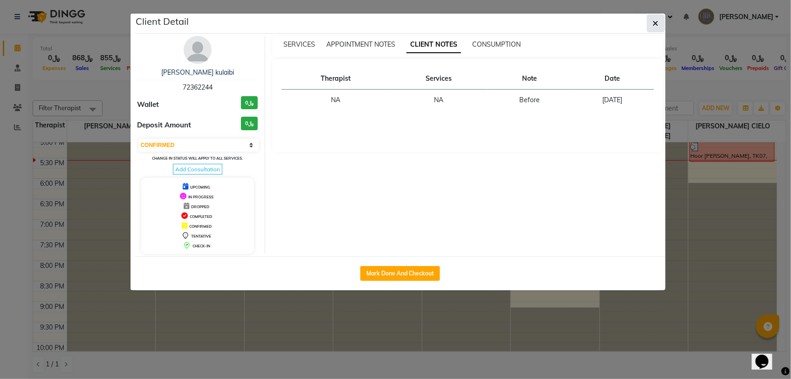
click at [652, 25] on button "button" at bounding box center [656, 23] width 18 height 18
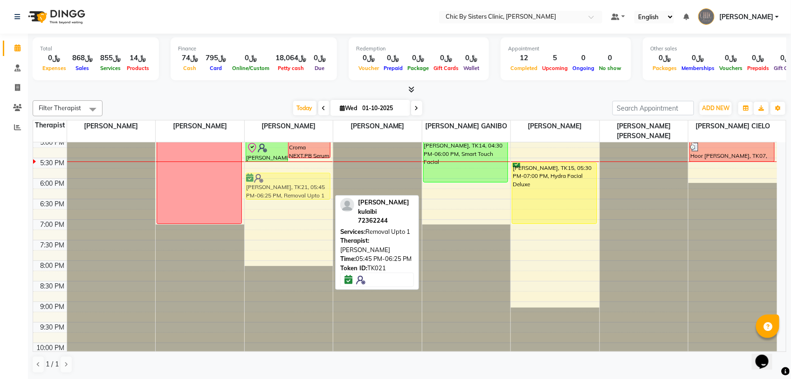
click at [303, 187] on div "[PERSON_NAME] Shatit Al tabaai, TK20, 03:15 PM-04:30 PM, [MEDICAL_DATA] Upper F…" at bounding box center [289, 96] width 89 height 656
click at [273, 190] on div "[PERSON_NAME], TK21, 05:45 PM-06:25 PM, Removal Upto 1" at bounding box center [288, 186] width 84 height 26
select select "6"
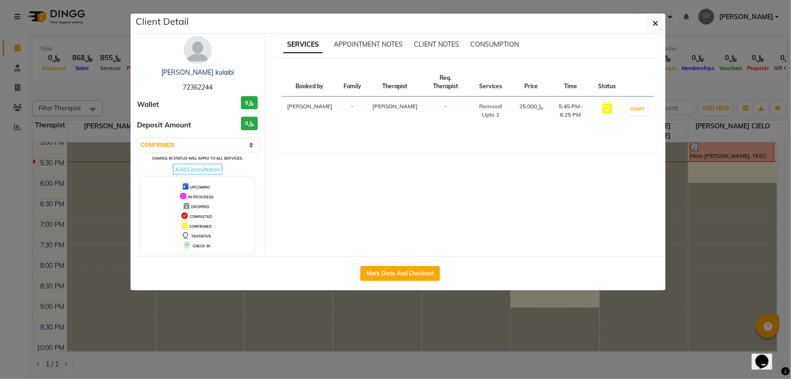
click at [189, 77] on div "[PERSON_NAME] kulaibi" at bounding box center [198, 73] width 121 height 10
click at [192, 74] on link "[PERSON_NAME] kulaibi" at bounding box center [197, 72] width 73 height 8
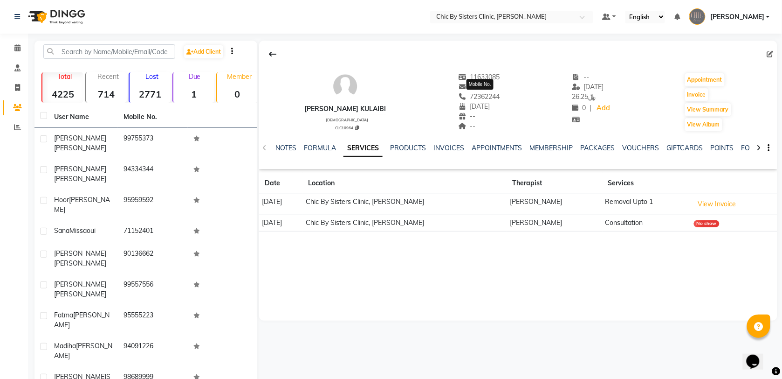
click at [493, 96] on span "72362244" at bounding box center [479, 96] width 42 height 8
copy span "72362244"
click at [23, 48] on span at bounding box center [17, 48] width 16 height 11
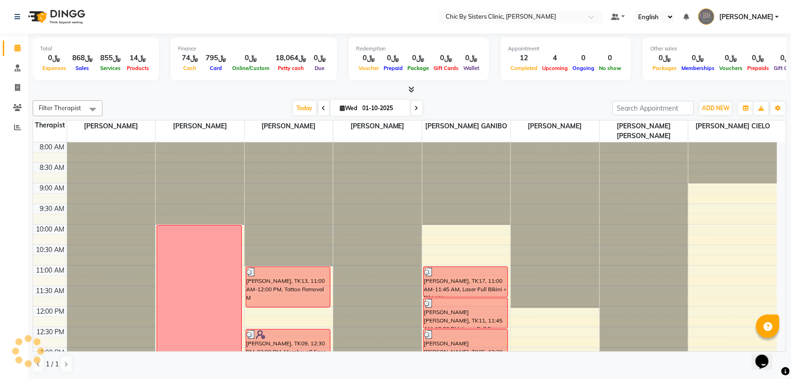
click at [383, 112] on input "01-10-2025" at bounding box center [383, 108] width 47 height 14
select select "10"
select select "2025"
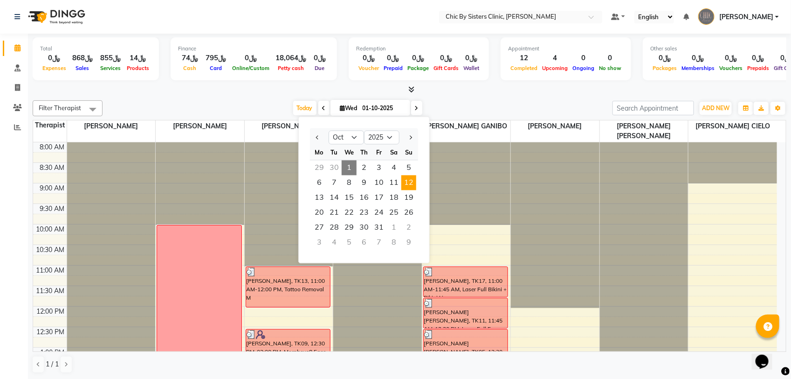
click at [407, 181] on span "12" at bounding box center [408, 182] width 15 height 15
type input "[DATE]"
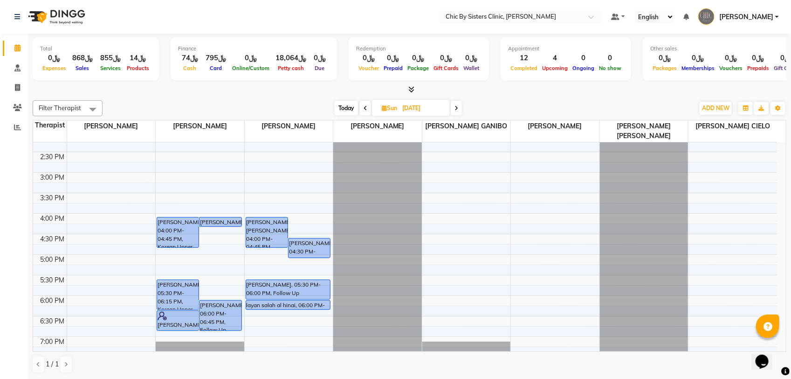
scroll to position [257, 0]
click at [161, 263] on div "8:00 AM 8:30 AM 9:00 AM 9:30 AM 10:00 AM 10:30 AM 11:00 AM 11:30 AM 12:00 PM 12…" at bounding box center [405, 213] width 744 height 656
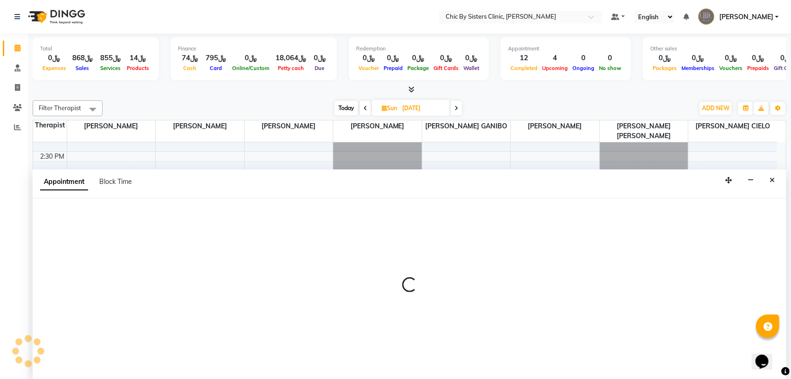
select select "49177"
select select "tentative"
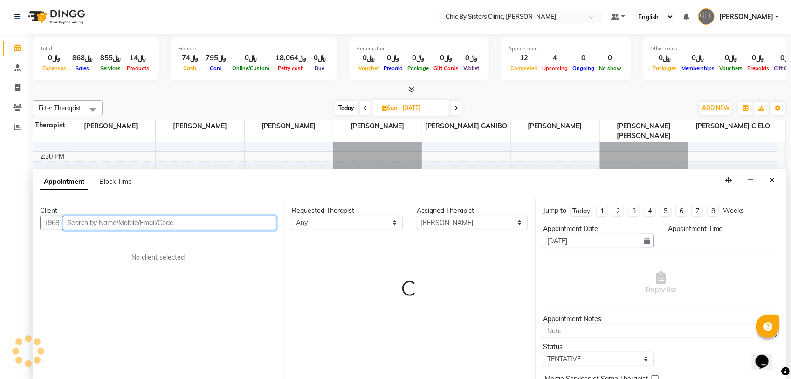
select select "1020"
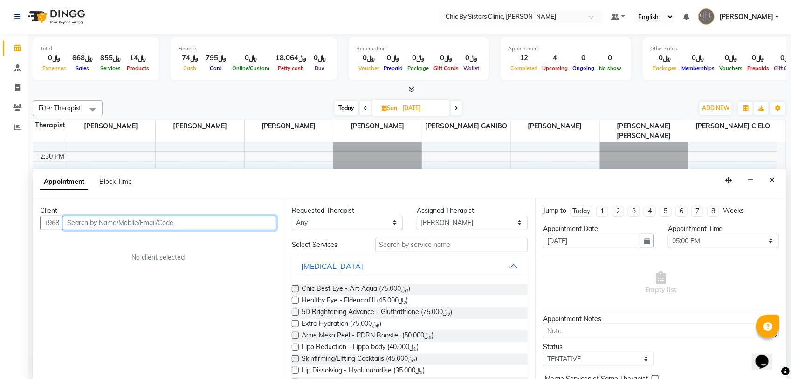
paste input "72362244"
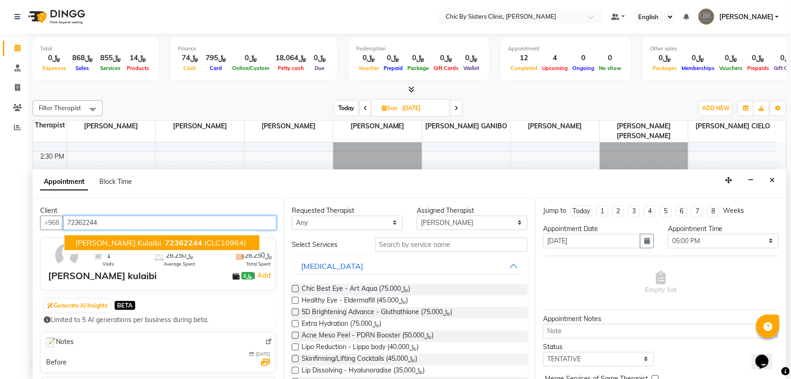
click at [126, 240] on span "[PERSON_NAME] kulaibi" at bounding box center [119, 242] width 86 height 9
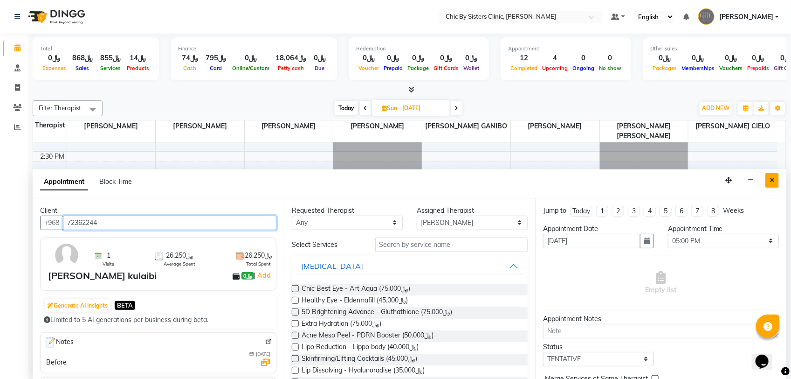
type input "72362244"
click at [771, 179] on icon "Close" at bounding box center [772, 180] width 5 height 7
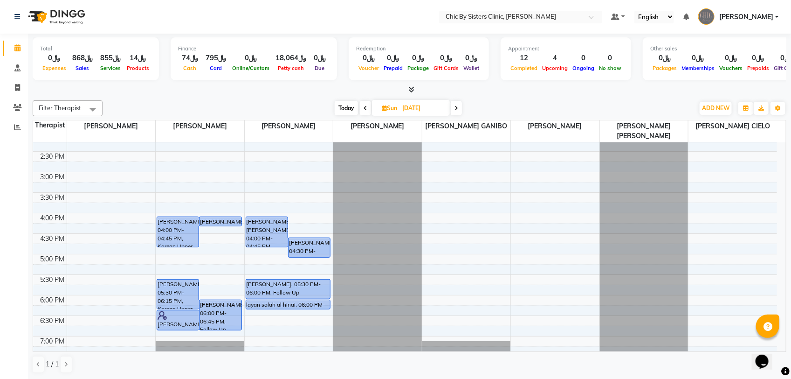
click at [346, 106] on span "Today" at bounding box center [346, 108] width 23 height 14
type input "01-10-2025"
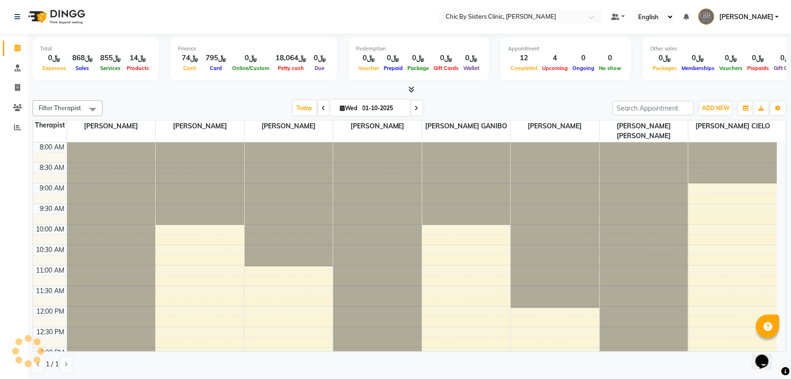
scroll to position [374, 0]
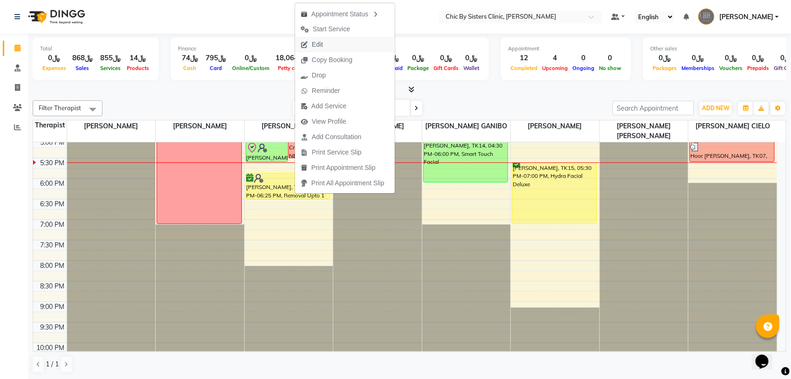
click at [315, 47] on span "Edit" at bounding box center [317, 45] width 11 height 10
select select "tentative"
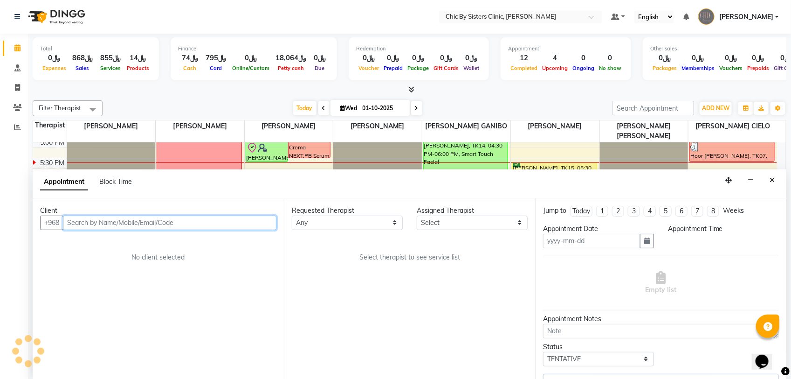
type input "01-10-2025"
select select "49178"
select select "confirm booking"
select select "1065"
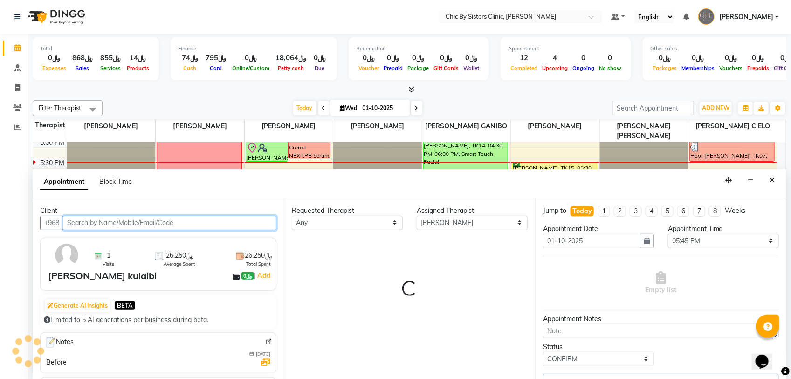
select select "3125"
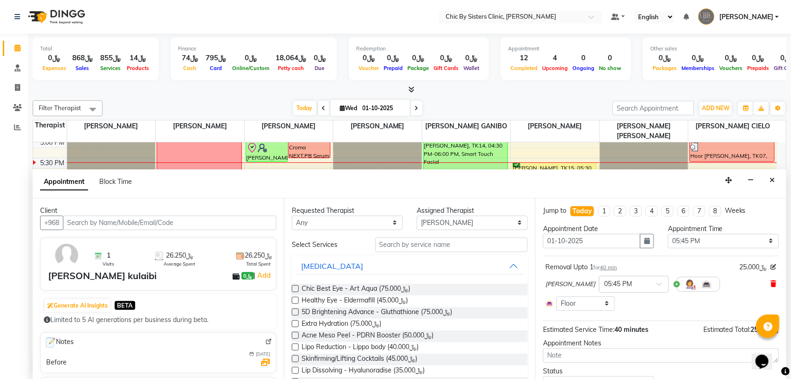
click at [771, 283] on icon at bounding box center [774, 283] width 6 height 7
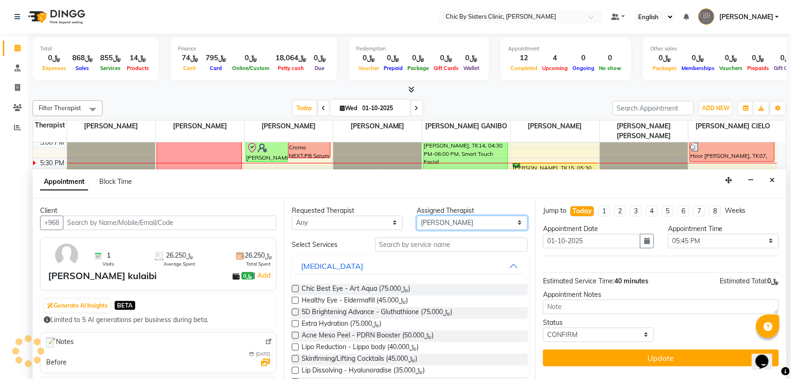
click at [427, 224] on select "Select [PERSON_NAME] [PERSON_NAME] [PERSON_NAME] MAGO [PERSON_NAME] ONAS [PERSO…" at bounding box center [472, 222] width 111 height 14
click at [770, 178] on icon "Close" at bounding box center [772, 180] width 5 height 7
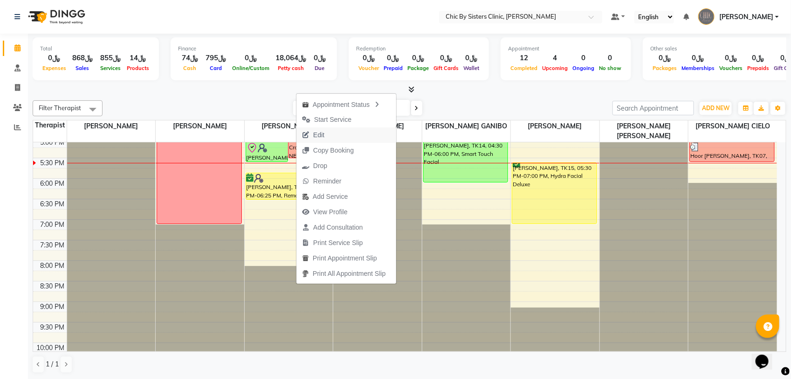
click at [324, 132] on span "Edit" at bounding box center [318, 135] width 11 height 10
select select "tentative"
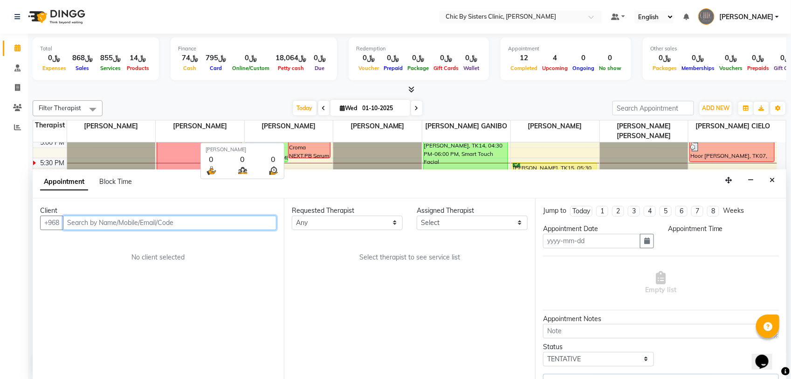
type input "01-10-2025"
select select "confirm booking"
select select "1065"
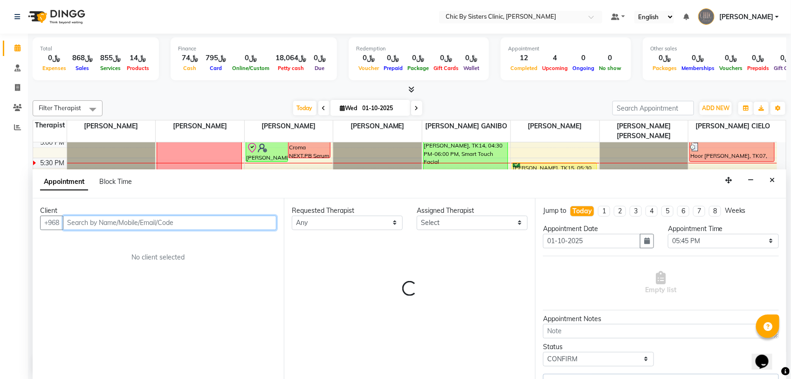
select select "49178"
select select "3125"
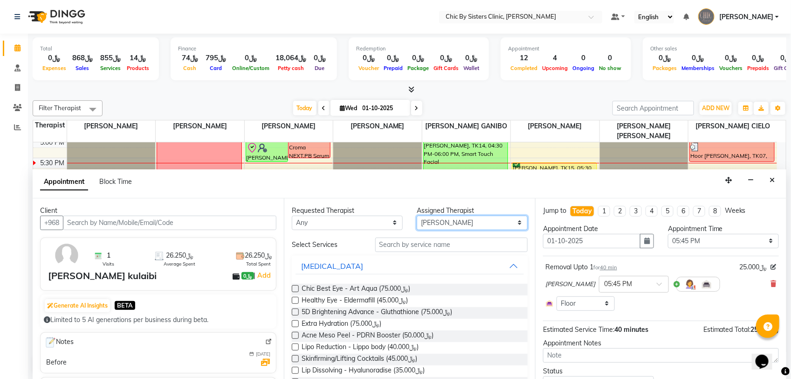
click at [440, 224] on select "Select [PERSON_NAME] [PERSON_NAME] [PERSON_NAME] MAGO [PERSON_NAME] ONAS [PERSO…" at bounding box center [472, 222] width 111 height 14
select select "49177"
click at [417, 215] on select "Select [PERSON_NAME] [PERSON_NAME] [PERSON_NAME] MAGO [PERSON_NAME] ONAS [PERSO…" at bounding box center [472, 222] width 111 height 14
click at [647, 242] on button "button" at bounding box center [647, 241] width 14 height 14
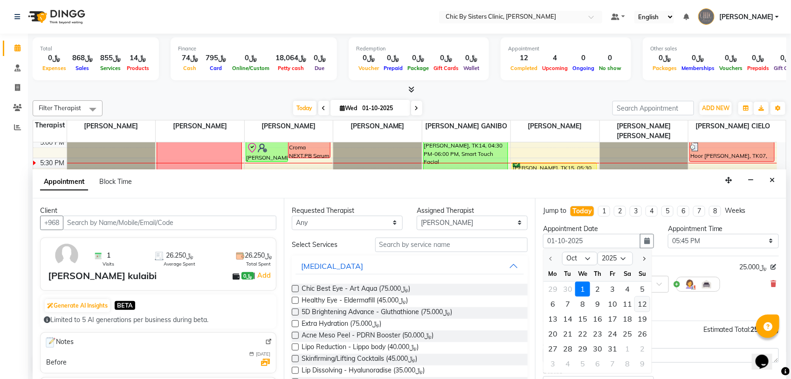
click at [645, 308] on div "12" at bounding box center [642, 303] width 15 height 15
type input "[DATE]"
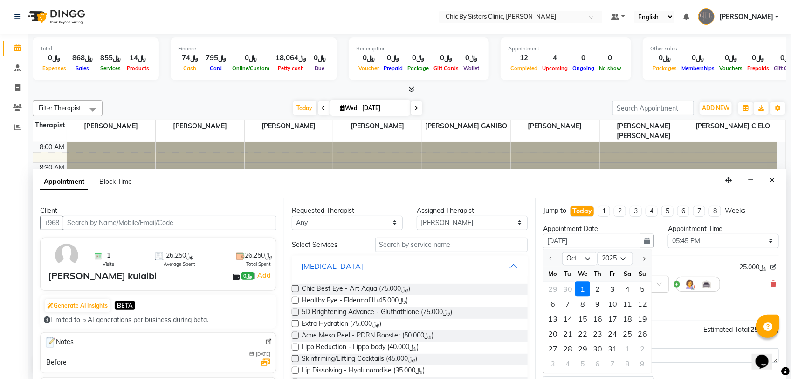
select select "1065"
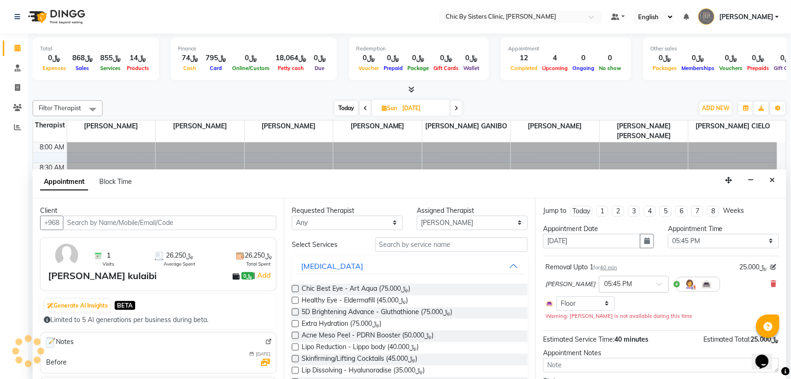
scroll to position [374, 0]
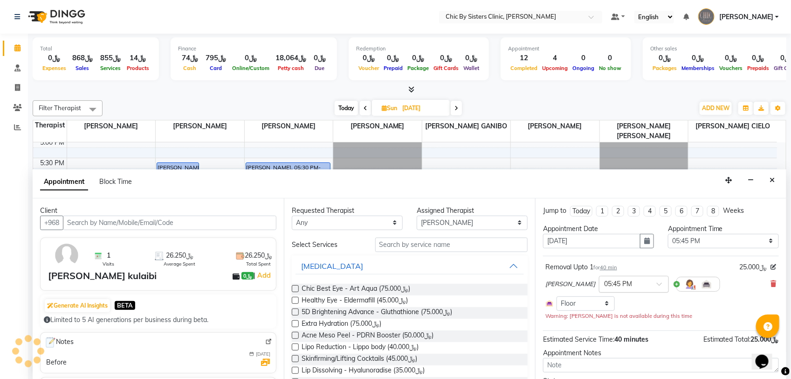
click at [619, 283] on input "text" at bounding box center [624, 283] width 41 height 10
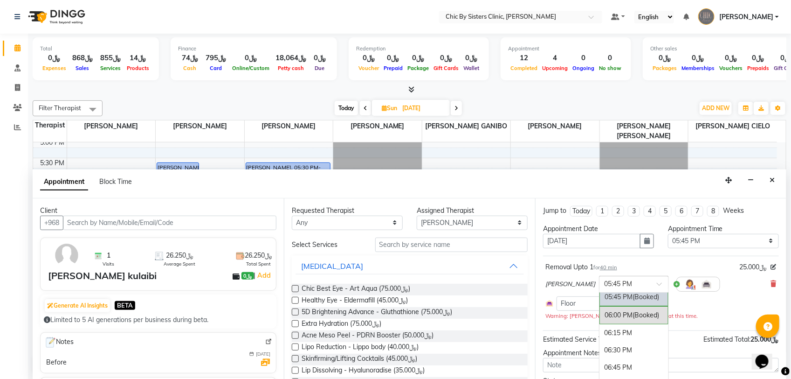
type input "5"
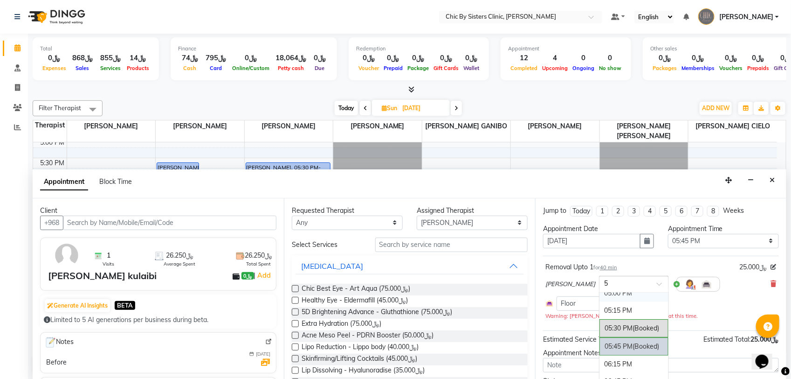
click at [624, 298] on div "05:00 PM" at bounding box center [634, 292] width 69 height 17
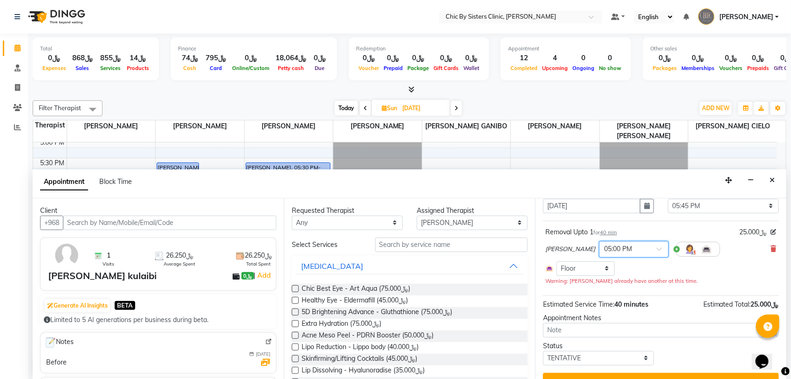
scroll to position [54, 0]
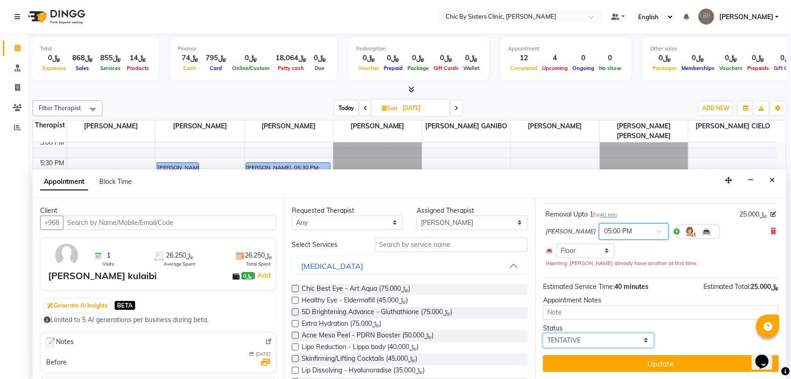
click at [559, 345] on select "Select TENTATIVE CONFIRM UPCOMING" at bounding box center [598, 340] width 111 height 14
select select "upcoming"
click at [543, 333] on select "Select TENTATIVE CONFIRM UPCOMING" at bounding box center [598, 340] width 111 height 14
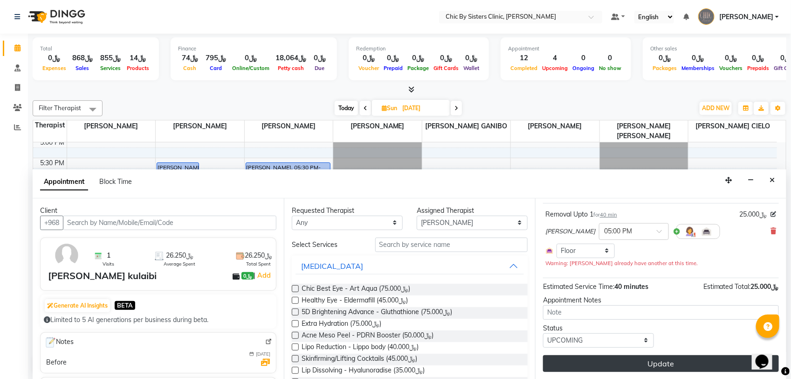
click at [567, 360] on button "Update" at bounding box center [661, 363] width 236 height 17
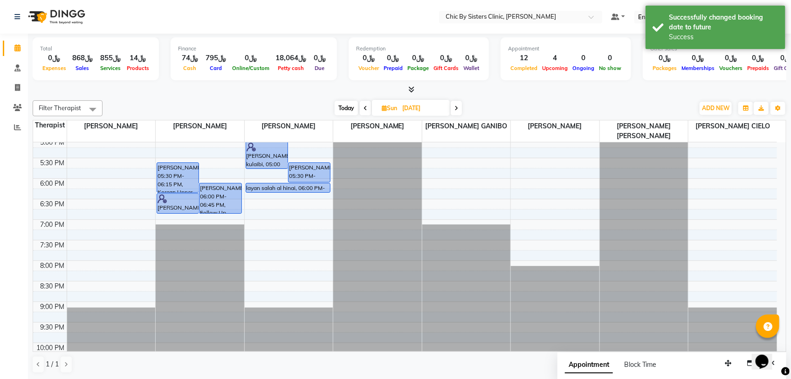
scroll to position [316, 0]
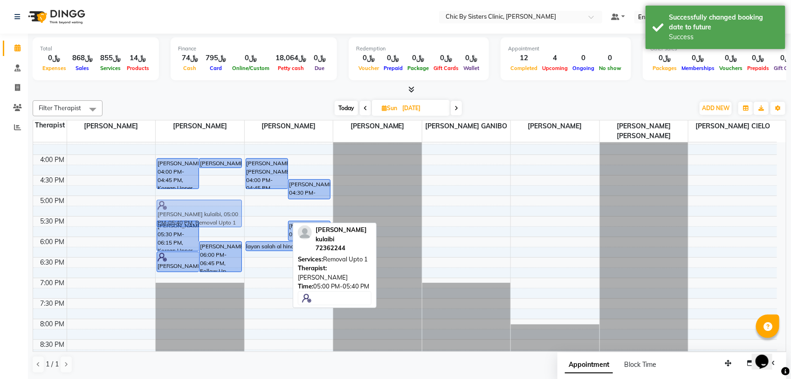
drag, startPoint x: 269, startPoint y: 212, endPoint x: 224, endPoint y: 208, distance: 45.8
click at [224, 208] on tr "[PERSON_NAME], 04:00 PM-04:45 PM, Korean Upper Face [PERSON_NAME], 04:00 PM-04:…" at bounding box center [405, 155] width 744 height 656
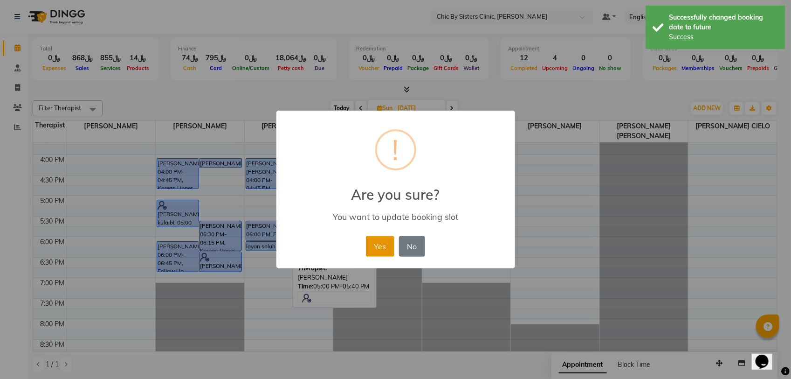
click at [375, 241] on button "Yes" at bounding box center [380, 246] width 28 height 21
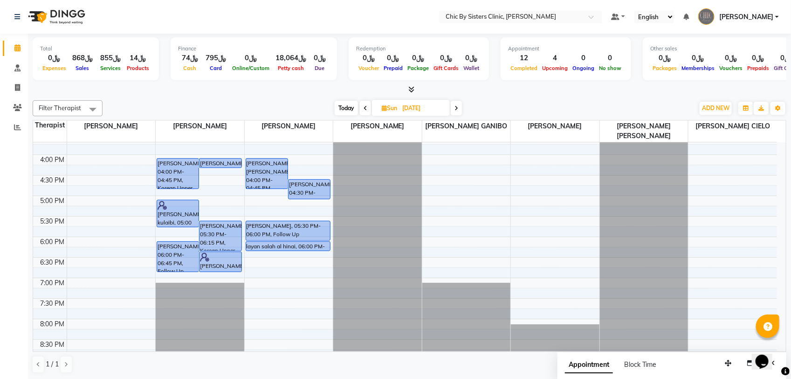
drag, startPoint x: 349, startPoint y: 110, endPoint x: 322, endPoint y: 172, distance: 67.9
click at [346, 111] on span "Today" at bounding box center [346, 108] width 23 height 14
type input "01-10-2025"
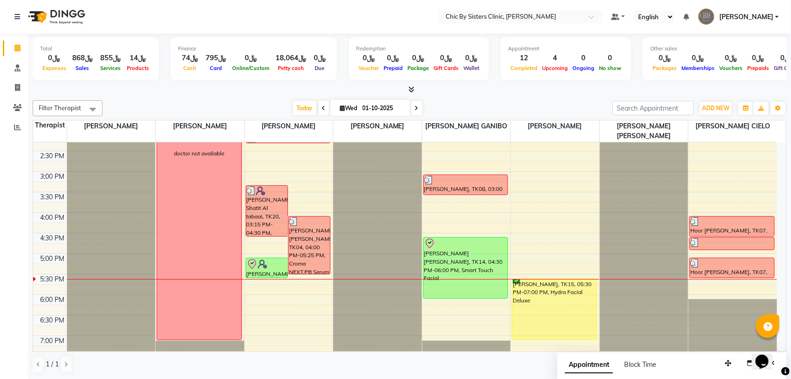
scroll to position [257, 0]
click at [269, 283] on div "[PERSON_NAME] Shatit Al tabaai, TK20, 03:15 PM-04:30 PM, [MEDICAL_DATA] Upper F…" at bounding box center [289, 213] width 89 height 656
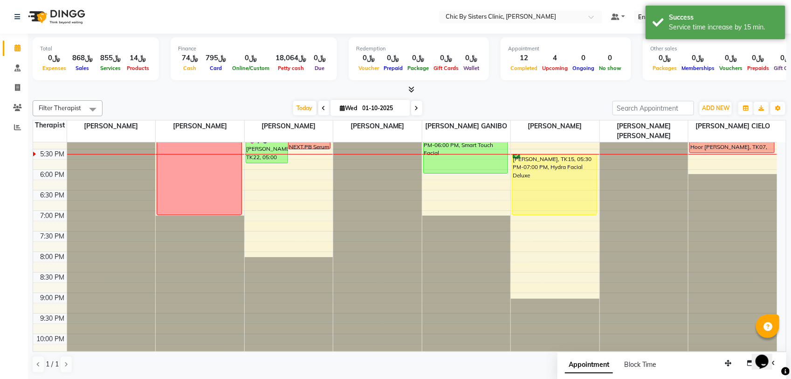
scroll to position [316, 0]
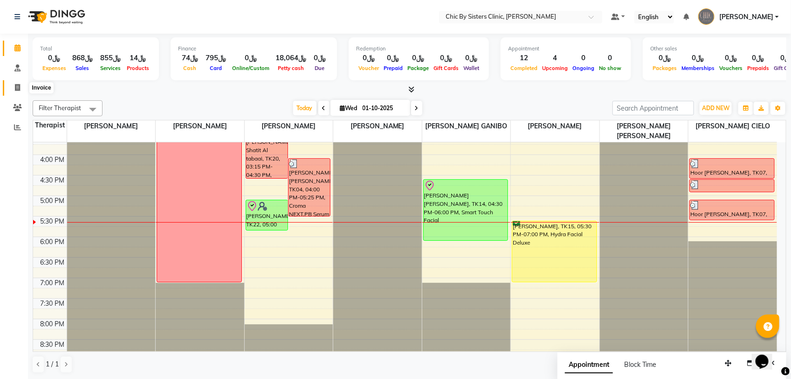
click at [19, 90] on icon at bounding box center [17, 87] width 5 height 7
select select "service"
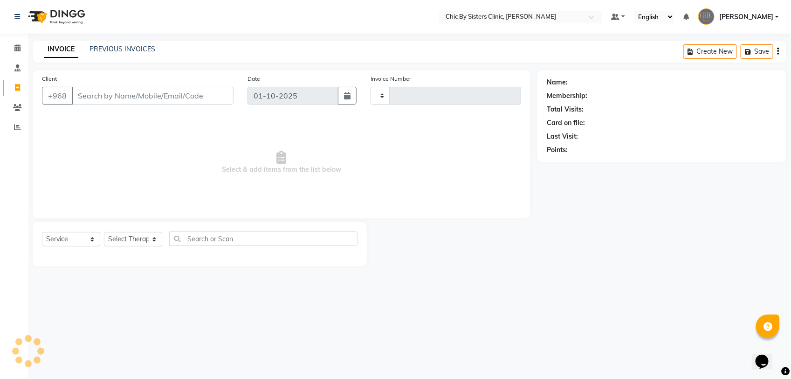
type input "2445"
select select "6348"
click at [115, 55] on div "INVOICE PREVIOUS INVOICES Create New Save Open Invoices" at bounding box center [410, 52] width 754 height 22
click at [115, 55] on div "INVOICE PREVIOUS INVOICES" at bounding box center [100, 49] width 134 height 11
drag, startPoint x: 115, startPoint y: 55, endPoint x: 116, endPoint y: 48, distance: 6.5
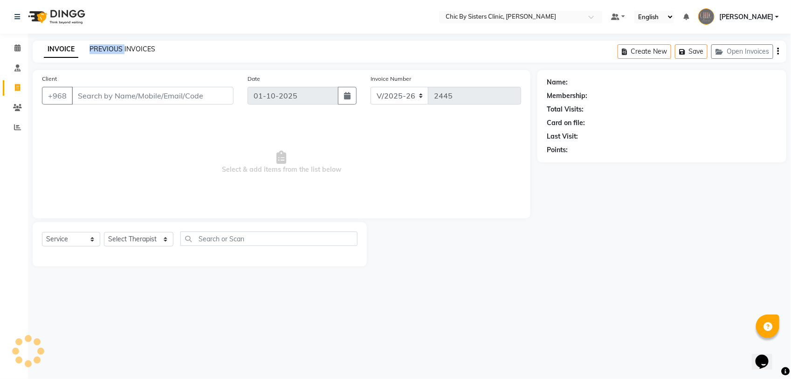
click at [116, 48] on link "PREVIOUS INVOICES" at bounding box center [123, 49] width 66 height 8
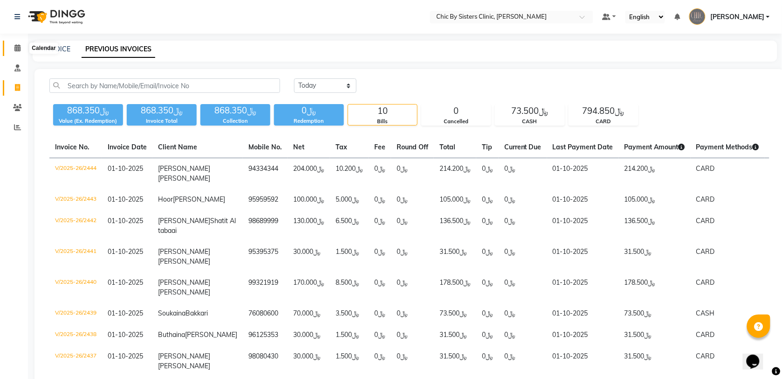
click at [16, 49] on icon at bounding box center [17, 47] width 6 height 7
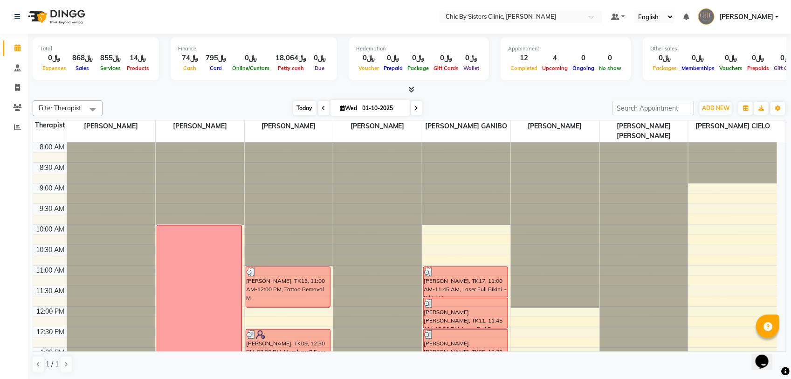
click at [299, 113] on span "Today" at bounding box center [304, 108] width 23 height 14
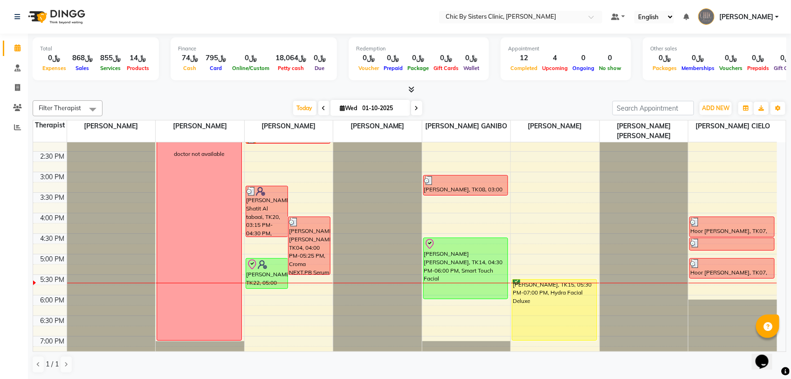
scroll to position [141, 0]
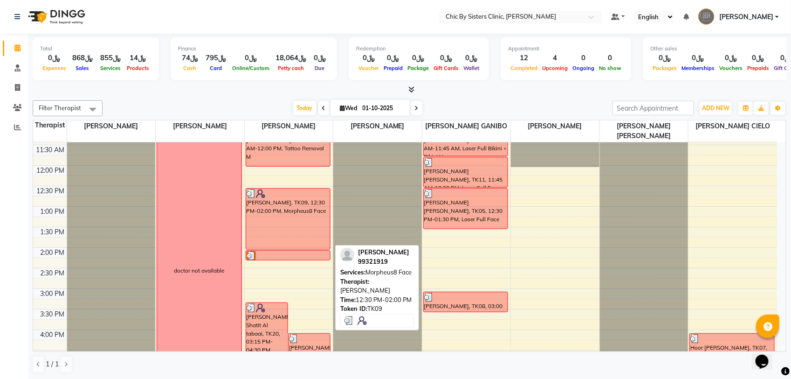
click at [285, 218] on div "[PERSON_NAME], TK09, 12:30 PM-02:00 PM, Morpheus8 Face" at bounding box center [288, 218] width 84 height 61
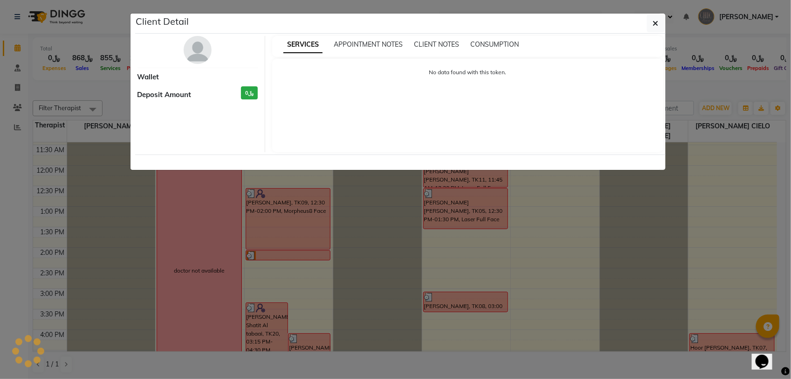
select select "3"
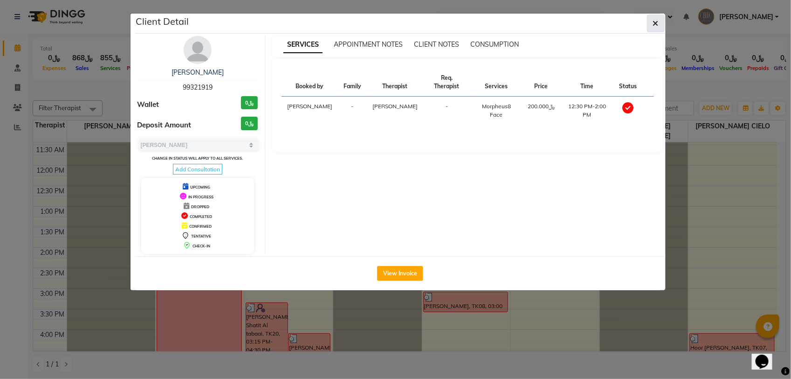
click at [658, 25] on button "button" at bounding box center [656, 23] width 18 height 18
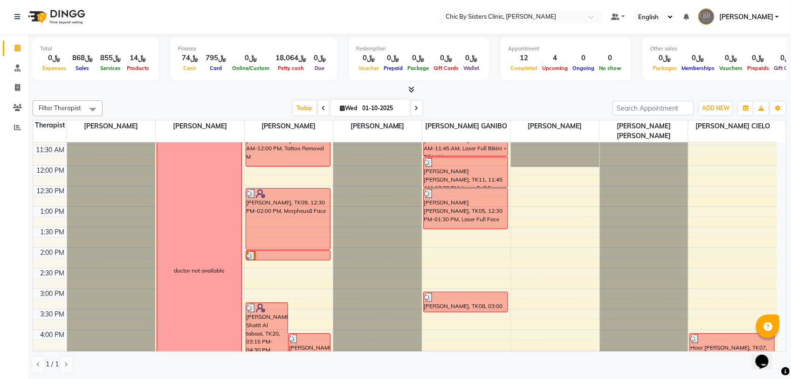
click at [413, 108] on span at bounding box center [416, 108] width 11 height 14
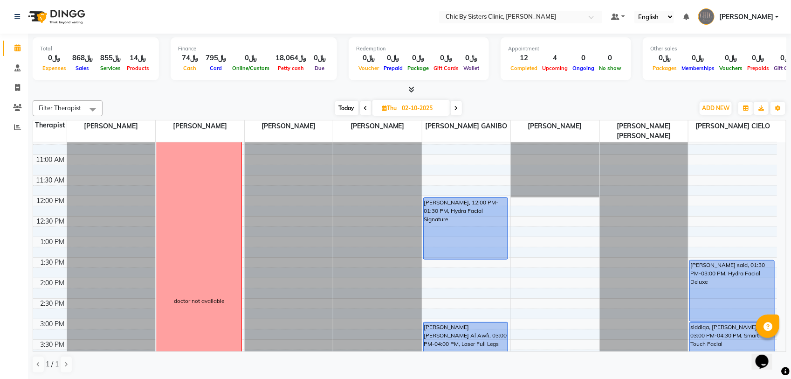
scroll to position [0, 0]
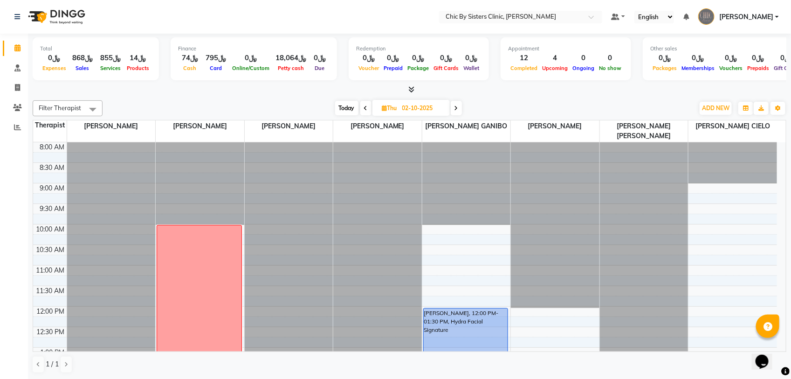
click at [351, 108] on span "Today" at bounding box center [346, 108] width 23 height 14
type input "01-10-2025"
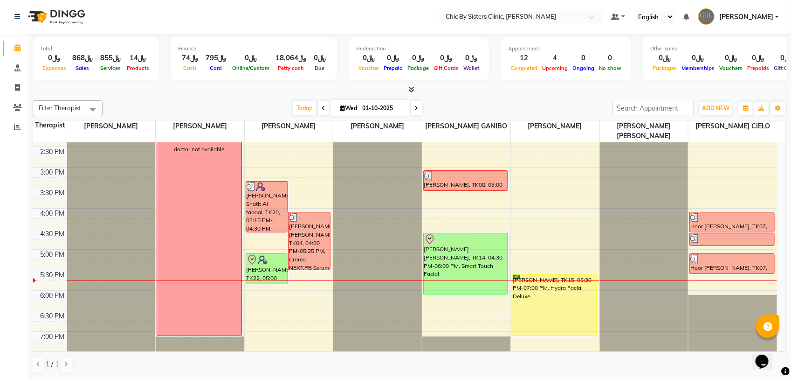
scroll to position [257, 0]
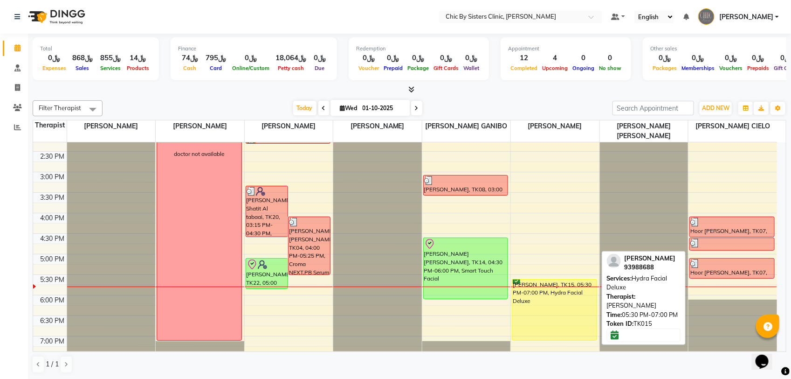
click at [562, 301] on div "[PERSON_NAME], TK15, 05:30 PM-07:00 PM, Hydra Facial Deluxe" at bounding box center [554, 309] width 84 height 61
select select "6"
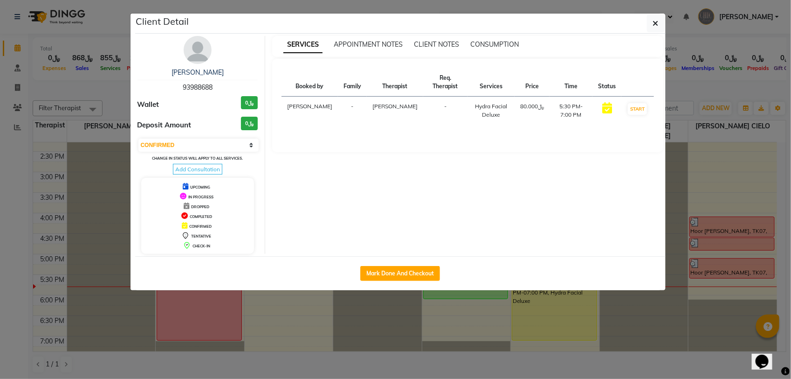
click at [207, 77] on div "[PERSON_NAME]" at bounding box center [198, 73] width 121 height 10
click at [209, 71] on link "[PERSON_NAME]" at bounding box center [198, 72] width 52 height 8
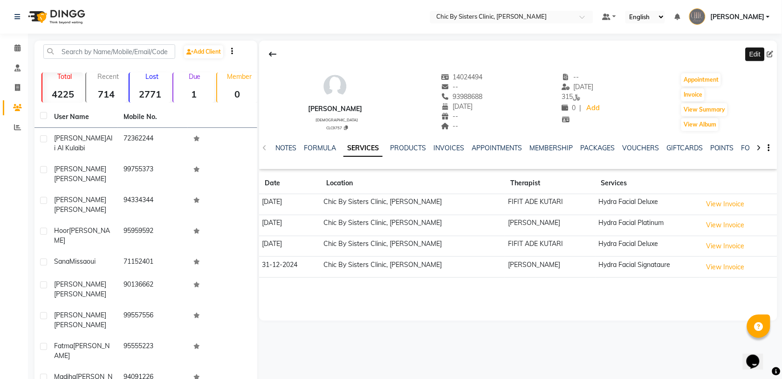
click at [770, 58] on span at bounding box center [772, 54] width 10 height 10
click at [769, 57] on span at bounding box center [772, 54] width 10 height 10
click at [769, 55] on icon at bounding box center [770, 54] width 7 height 7
select select "18"
select select "11"
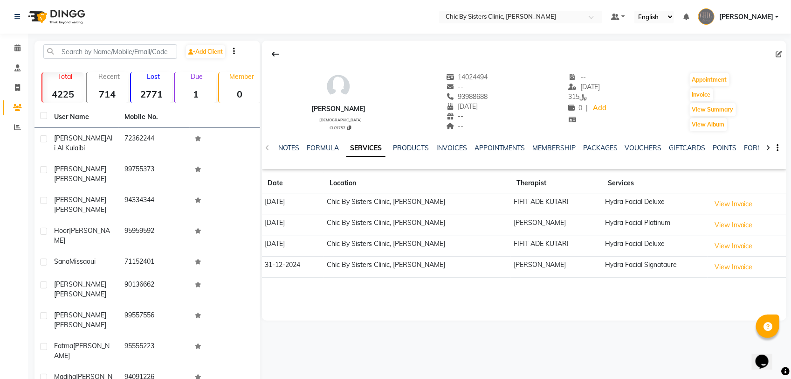
select select "1999"
select select "[DEMOGRAPHIC_DATA]"
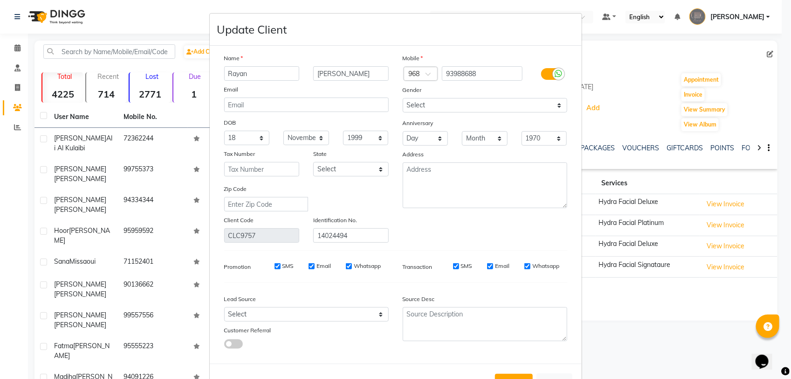
scroll to position [32, 0]
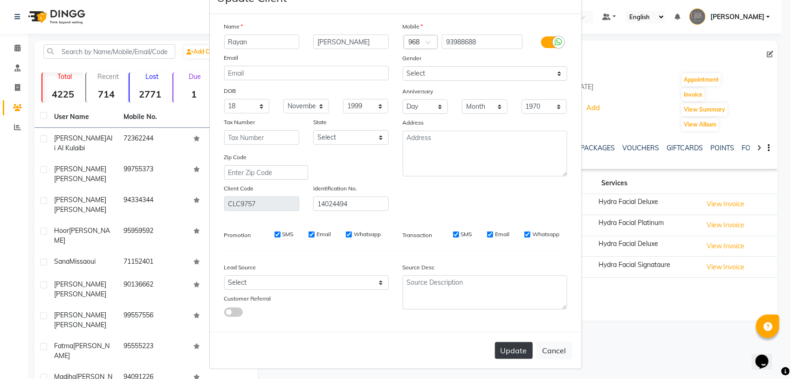
click at [499, 344] on button "Update" at bounding box center [514, 350] width 38 height 17
select select
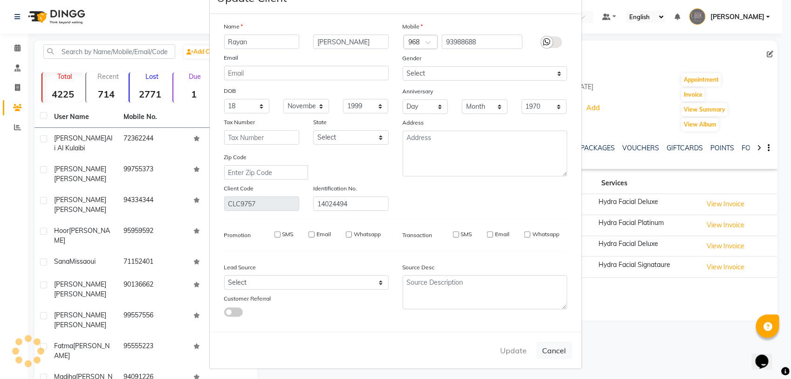
select select
checkbox input "false"
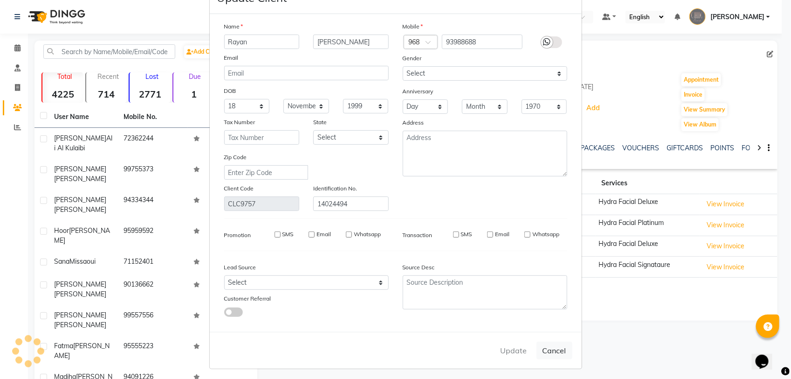
checkbox input "false"
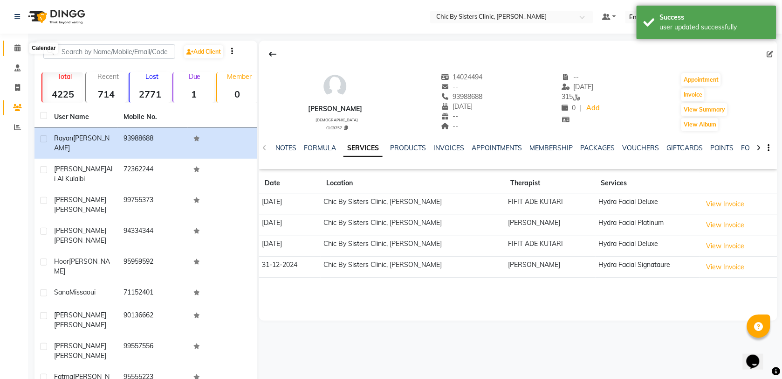
click at [15, 44] on icon at bounding box center [17, 47] width 6 height 7
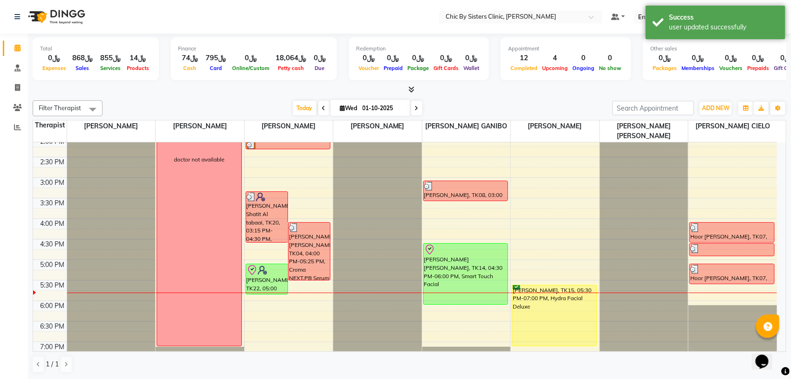
scroll to position [306, 0]
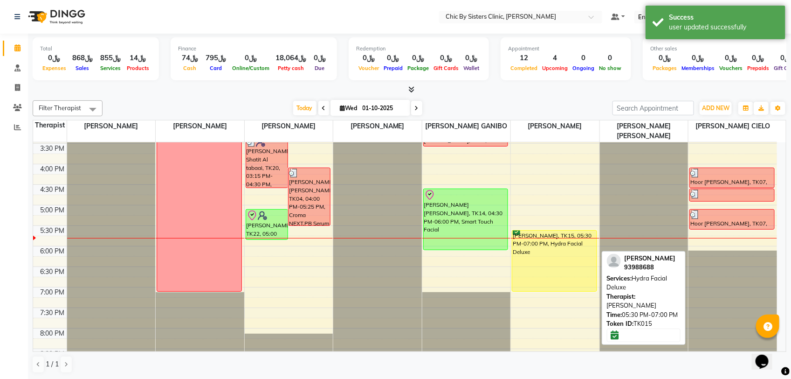
click at [548, 255] on div "[PERSON_NAME], TK15, 05:30 PM-07:00 PM, Hydra Facial Deluxe" at bounding box center [554, 260] width 84 height 61
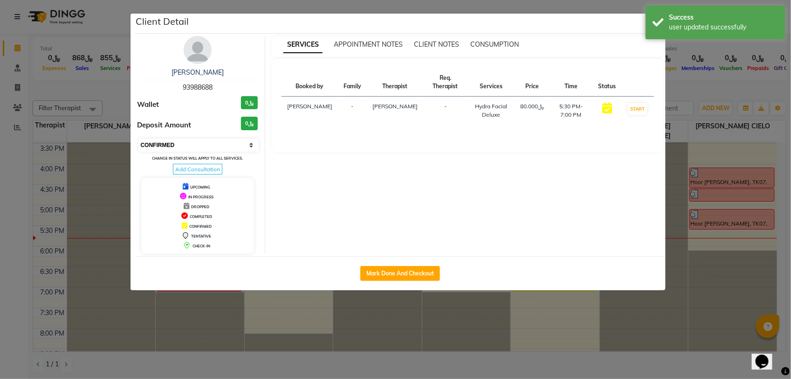
click at [215, 146] on select "Select IN SERVICE CONFIRMED TENTATIVE CHECK IN MARK DONE DROPPED UPCOMING" at bounding box center [198, 144] width 121 height 13
click at [138, 138] on select "Select IN SERVICE CONFIRMED TENTATIVE CHECK IN MARK DONE DROPPED UPCOMING" at bounding box center [198, 144] width 121 height 13
click at [655, 20] on div "Success user updated successfully" at bounding box center [716, 23] width 140 height 34
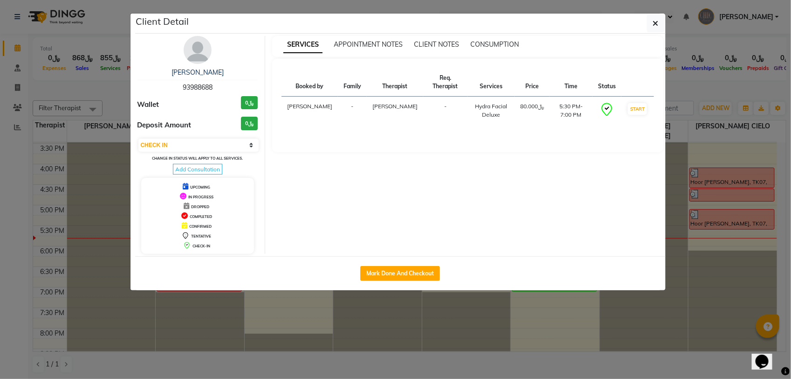
click at [655, 20] on icon "button" at bounding box center [656, 23] width 6 height 7
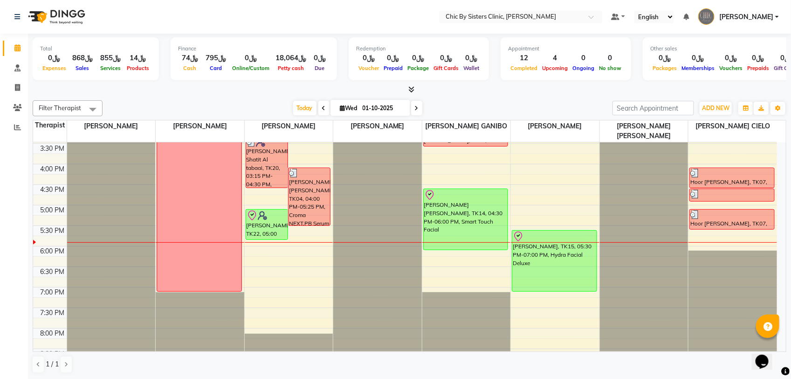
click at [415, 110] on icon at bounding box center [417, 108] width 4 height 6
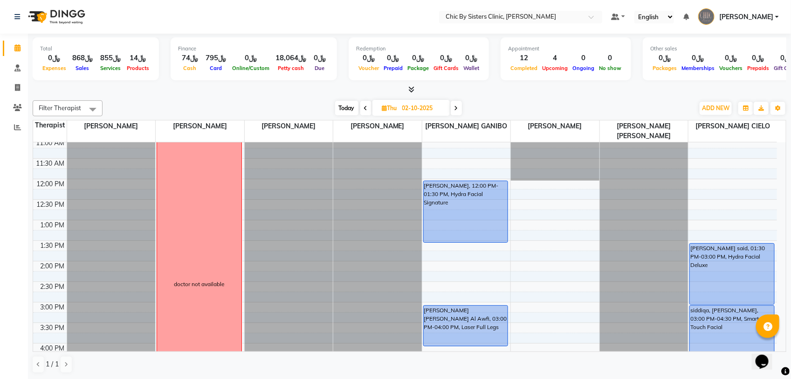
scroll to position [83, 0]
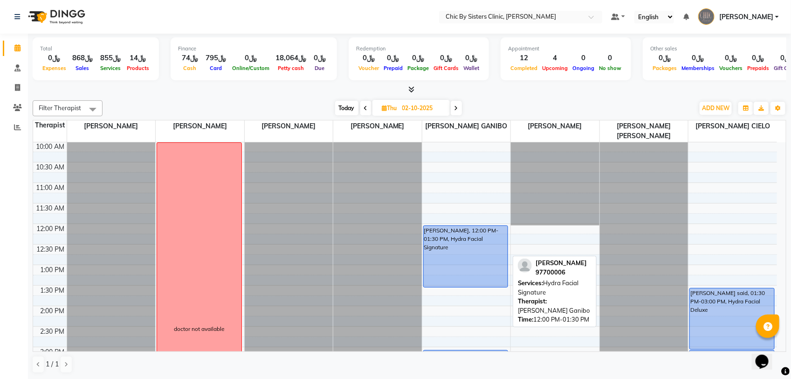
click at [475, 255] on div "[PERSON_NAME], 12:00 PM-01:30 PM, Hydra Facial Signature" at bounding box center [466, 256] width 84 height 61
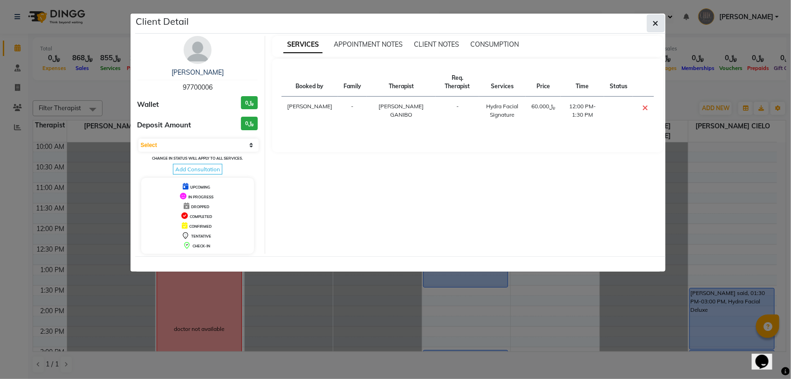
drag, startPoint x: 654, startPoint y: 28, endPoint x: 653, endPoint y: 53, distance: 24.2
click at [653, 28] on button "button" at bounding box center [656, 23] width 18 height 18
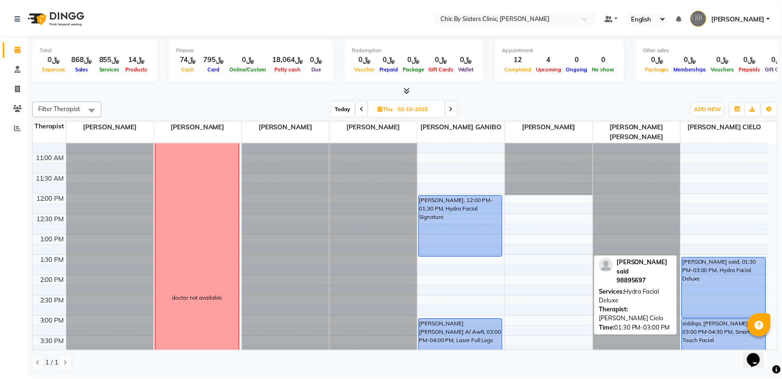
scroll to position [141, 0]
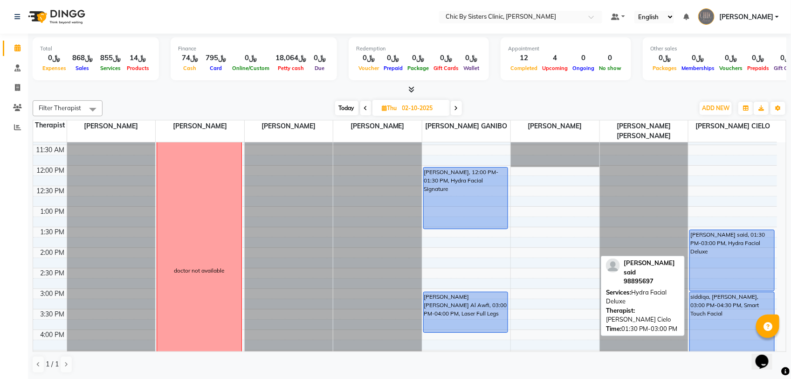
click at [723, 245] on div "[PERSON_NAME] said, 01:30 PM-03:00 PM, Hydra Facial Deluxe" at bounding box center [732, 260] width 84 height 61
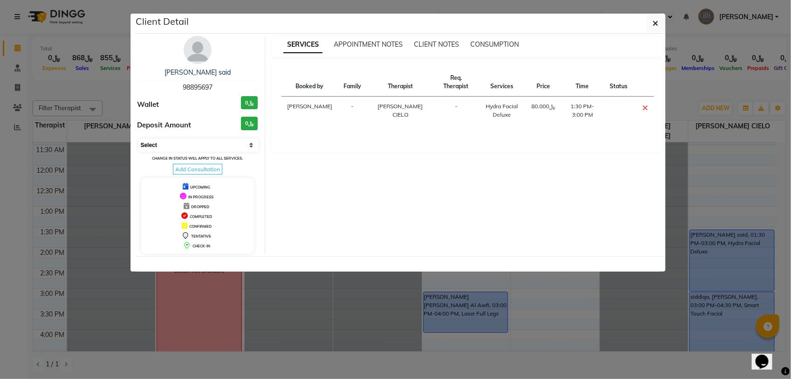
click at [221, 145] on select "Select CONFIRMED TENTATIVE" at bounding box center [198, 144] width 121 height 13
click at [138, 138] on select "Select CONFIRMED TENTATIVE" at bounding box center [198, 144] width 121 height 13
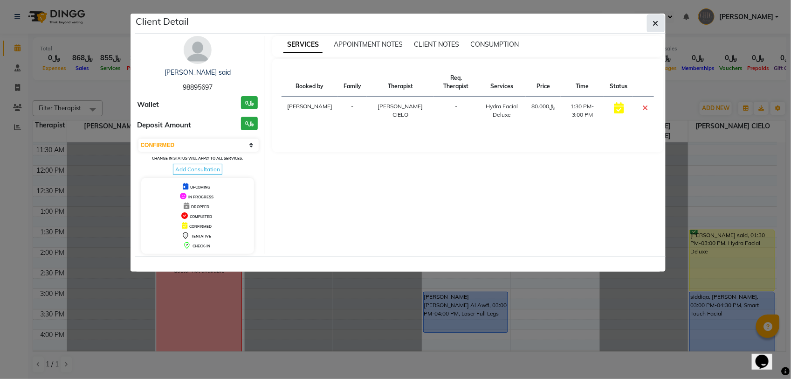
click at [653, 24] on icon "button" at bounding box center [656, 23] width 6 height 7
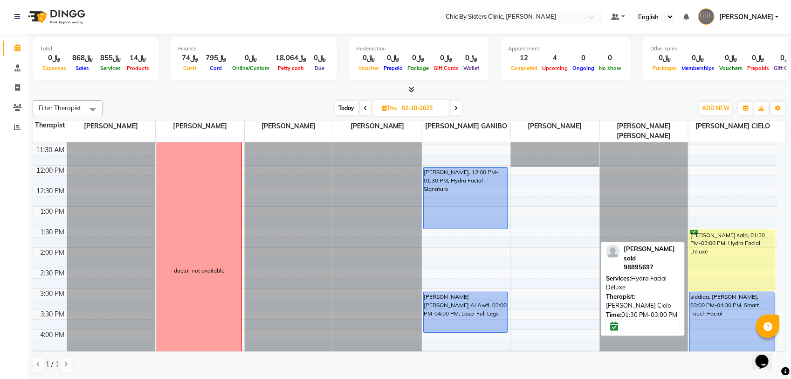
click at [746, 252] on div "[PERSON_NAME] said, 01:30 PM-03:00 PM, Hydra Facial Deluxe" at bounding box center [732, 260] width 84 height 61
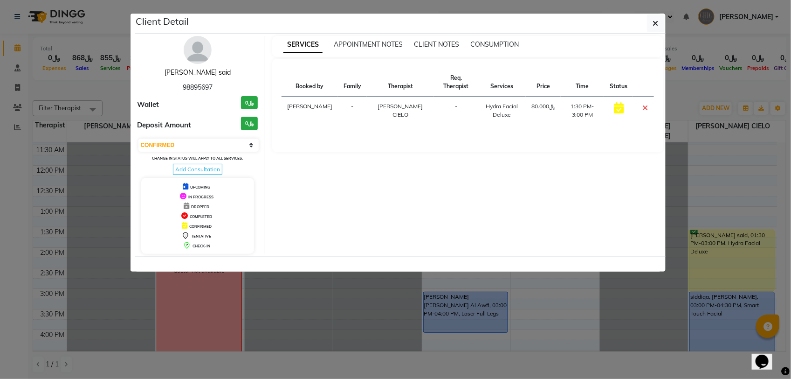
click at [231, 73] on link "[PERSON_NAME] said" at bounding box center [198, 72] width 66 height 8
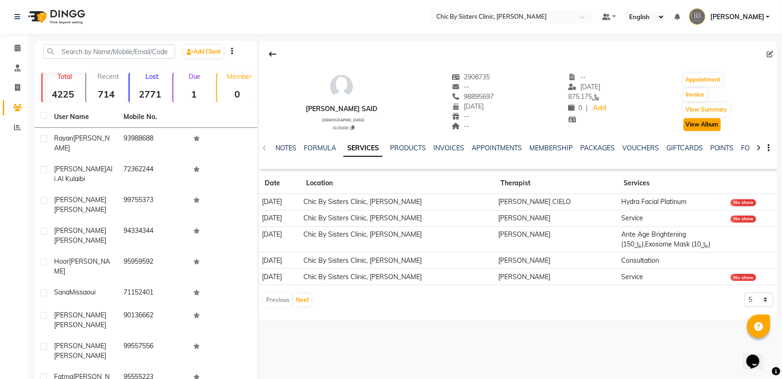
click at [721, 126] on button "View Album" at bounding box center [702, 124] width 37 height 13
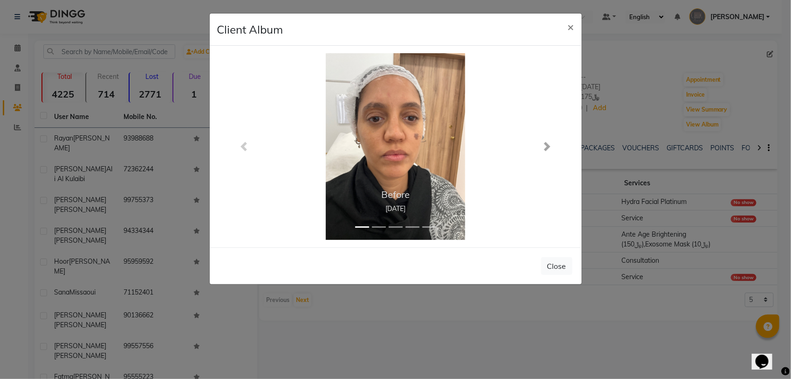
click at [546, 147] on span at bounding box center [547, 146] width 9 height 9
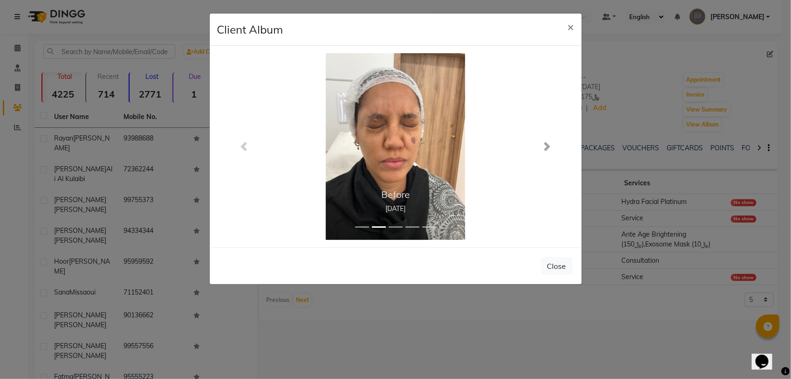
click at [546, 147] on span at bounding box center [547, 146] width 9 height 9
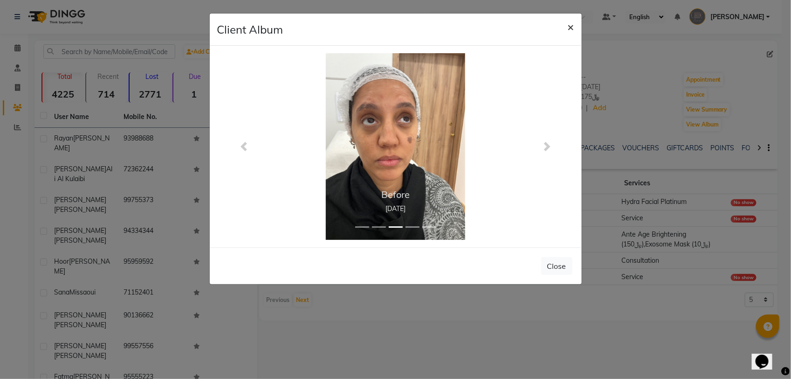
click at [572, 28] on span "×" at bounding box center [571, 27] width 7 height 14
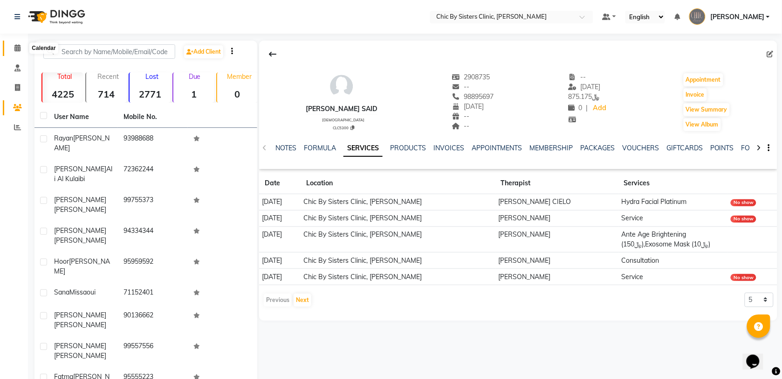
click at [14, 50] on icon at bounding box center [17, 47] width 6 height 7
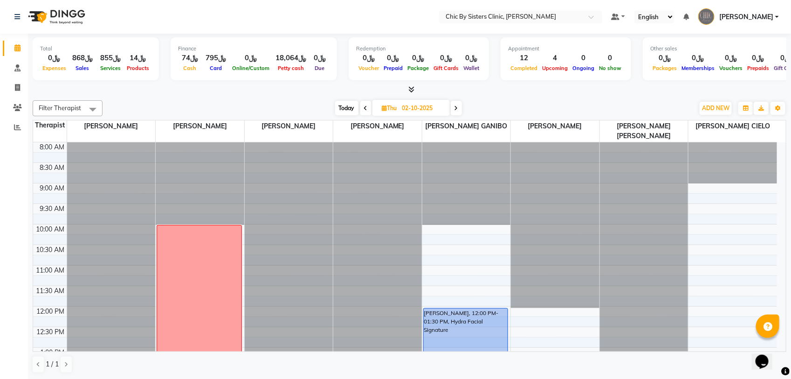
click at [744, 19] on span "[PERSON_NAME]" at bounding box center [746, 17] width 54 height 10
click at [735, 66] on link "Sign out" at bounding box center [731, 67] width 85 height 14
